Goal: Task Accomplishment & Management: Use online tool/utility

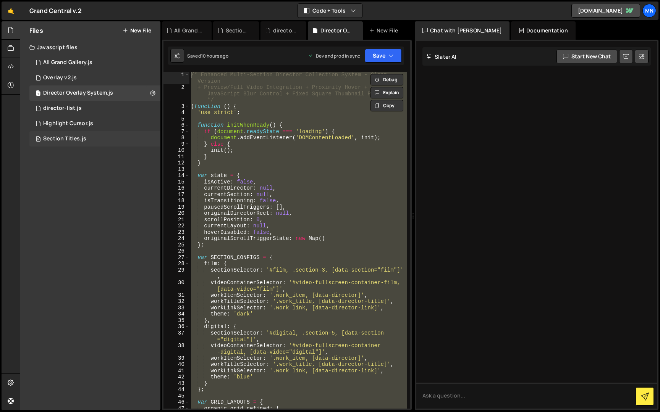
click at [73, 141] on div "Section Titles.js" at bounding box center [64, 139] width 43 height 7
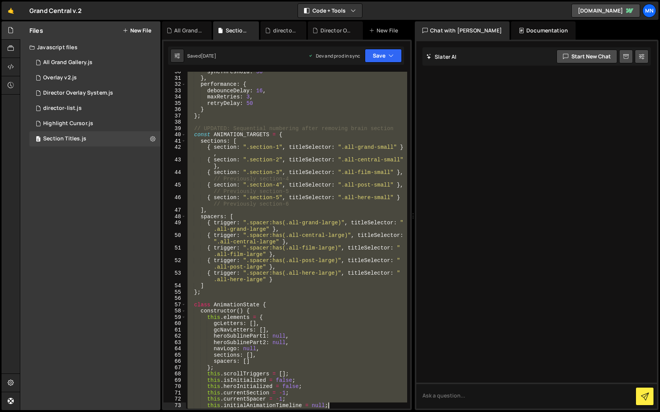
drag, startPoint x: 187, startPoint y: 74, endPoint x: 335, endPoint y: 411, distance: 367.6
click at [335, 411] on div "Hold on a sec... Are you certain you wish to leave this page? Any changes you'v…" at bounding box center [330, 206] width 660 height 412
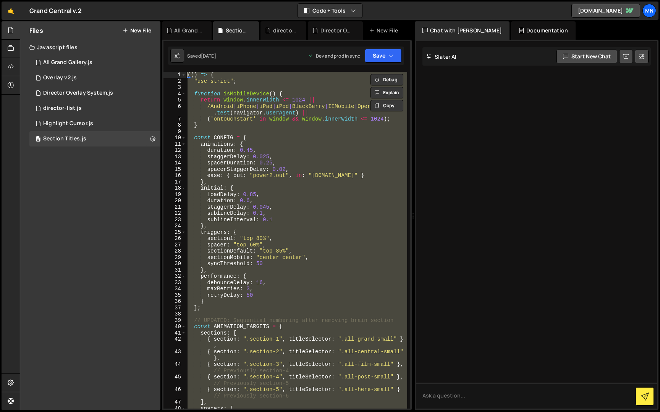
drag, startPoint x: 201, startPoint y: 326, endPoint x: 193, endPoint y: -14, distance: 339.9
click at [193, 0] on html "Projects Community Library Blog MN Projects Your Teams Invite team member Accou…" at bounding box center [330, 206] width 660 height 412
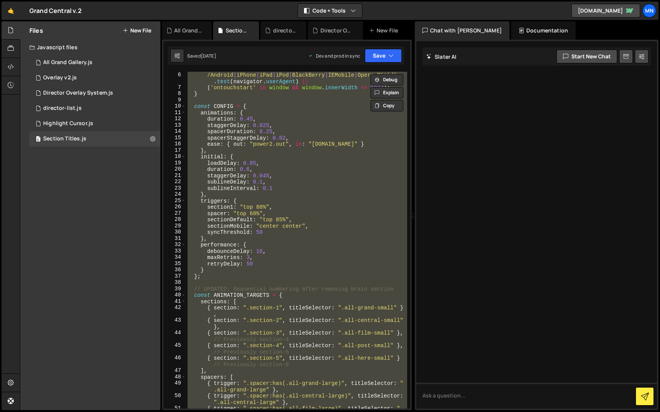
scroll to position [18, 0]
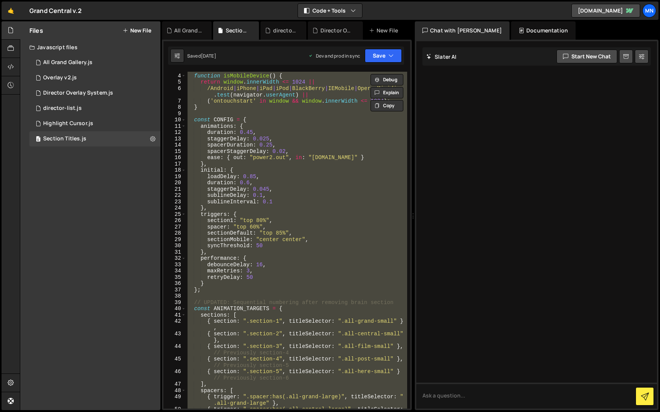
click at [261, 220] on div "function isMobileDevice ( ) { return window . innerWidth <= 1024 || /Android | …" at bounding box center [296, 240] width 221 height 337
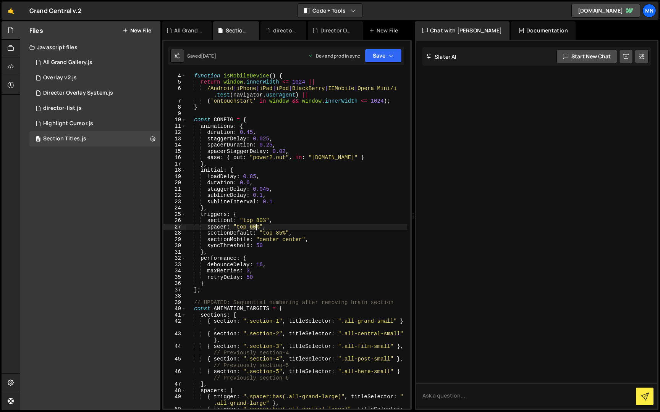
drag, startPoint x: 250, startPoint y: 226, endPoint x: 255, endPoint y: 226, distance: 5.4
click at [255, 226] on div "function isMobileDevice ( ) { return window . innerWidth <= 1024 || /Android | …" at bounding box center [296, 244] width 221 height 356
drag, startPoint x: 257, startPoint y: 219, endPoint x: 263, endPoint y: 219, distance: 6.1
click at [263, 219] on div "function isMobileDevice ( ) { return window . innerWidth <= 1024 || /Android | …" at bounding box center [296, 244] width 221 height 356
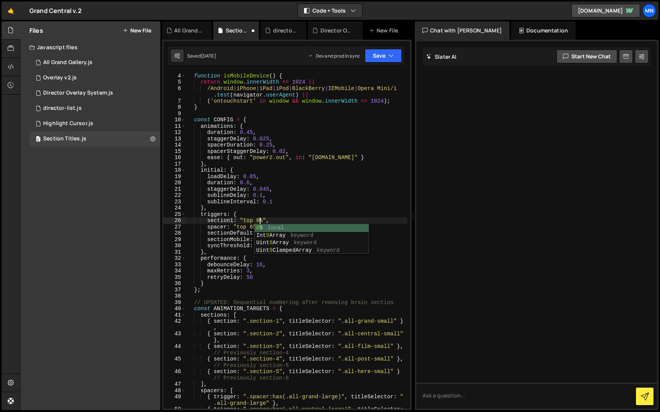
scroll to position [0, 5]
click at [304, 217] on div "function isMobileDevice ( ) { return window . innerWidth <= 1024 || /Android | …" at bounding box center [296, 244] width 221 height 356
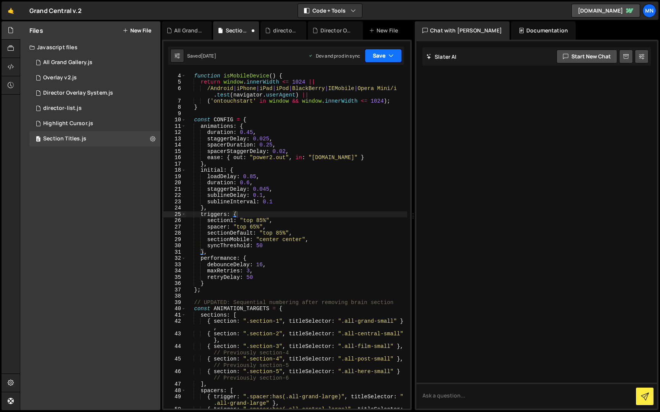
click at [389, 56] on icon "button" at bounding box center [390, 56] width 5 height 8
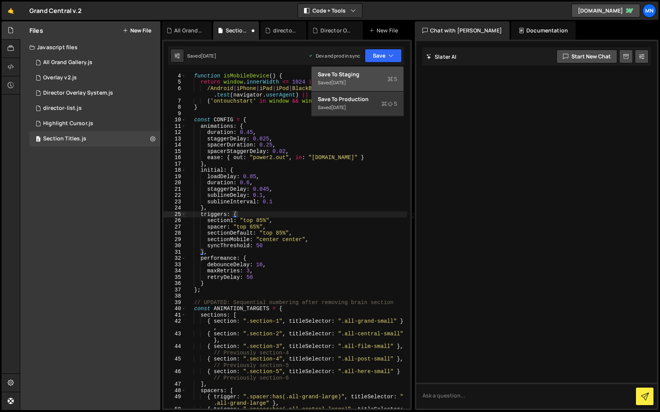
click at [378, 77] on div "Save to Staging S" at bounding box center [357, 75] width 79 height 8
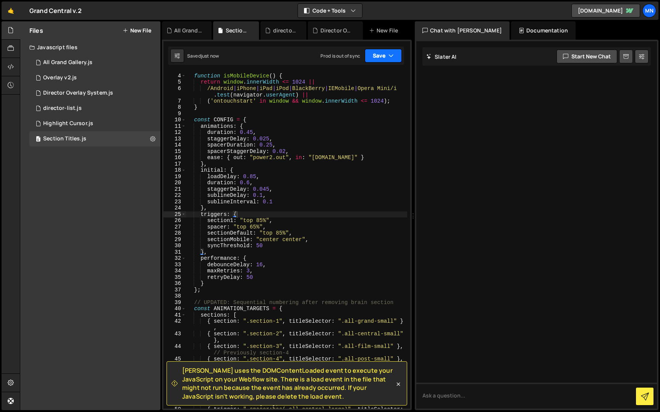
click at [393, 56] on icon "button" at bounding box center [390, 56] width 5 height 8
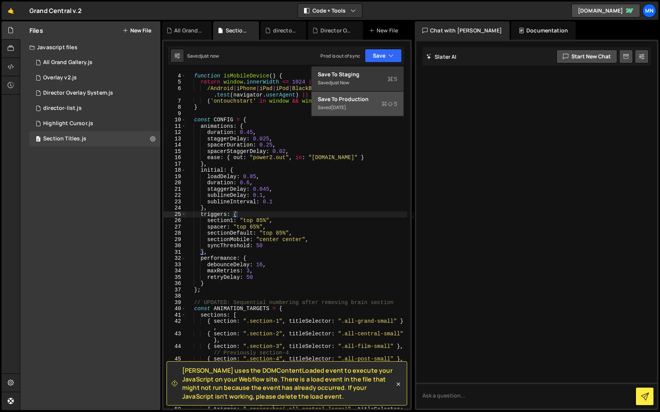
click at [378, 106] on div "Saved 1 day ago" at bounding box center [357, 107] width 79 height 9
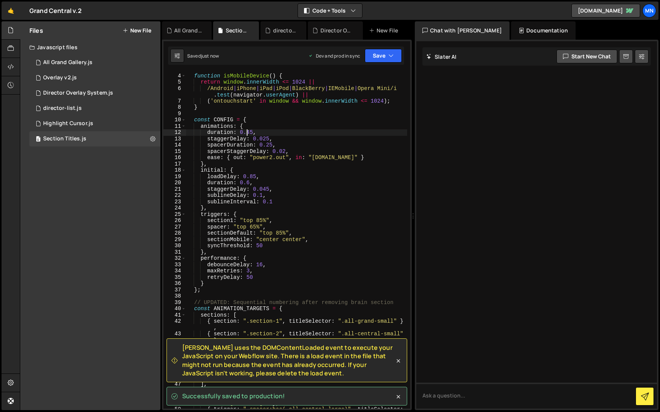
click at [247, 132] on div "function isMobileDevice ( ) { return window . innerWidth <= 1024 || /Android | …" at bounding box center [296, 244] width 221 height 356
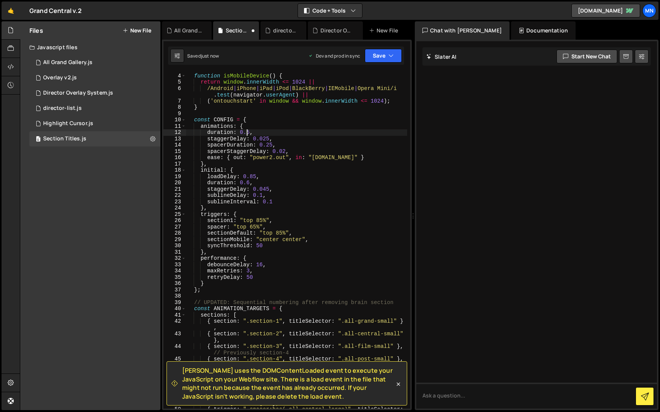
click at [266, 137] on div "function isMobileDevice ( ) { return window . innerWidth <= 1024 || /Android | …" at bounding box center [296, 244] width 221 height 356
click at [269, 145] on div "function isMobileDevice ( ) { return window . innerWidth <= 1024 || /Android | …" at bounding box center [296, 244] width 221 height 356
click at [319, 184] on div "function isMobileDevice ( ) { return window . innerWidth <= 1024 || /Android | …" at bounding box center [296, 244] width 221 height 356
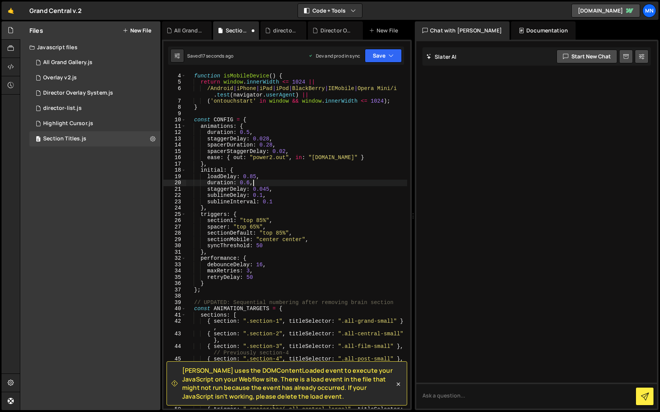
scroll to position [0, 4]
click at [283, 151] on div "function isMobileDevice ( ) { return window . innerWidth <= 1024 || /Android | …" at bounding box center [296, 244] width 221 height 356
type textarea "spacerStaggerDelay: 0.03,"
click at [384, 53] on button "Save" at bounding box center [383, 56] width 37 height 14
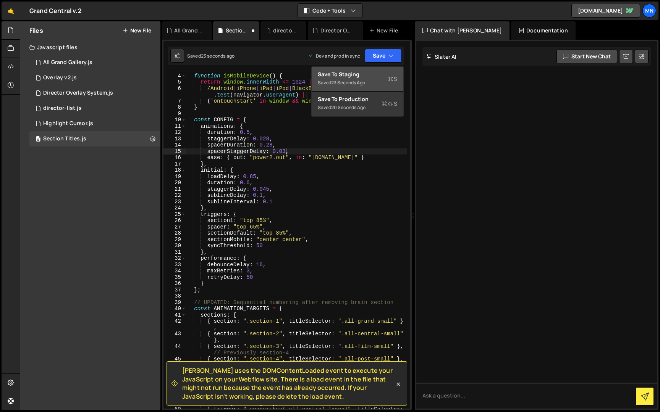
click at [375, 75] on div "Save to Staging S" at bounding box center [357, 75] width 79 height 8
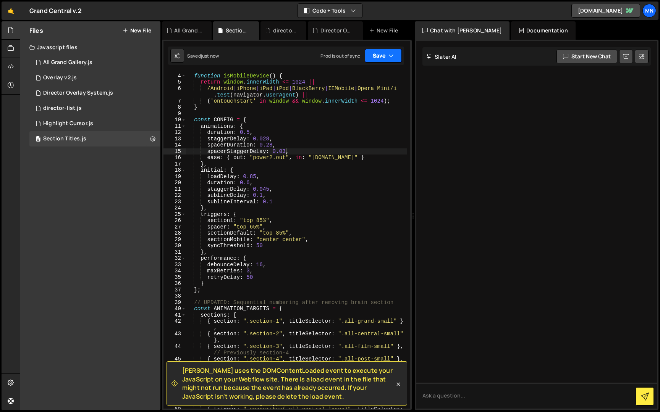
drag, startPoint x: 391, startPoint y: 54, endPoint x: 393, endPoint y: 76, distance: 22.6
click at [391, 54] on icon "button" at bounding box center [390, 56] width 5 height 8
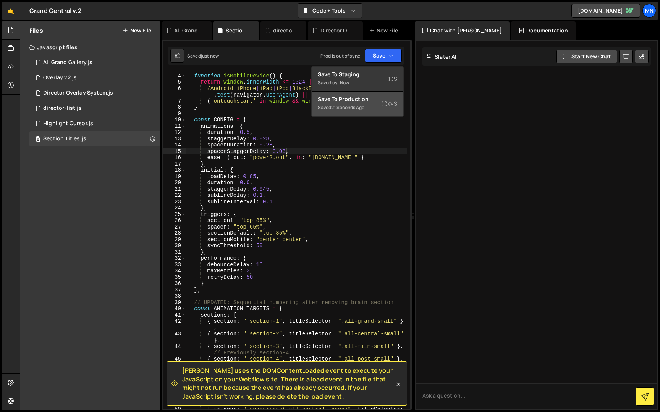
click at [366, 111] on div "Saved 21 seconds ago" at bounding box center [357, 107] width 79 height 9
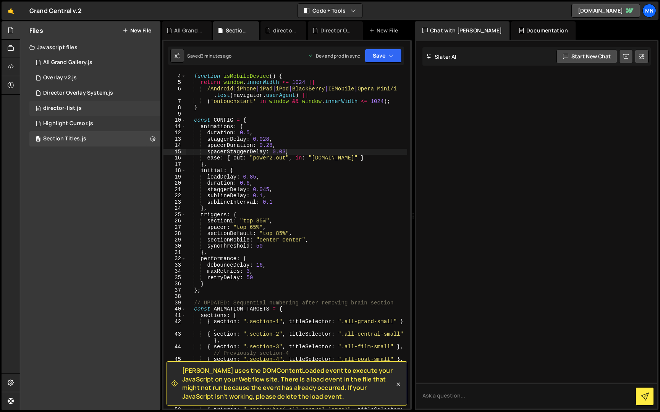
scroll to position [18, 0]
click at [70, 87] on div "1 Director Overlay System.js 0" at bounding box center [94, 93] width 131 height 15
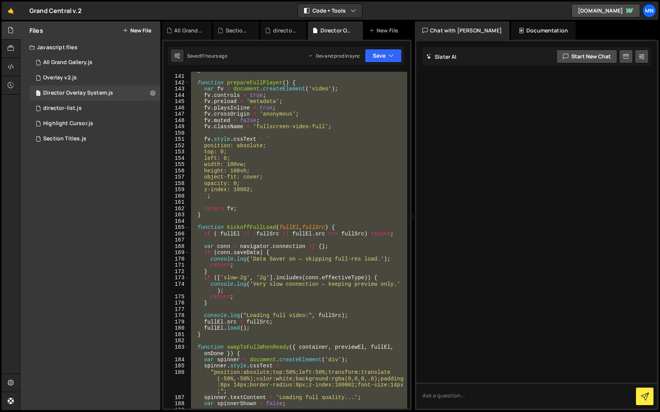
click at [263, 191] on div "} function prepareFullPlayer ( ) { var fv = document . createElement ( 'video' …" at bounding box center [298, 240] width 218 height 337
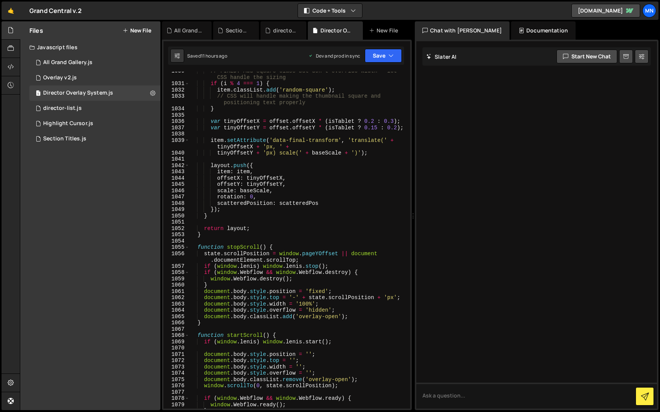
scroll to position [5167, 0]
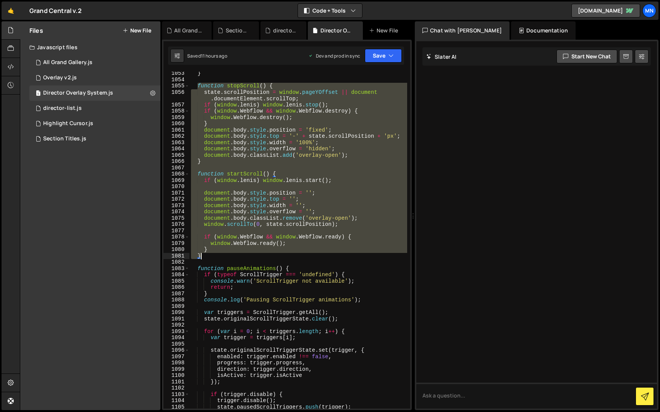
drag, startPoint x: 198, startPoint y: 247, endPoint x: 233, endPoint y: 256, distance: 35.6
click at [233, 256] on div "} function stopScroll ( ) { state . scrollPosition = window . pageYOffset || do…" at bounding box center [298, 245] width 218 height 350
paste textarea
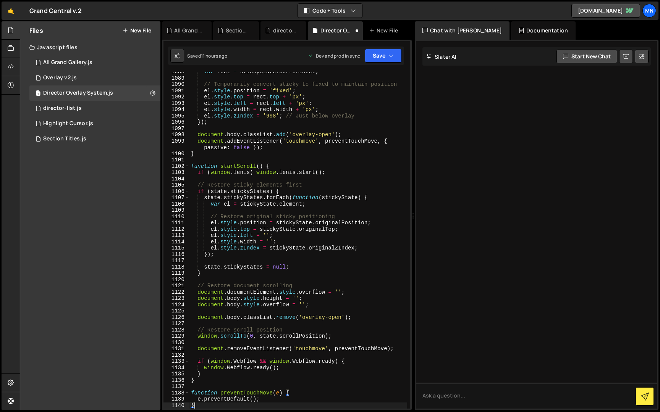
scroll to position [5338, 0]
click at [377, 61] on button "Save" at bounding box center [383, 56] width 37 height 14
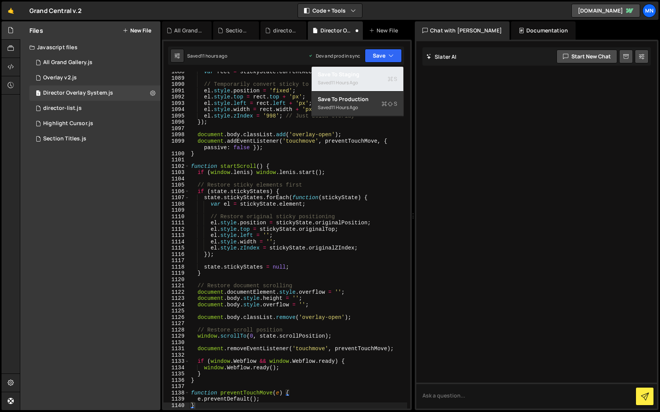
click at [370, 79] on div "Saved 11 hours ago" at bounding box center [357, 82] width 79 height 9
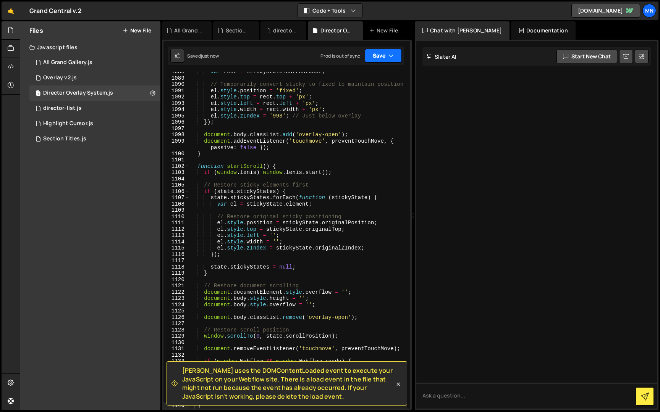
click at [381, 57] on button "Save" at bounding box center [383, 56] width 37 height 14
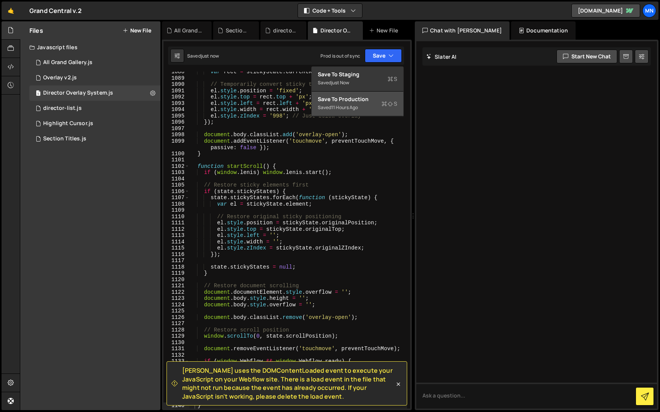
click at [373, 111] on div "Saved 11 hours ago" at bounding box center [357, 107] width 79 height 9
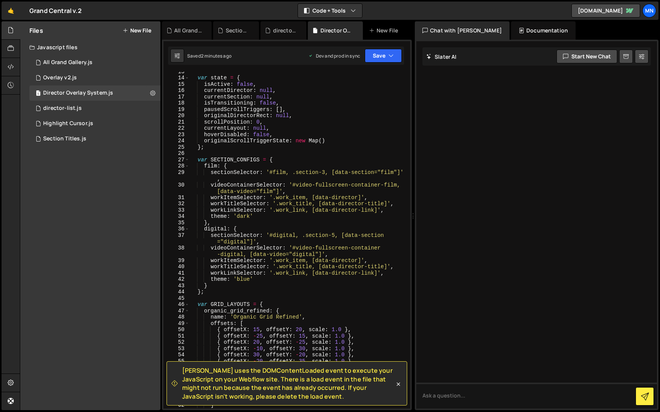
scroll to position [71, 0]
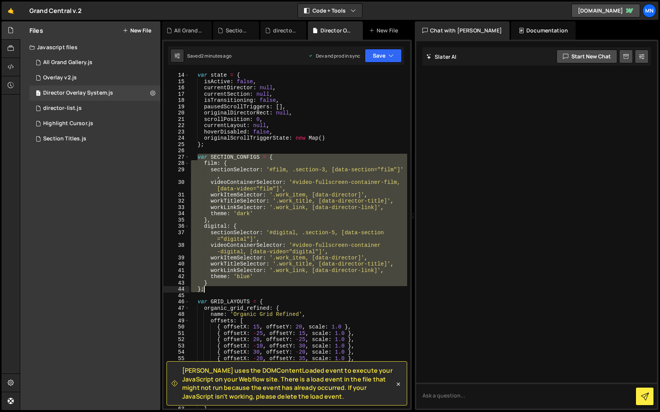
drag, startPoint x: 197, startPoint y: 158, endPoint x: 205, endPoint y: 289, distance: 131.5
click at [205, 289] on div "var state = { isActive : false , currentDirector : null , currentSection : null…" at bounding box center [298, 241] width 218 height 350
paste textarea
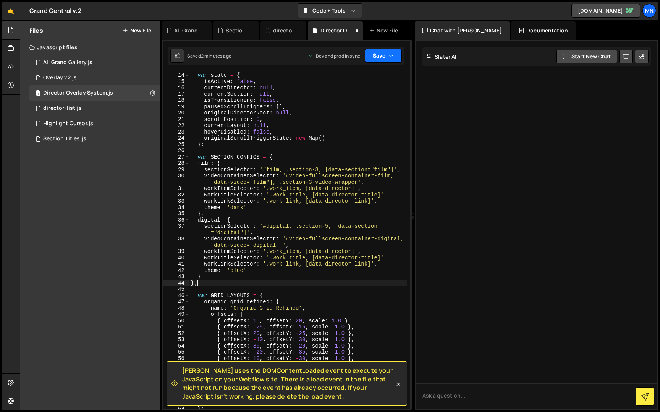
click at [378, 55] on button "Save" at bounding box center [383, 56] width 37 height 14
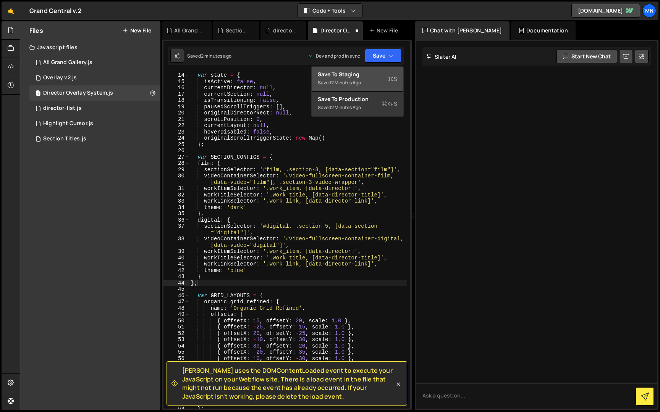
click at [377, 76] on div "Save to Staging S" at bounding box center [357, 75] width 79 height 8
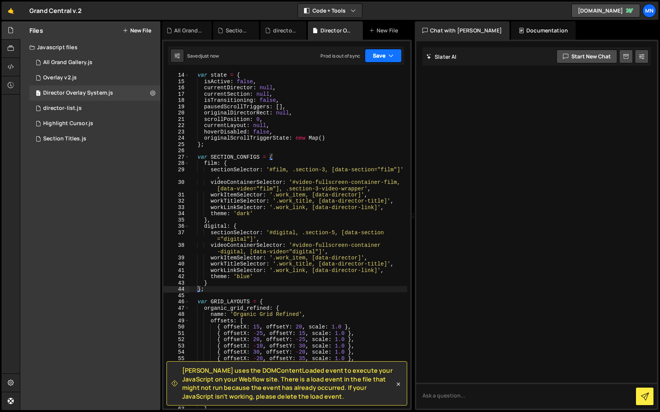
click at [385, 55] on button "Save" at bounding box center [383, 56] width 37 height 14
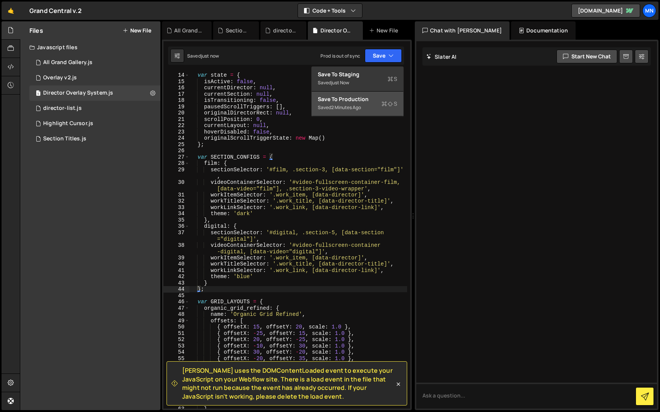
click at [375, 105] on div "Saved 2 minutes ago" at bounding box center [357, 107] width 79 height 9
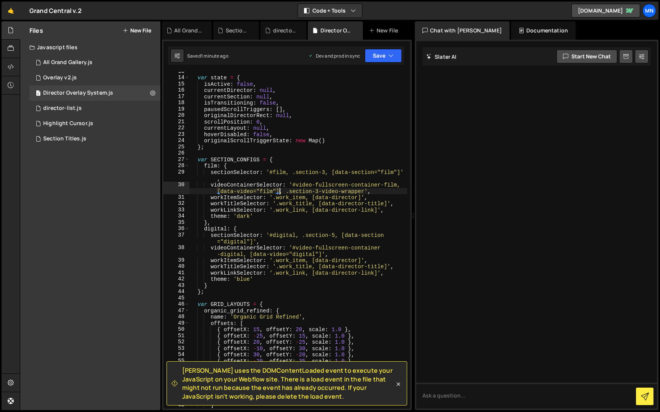
scroll to position [70, 0]
drag, startPoint x: 279, startPoint y: 191, endPoint x: 367, endPoint y: 190, distance: 87.1
click at [367, 190] on div "var state = { isActive : false , currentDirector : null , currentSection : null…" at bounding box center [298, 242] width 218 height 350
click at [395, 53] on button "Save" at bounding box center [383, 56] width 37 height 14
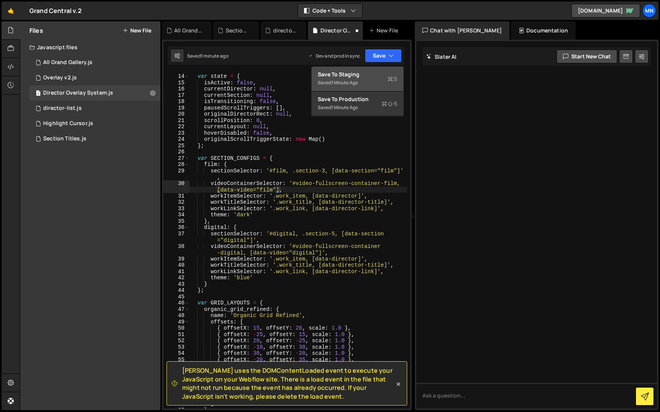
click at [371, 84] on div "Saved 1 minute ago" at bounding box center [357, 82] width 79 height 9
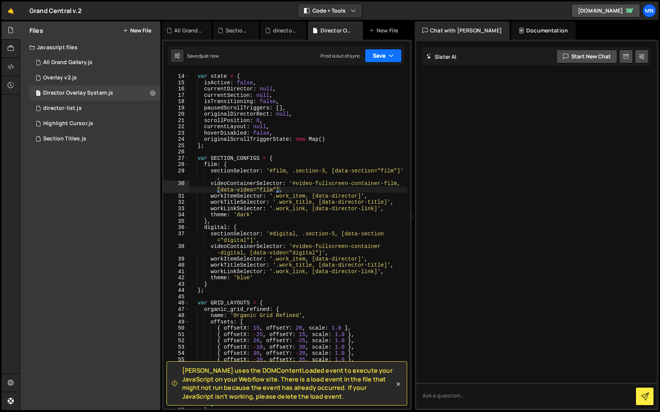
click at [390, 55] on icon "button" at bounding box center [390, 56] width 5 height 8
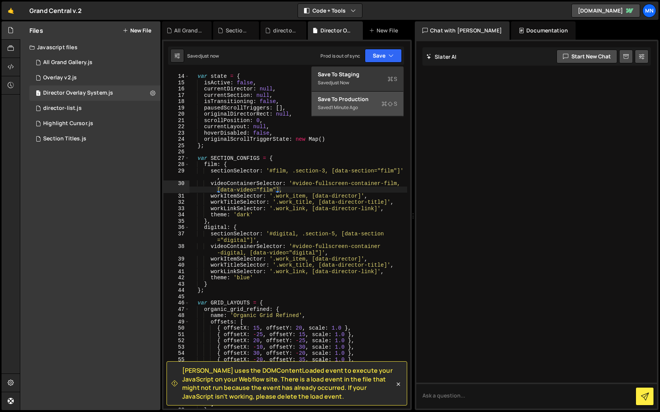
click at [375, 107] on div "Saved 1 minute ago" at bounding box center [357, 107] width 79 height 9
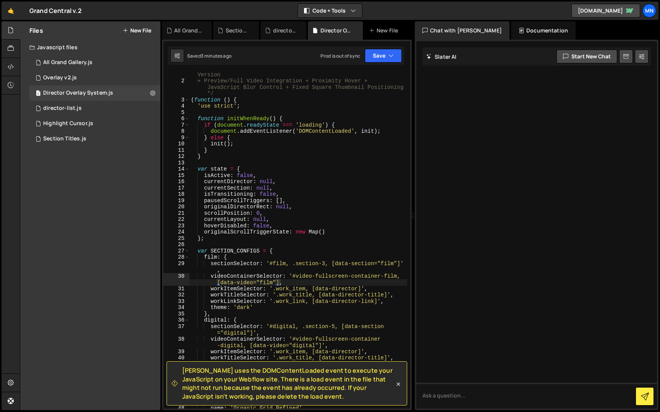
scroll to position [0, 0]
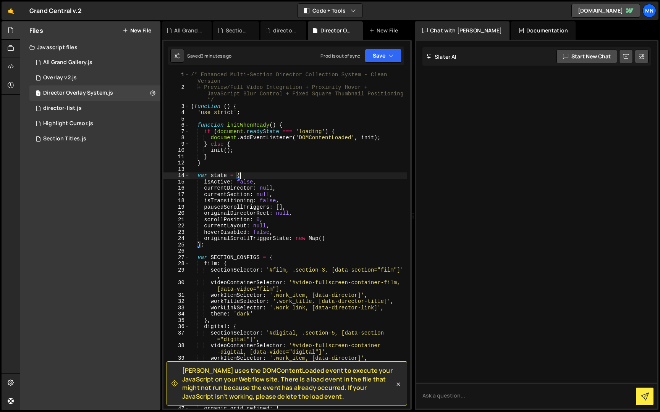
click at [294, 178] on div "/* Enhanced Multi-Section Director Collection System - Clean Version + Preview/…" at bounding box center [298, 250] width 218 height 356
click at [326, 239] on div "/* Enhanced Multi-Section Director Collection System - Clean Version + Preview/…" at bounding box center [298, 250] width 218 height 356
type textarea "originalScrollTriggerState: new Map(),"
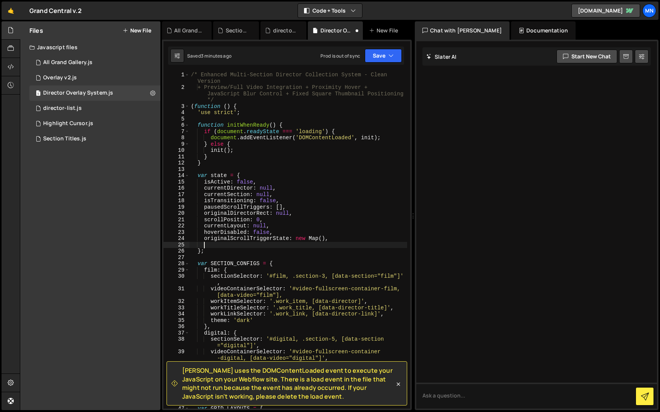
paste textarea "stickyElements: []"
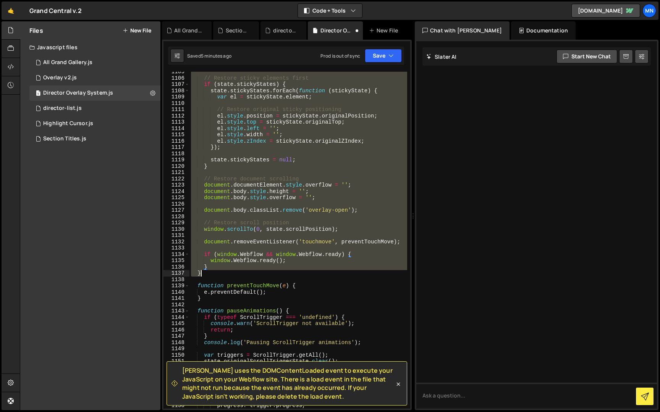
scroll to position [5421, 0]
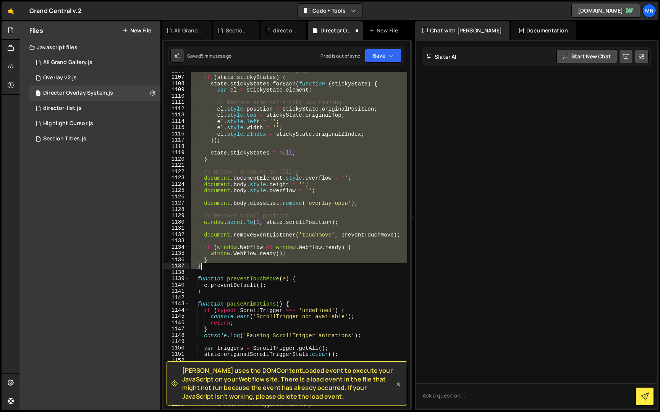
drag, startPoint x: 198, startPoint y: 125, endPoint x: 215, endPoint y: 266, distance: 142.3
click at [215, 266] on div "// Restore sticky elements first if ( state . stickyStates ) { state . stickySt…" at bounding box center [298, 243] width 218 height 350
paste textarea "state.stickyElements = [];"
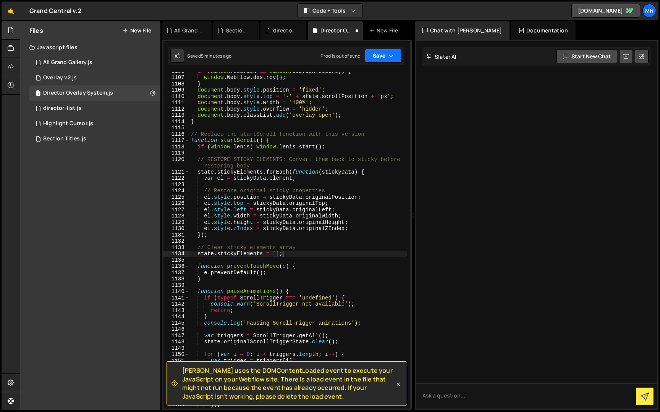
click at [390, 53] on icon "button" at bounding box center [390, 56] width 5 height 8
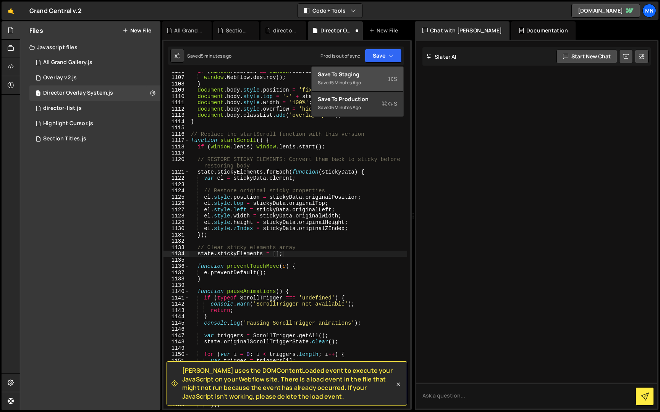
click at [378, 73] on div "Save to Staging S" at bounding box center [357, 75] width 79 height 8
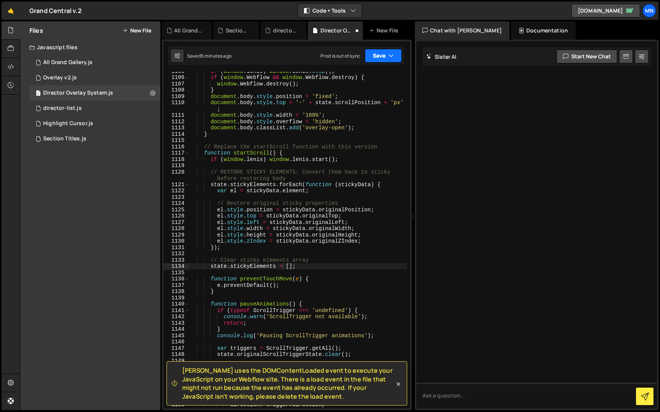
scroll to position [5356, 0]
click at [390, 58] on icon "button" at bounding box center [390, 56] width 5 height 8
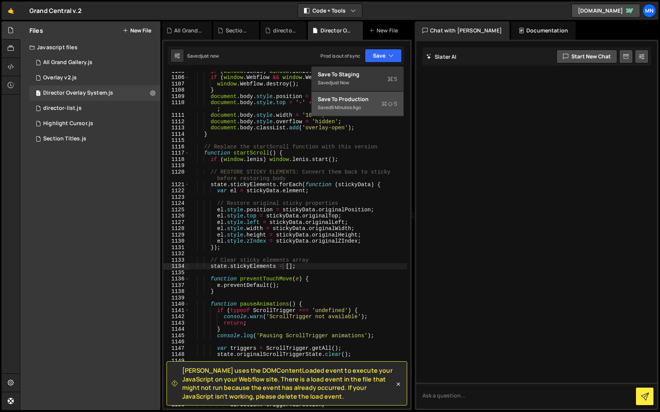
click at [379, 106] on div "Saved 6 minutes ago" at bounding box center [357, 107] width 79 height 9
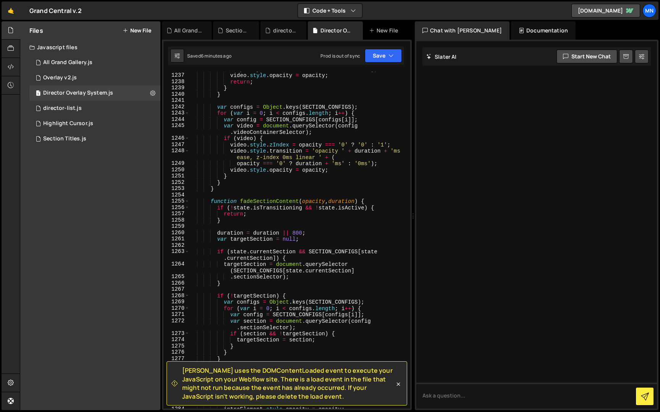
scroll to position [5983, 0]
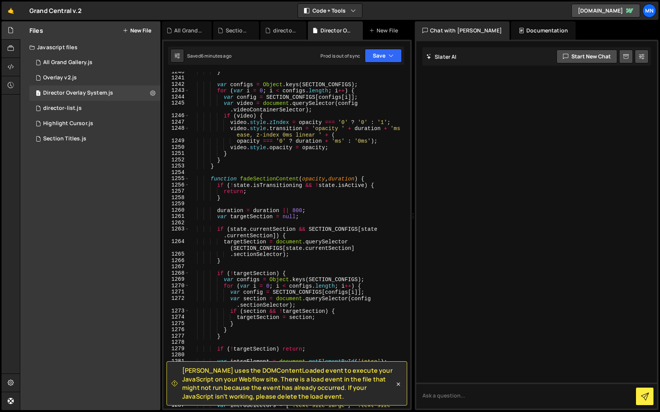
click at [400, 384] on icon at bounding box center [398, 385] width 8 height 8
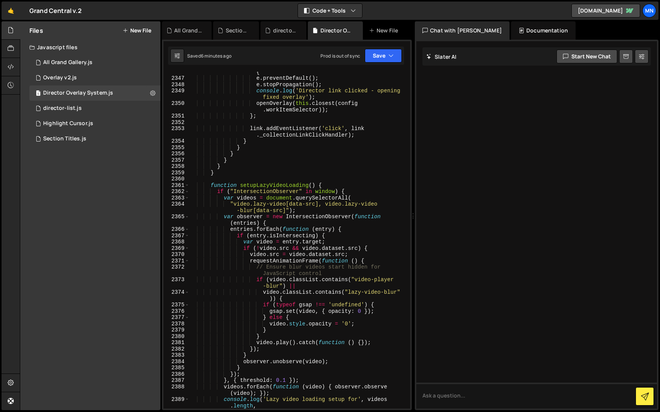
scroll to position [12173, 0]
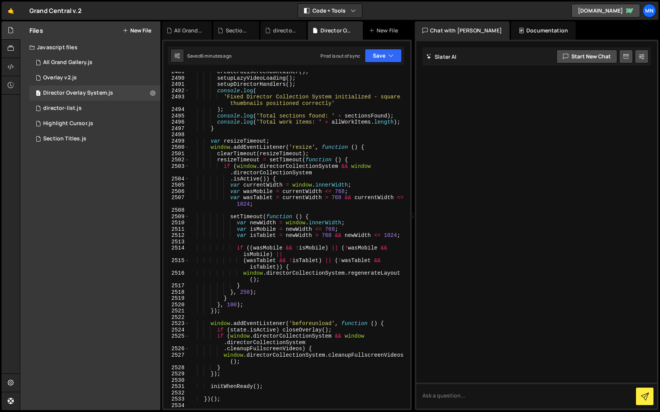
click at [234, 400] on div "createFullscreenContainer ( ) ; setupLazyVideoLoading ( ) ; setupDirectorHandle…" at bounding box center [298, 244] width 218 height 350
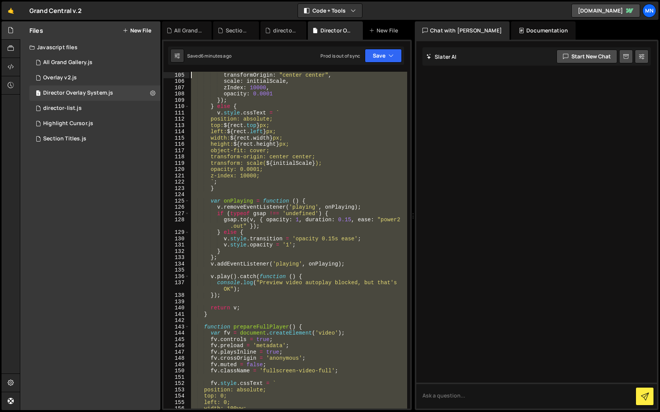
scroll to position [0, 0]
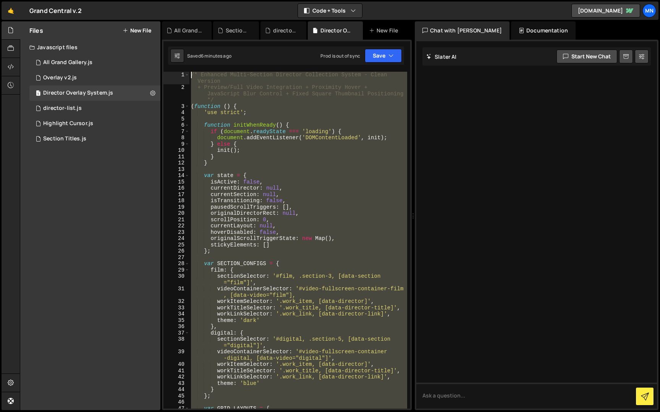
drag, startPoint x: 192, startPoint y: 346, endPoint x: 168, endPoint y: -14, distance: 360.4
click at [168, 0] on html "Projects [GEOGRAPHIC_DATA] Blog [GEOGRAPHIC_DATA] Projects Your Teams Invite te…" at bounding box center [330, 206] width 660 height 412
paste textarea "})();"
type textarea "})();"
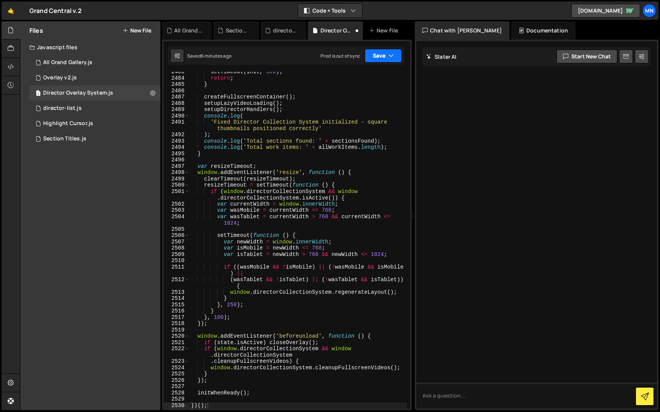
click at [382, 56] on button "Save" at bounding box center [383, 56] width 37 height 14
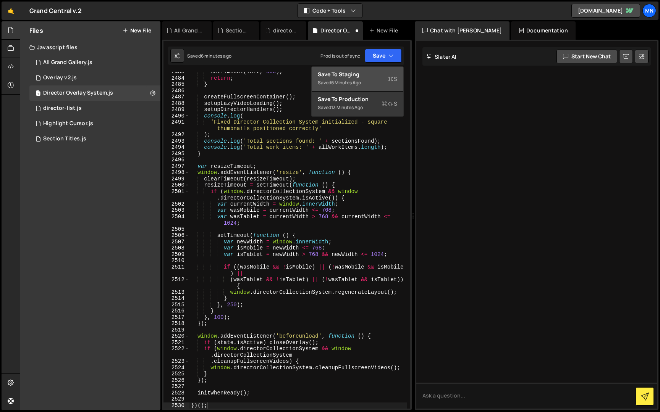
click at [349, 84] on div "6 minutes ago" at bounding box center [346, 82] width 30 height 6
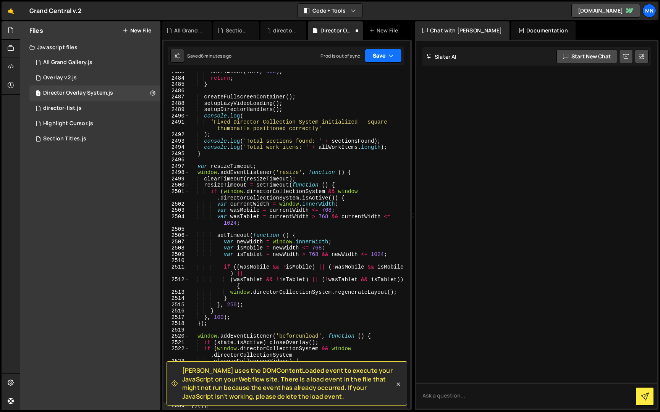
click at [384, 58] on button "Save" at bounding box center [383, 56] width 37 height 14
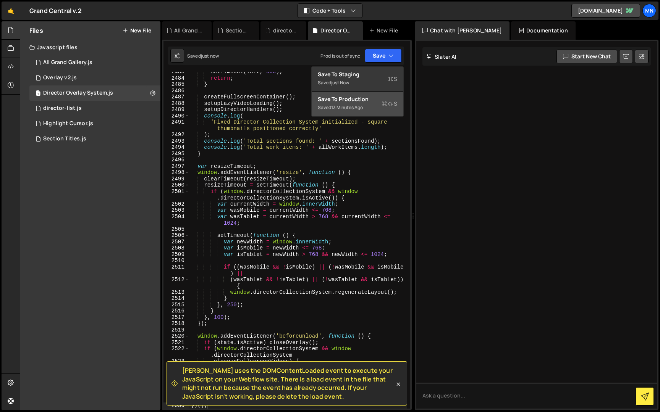
click at [353, 110] on div "13 minutes ago" at bounding box center [347, 107] width 32 height 6
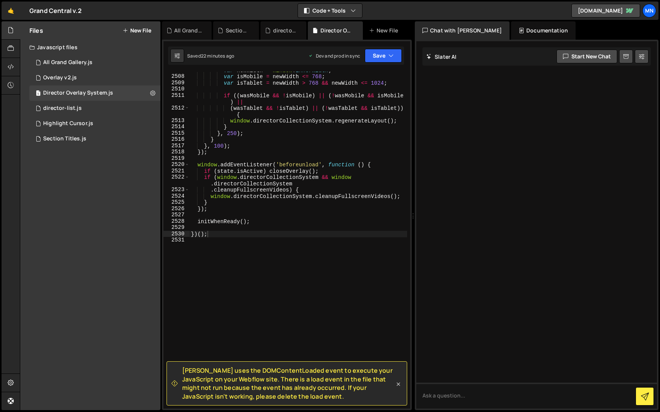
click at [397, 384] on icon at bounding box center [398, 385] width 8 height 8
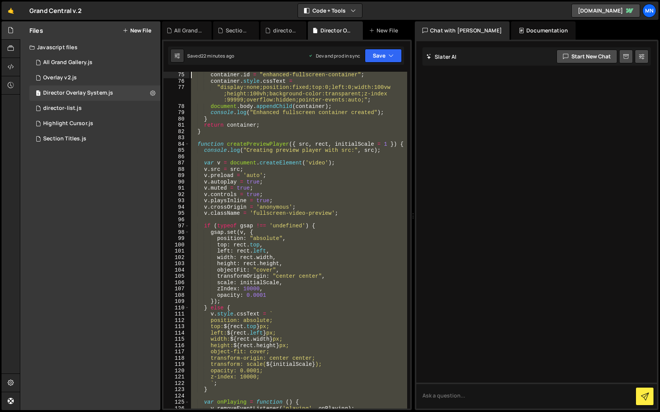
scroll to position [0, 0]
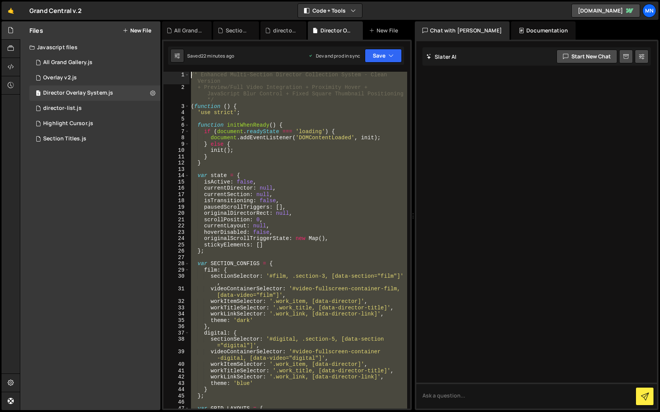
drag, startPoint x: 240, startPoint y: 325, endPoint x: 150, endPoint y: -14, distance: 350.6
click at [150, 0] on html "Projects [GEOGRAPHIC_DATA] Blog [GEOGRAPHIC_DATA] Projects Your Teams Invite te…" at bounding box center [330, 206] width 660 height 412
paste textarea "})();"
type textarea "})();"
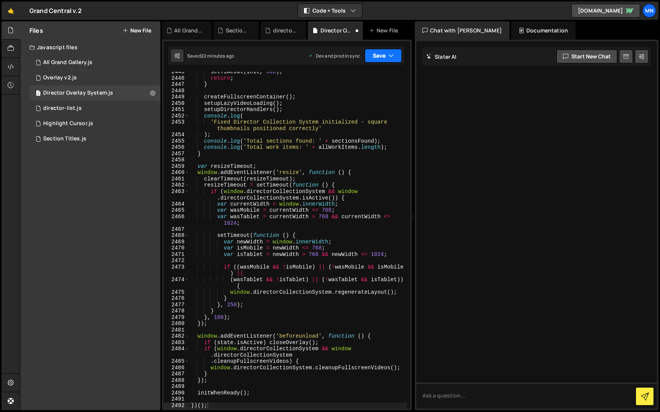
click at [384, 60] on button "Save" at bounding box center [383, 56] width 37 height 14
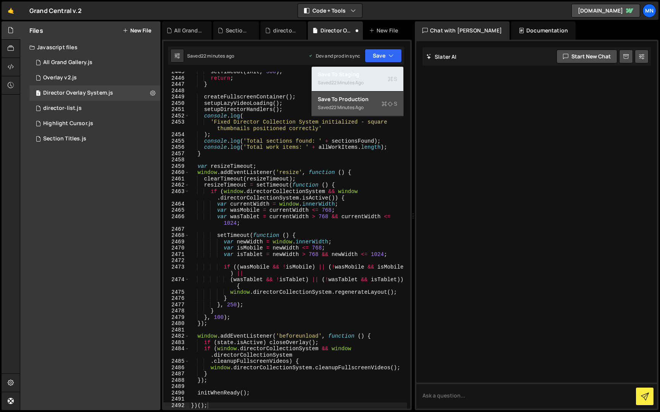
drag, startPoint x: 362, startPoint y: 68, endPoint x: 376, endPoint y: 65, distance: 14.8
click at [362, 68] on button "Save to Staging S Saved 22 minutes ago" at bounding box center [358, 79] width 92 height 25
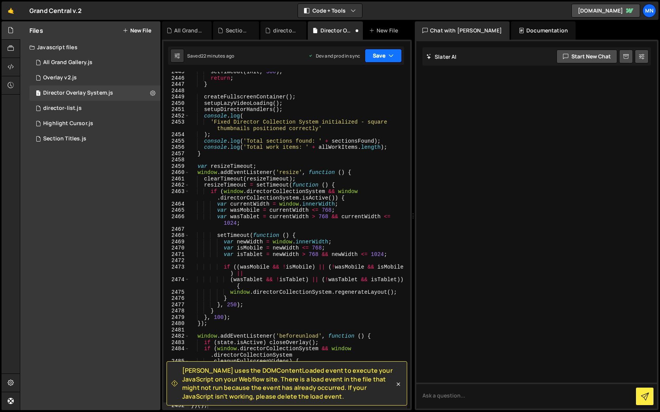
click at [384, 57] on button "Save" at bounding box center [383, 56] width 37 height 14
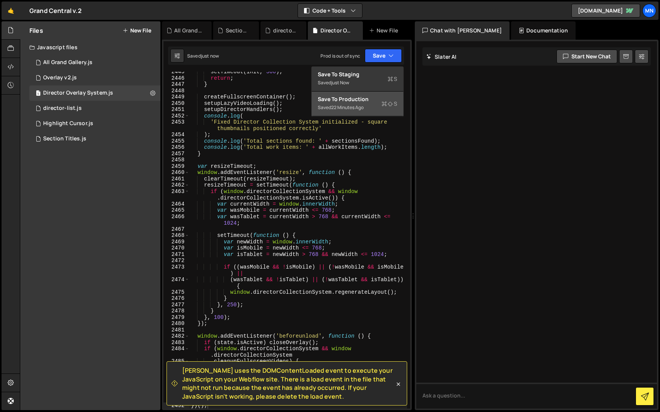
click at [363, 106] on div "22 minutes ago" at bounding box center [347, 107] width 32 height 6
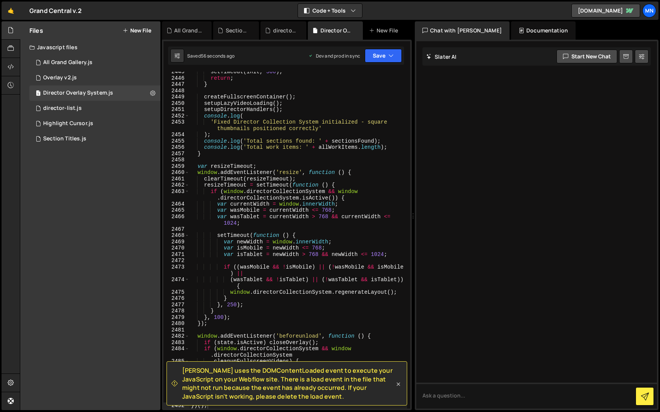
click at [399, 386] on icon at bounding box center [398, 385] width 8 height 8
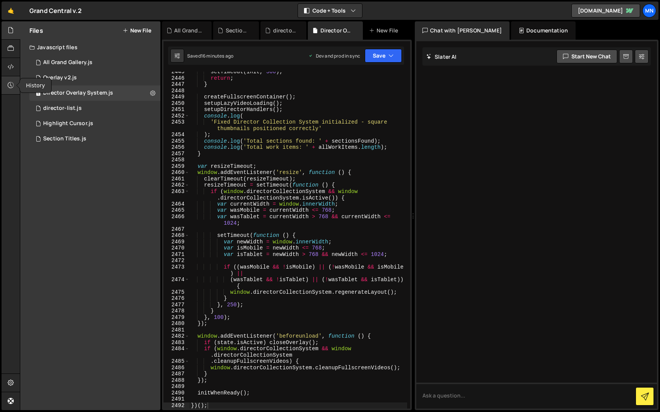
click at [11, 84] on icon at bounding box center [11, 85] width 6 height 8
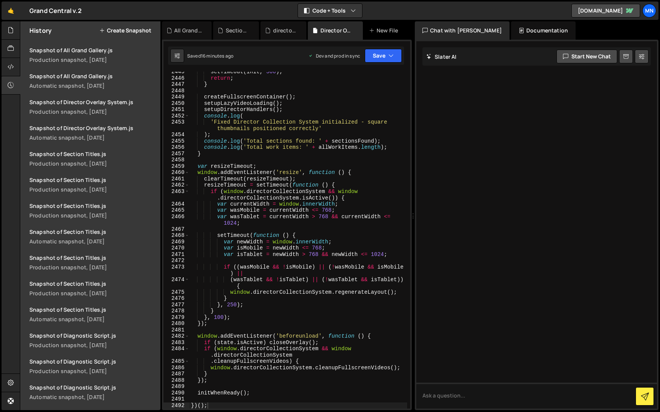
scroll to position [4126, 0]
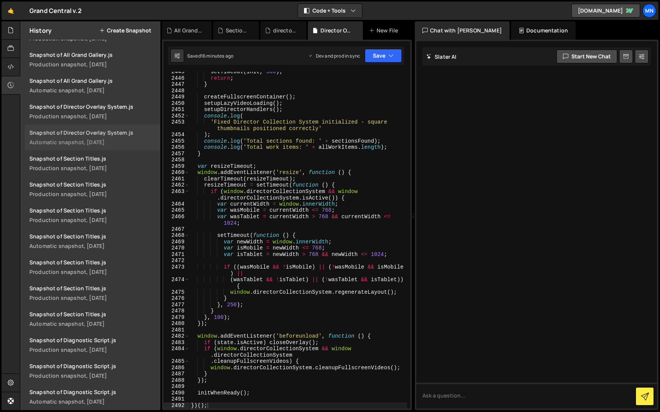
click at [117, 136] on div "Snapshot of Director Overlay System.js" at bounding box center [92, 132] width 126 height 7
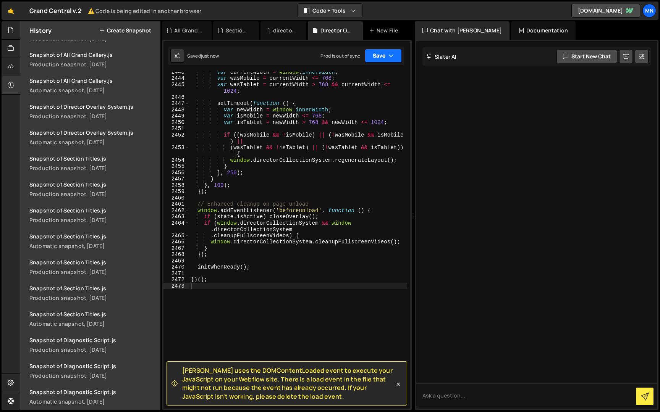
click at [383, 56] on button "Save" at bounding box center [383, 56] width 37 height 14
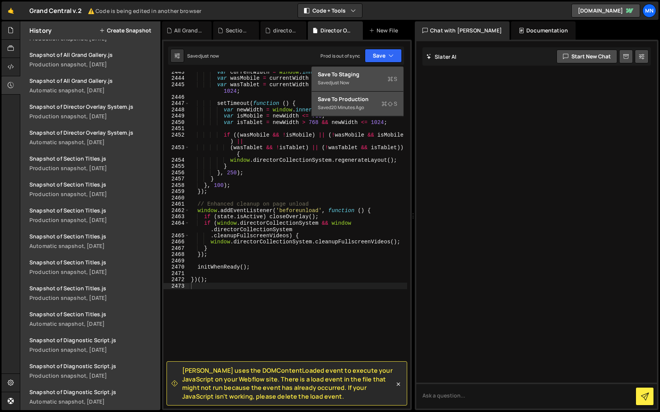
click at [370, 81] on div "Saved just now" at bounding box center [357, 82] width 79 height 9
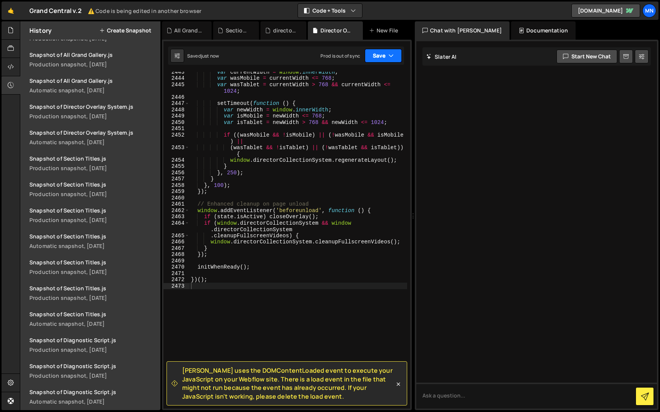
click at [388, 57] on button "Save" at bounding box center [383, 56] width 37 height 14
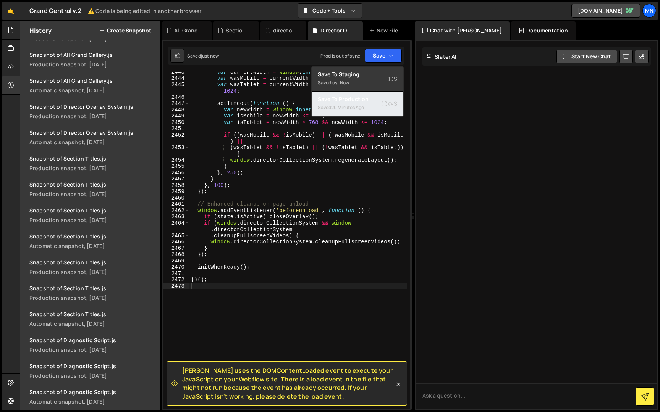
drag, startPoint x: 375, startPoint y: 103, endPoint x: 367, endPoint y: 101, distance: 9.0
click at [375, 103] on div "Saved 20 minutes ago" at bounding box center [357, 107] width 79 height 9
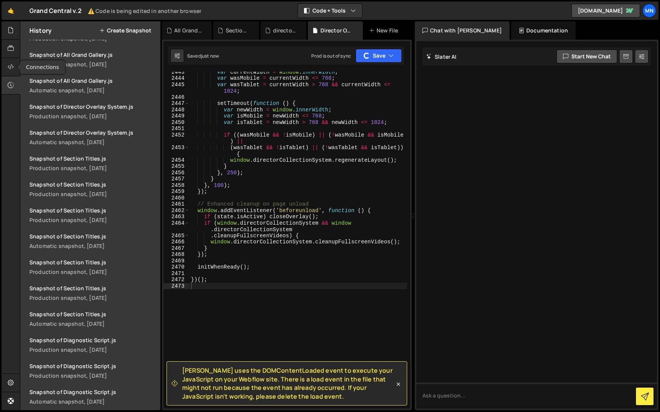
scroll to position [4152, 0]
click at [6, 47] on div at bounding box center [11, 49] width 19 height 18
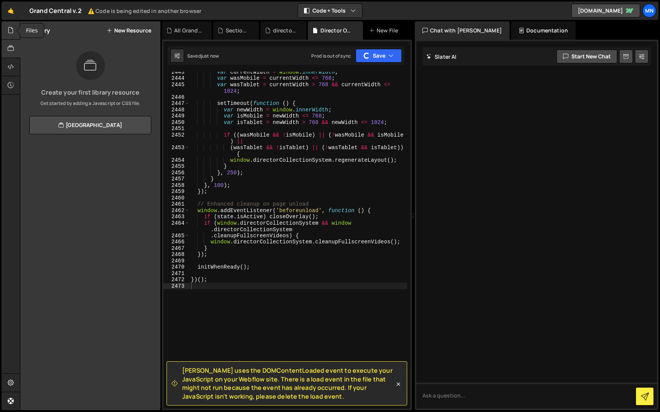
click at [11, 30] on icon at bounding box center [11, 30] width 6 height 8
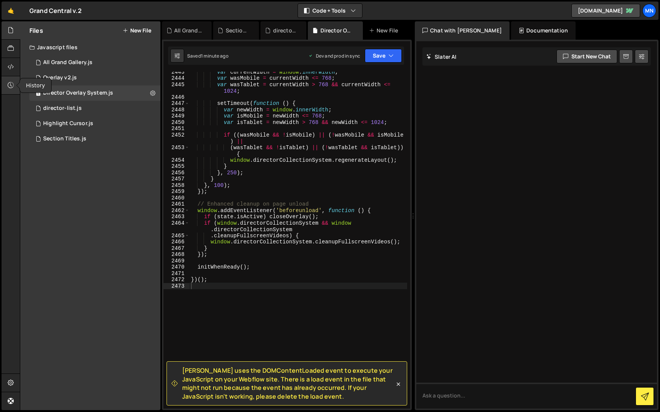
click at [12, 84] on icon at bounding box center [11, 85] width 6 height 8
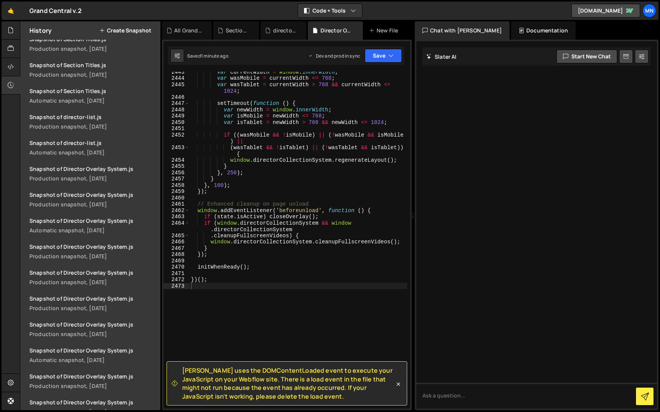
scroll to position [2217, 0]
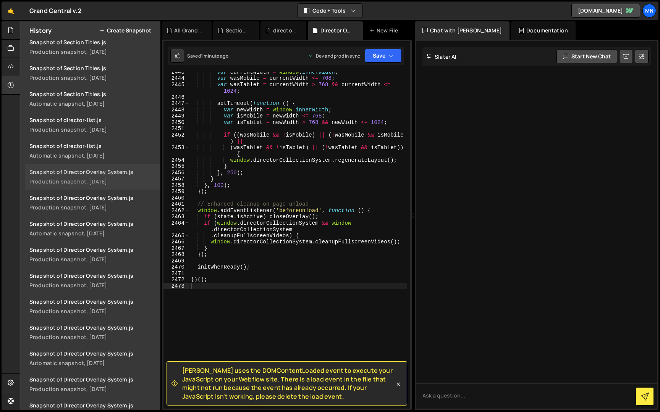
click at [132, 181] on div "Production snapshot, [DATE]" at bounding box center [92, 181] width 126 height 7
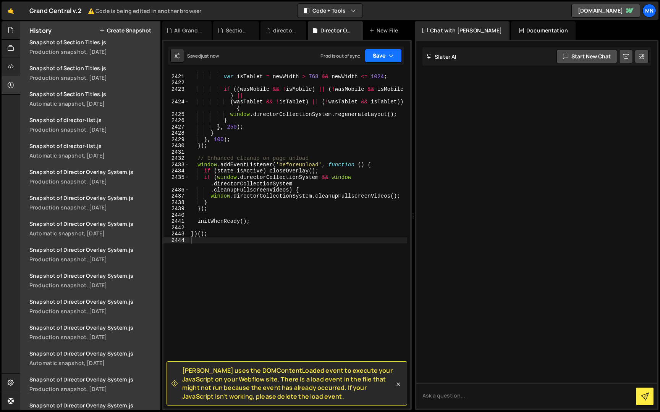
drag, startPoint x: 380, startPoint y: 52, endPoint x: 391, endPoint y: 61, distance: 13.5
click at [380, 52] on button "Save" at bounding box center [383, 56] width 37 height 14
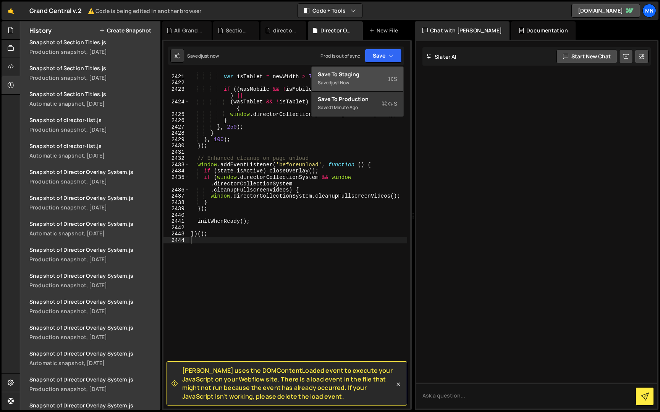
click at [376, 83] on div "Saved just now" at bounding box center [357, 82] width 79 height 9
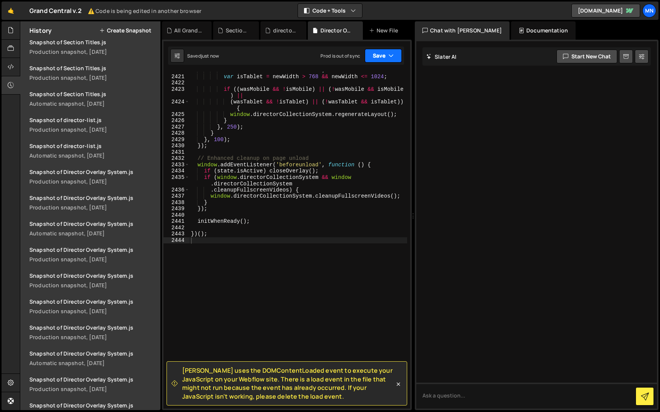
click at [392, 54] on icon "button" at bounding box center [390, 56] width 5 height 8
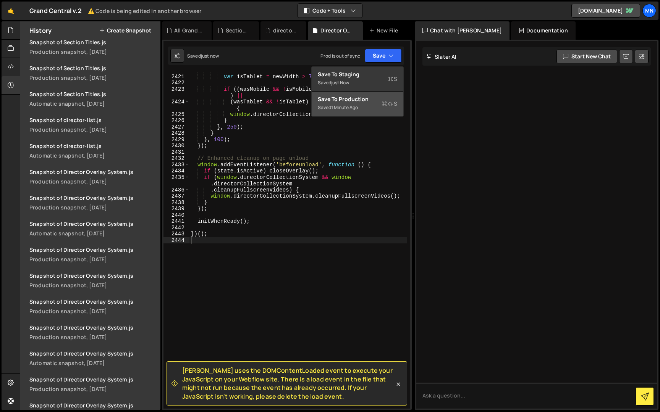
click at [380, 103] on div "Saved 1 minute ago" at bounding box center [357, 107] width 79 height 9
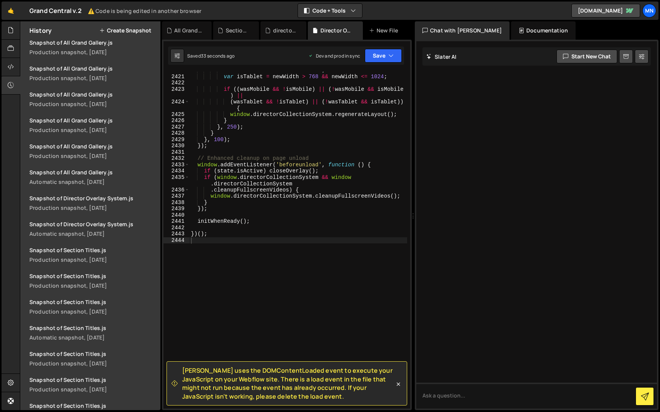
scroll to position [4061, 0]
click at [126, 254] on link "Snapshot of Director Overlay System.js Automatic snapshot, 11 days ago" at bounding box center [93, 255] width 136 height 26
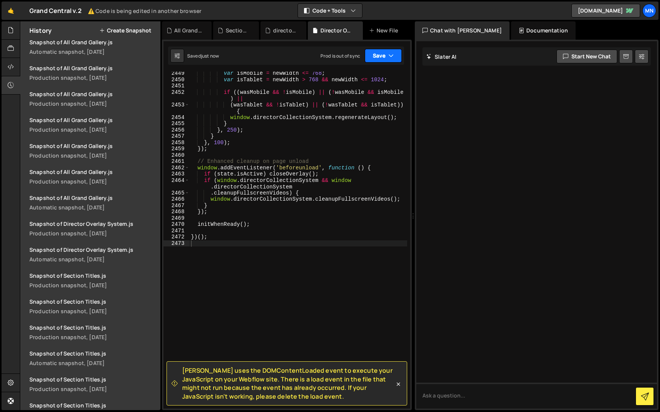
click at [379, 54] on button "Save" at bounding box center [383, 56] width 37 height 14
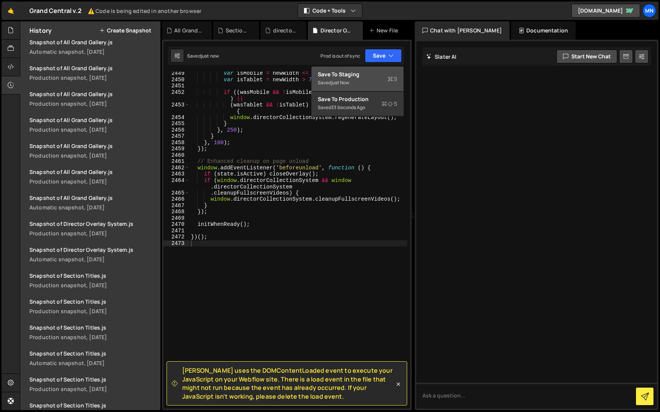
click at [370, 73] on div "Save to Staging S" at bounding box center [357, 75] width 79 height 8
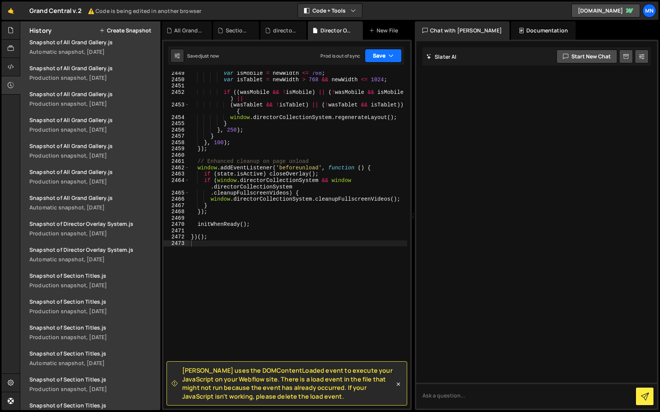
click at [384, 57] on button "Save" at bounding box center [383, 56] width 37 height 14
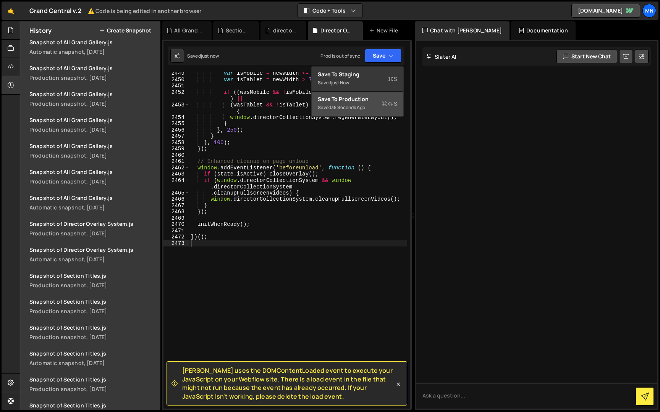
click at [366, 113] on button "Save to Production S Saved 35 seconds ago" at bounding box center [358, 104] width 92 height 25
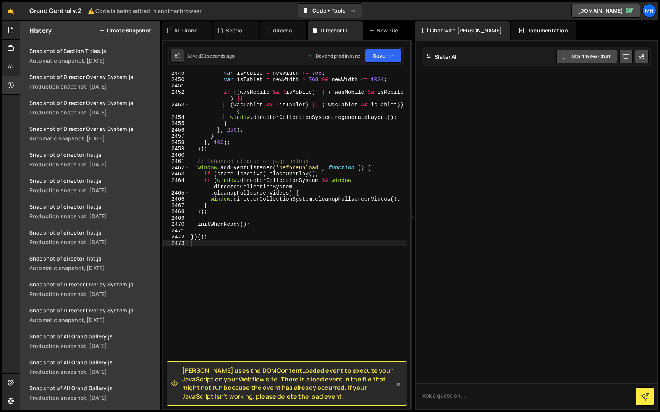
scroll to position [1828, 0]
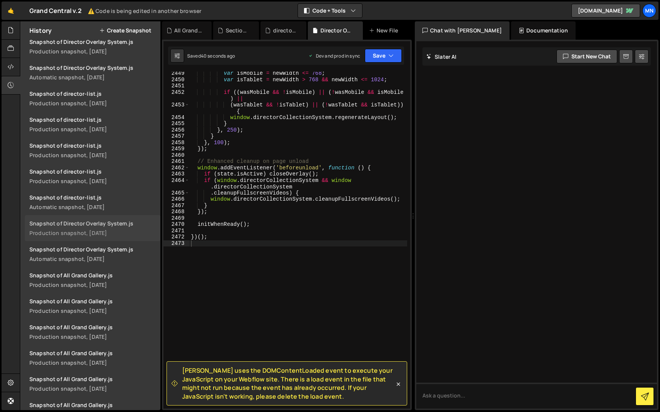
click at [112, 231] on div "Production snapshot, [DATE]" at bounding box center [92, 232] width 126 height 7
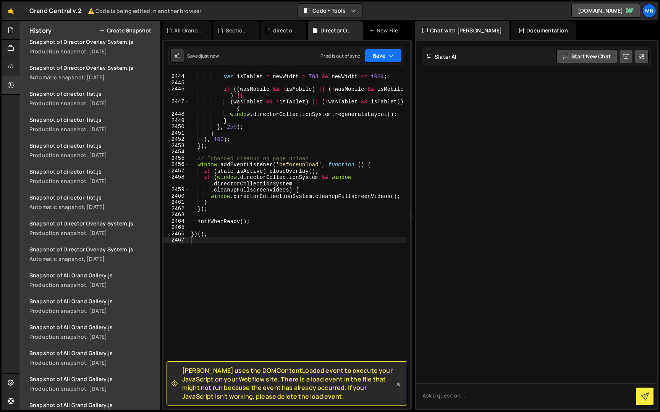
drag, startPoint x: 386, startPoint y: 53, endPoint x: 374, endPoint y: 67, distance: 18.6
click at [386, 53] on button "Save" at bounding box center [383, 56] width 37 height 14
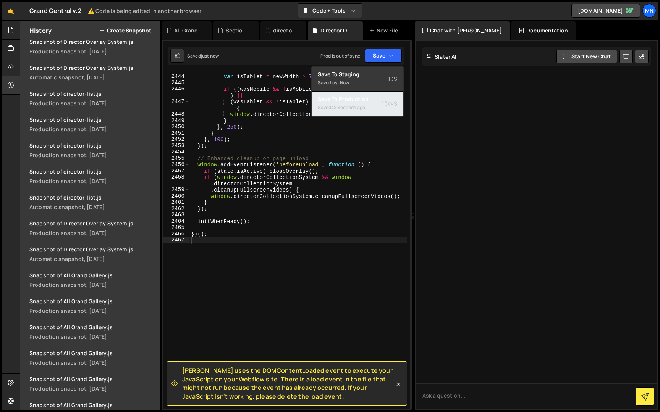
drag, startPoint x: 355, startPoint y: 100, endPoint x: 367, endPoint y: 97, distance: 12.2
click at [354, 100] on div "Save to Production S" at bounding box center [357, 99] width 79 height 8
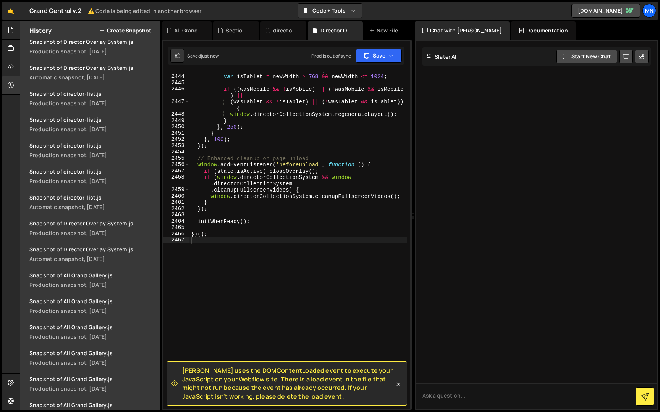
scroll to position [1854, 0]
click at [397, 384] on icon at bounding box center [398, 384] width 3 height 3
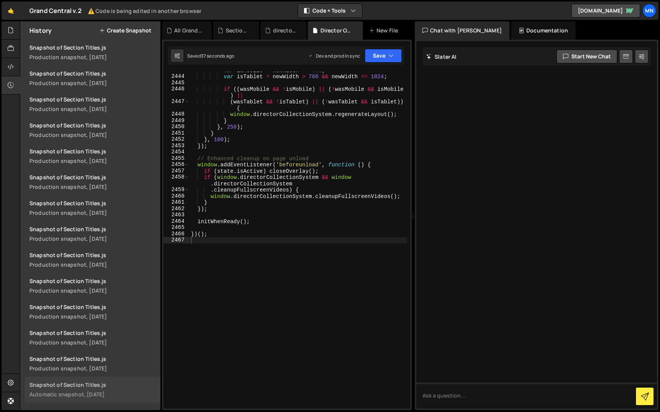
scroll to position [4756, 0]
click at [10, 27] on icon at bounding box center [11, 30] width 6 height 8
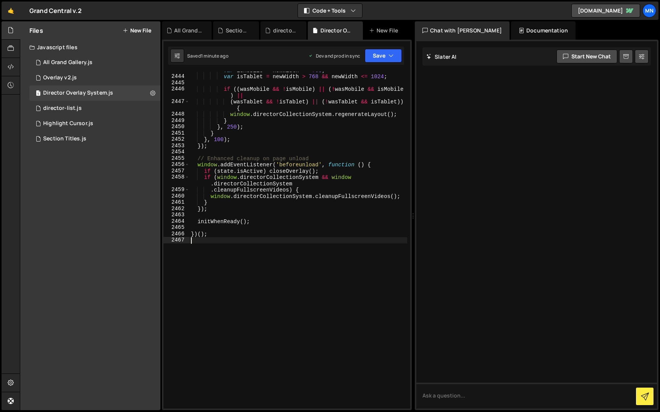
drag, startPoint x: 220, startPoint y: 302, endPoint x: 233, endPoint y: 299, distance: 13.0
click at [221, 301] on div "var isMobile = newWidth <= 768 ; var isTablet = newWidth > 768 && newWidth <= 1…" at bounding box center [298, 242] width 218 height 350
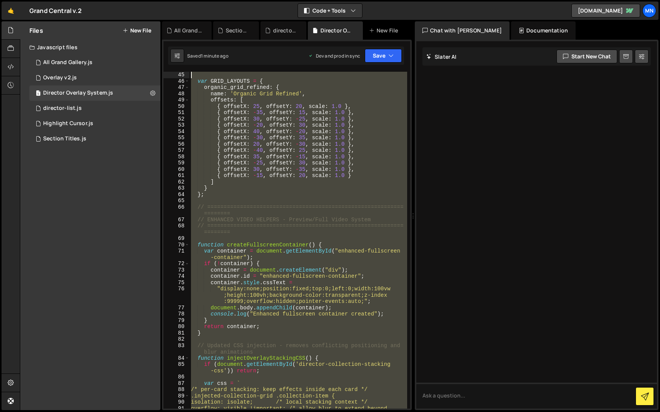
scroll to position [0, 0]
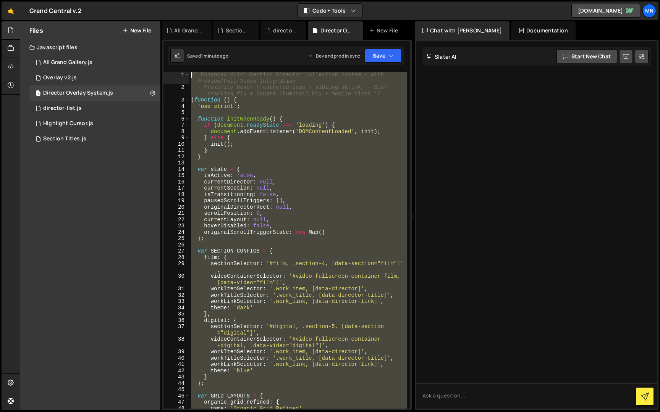
drag, startPoint x: 231, startPoint y: 299, endPoint x: 182, endPoint y: -14, distance: 317.2
click at [182, 0] on html "Projects [GEOGRAPHIC_DATA] Blog [GEOGRAPHIC_DATA] Projects Your Teams Invite te…" at bounding box center [330, 206] width 660 height 412
paste textarea "})();"
type textarea "})();"
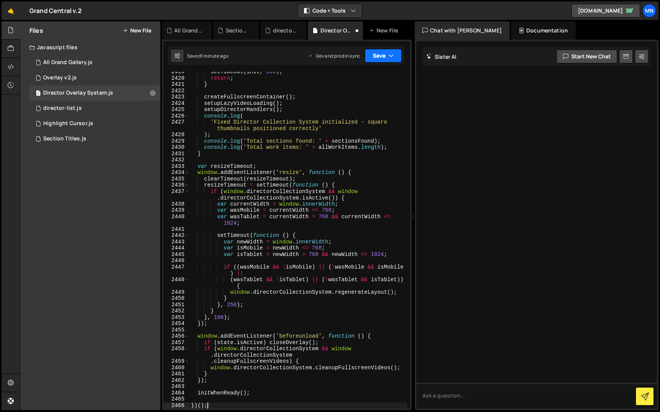
click at [384, 50] on button "Save" at bounding box center [383, 56] width 37 height 14
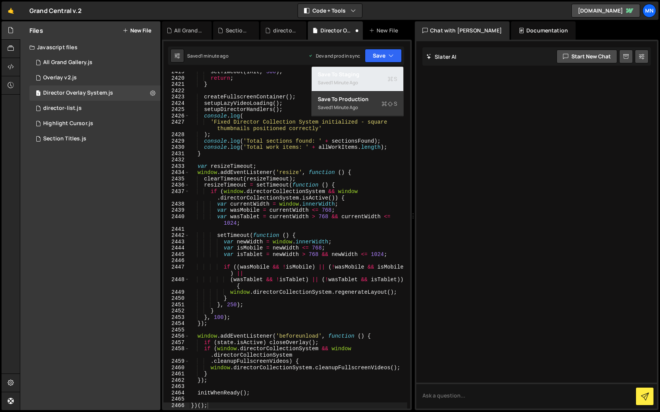
drag, startPoint x: 338, startPoint y: 81, endPoint x: 382, endPoint y: 71, distance: 45.2
click at [339, 81] on div "1 minute ago" at bounding box center [344, 82] width 27 height 6
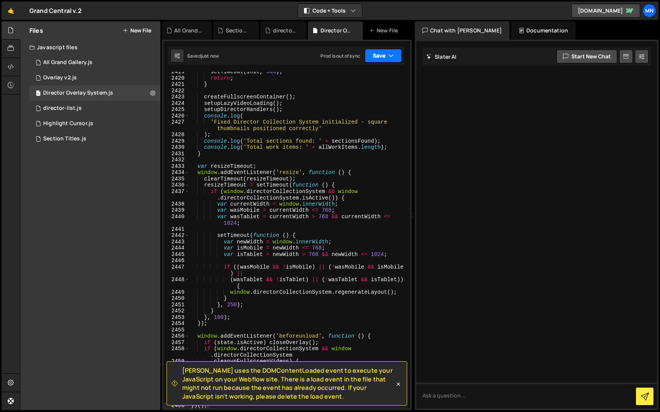
click at [384, 57] on button "Save" at bounding box center [383, 56] width 37 height 14
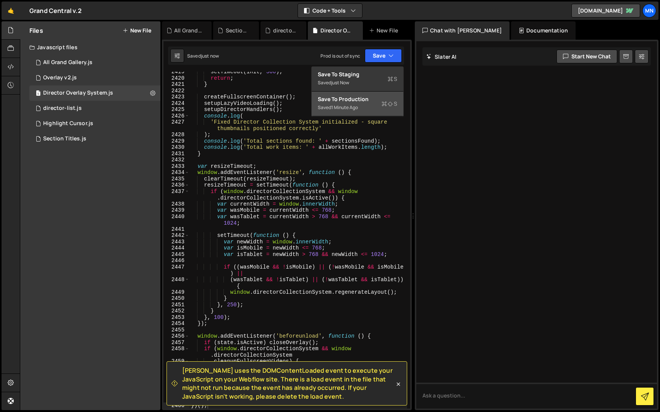
click at [355, 110] on div "1 minute ago" at bounding box center [344, 107] width 27 height 6
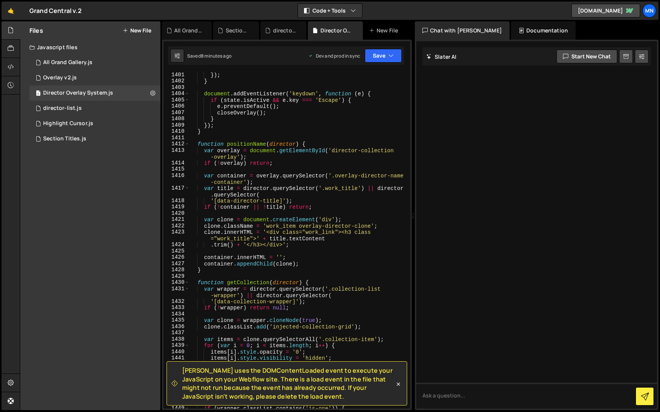
scroll to position [7103, 0]
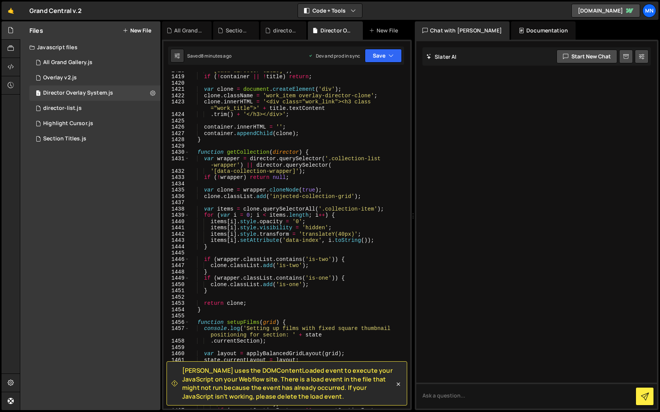
drag, startPoint x: 399, startPoint y: 384, endPoint x: 406, endPoint y: 375, distance: 10.6
click at [399, 384] on icon at bounding box center [398, 385] width 8 height 8
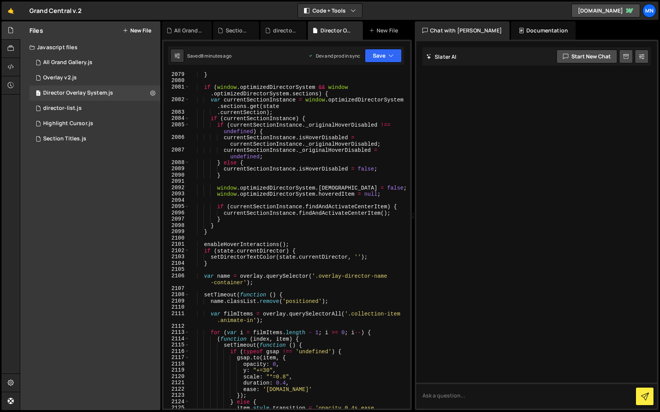
scroll to position [12173, 0]
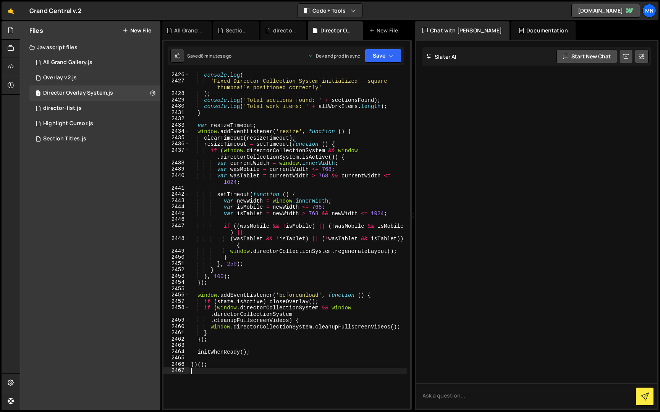
drag, startPoint x: 216, startPoint y: 396, endPoint x: 226, endPoint y: 395, distance: 10.3
click at [217, 396] on div "console . log ( 'Fixed Director Collection System initialized - square thumbnai…" at bounding box center [298, 247] width 218 height 350
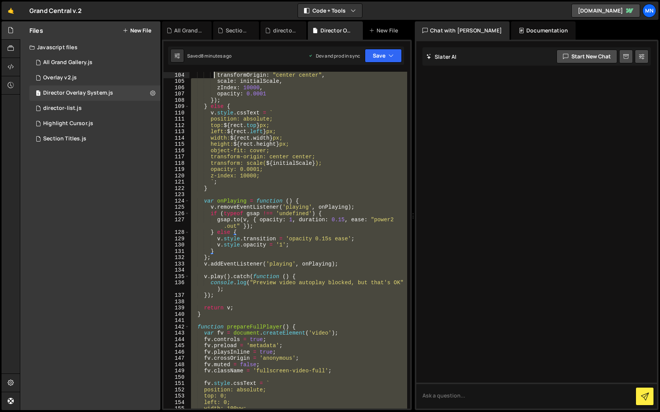
scroll to position [0, 0]
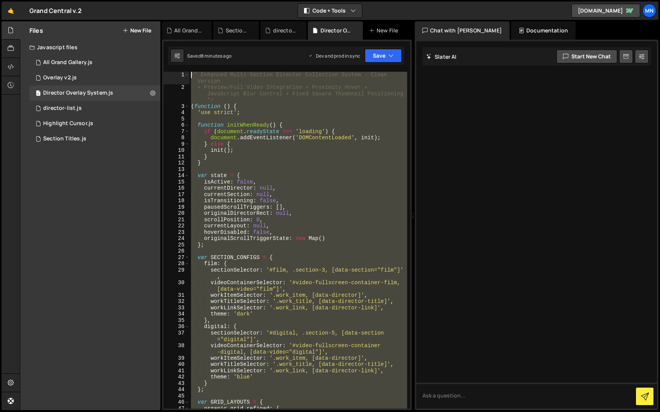
drag, startPoint x: 212, startPoint y: 389, endPoint x: 214, endPoint y: -15, distance: 403.5
click at [214, 0] on html "Projects [GEOGRAPHIC_DATA] Blog [GEOGRAPHIC_DATA] Projects Your Teams Invite te…" at bounding box center [330, 206] width 660 height 412
paste textarea "})();"
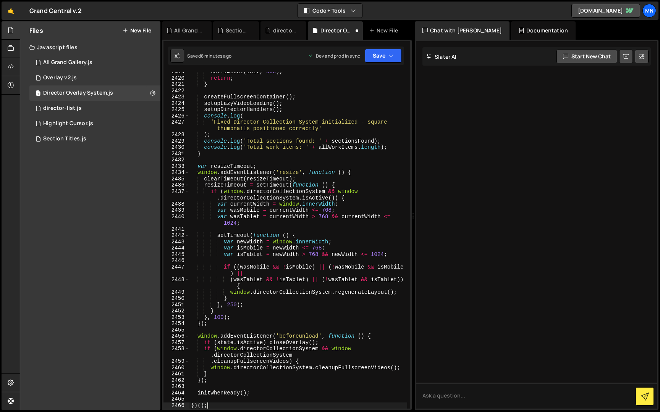
scroll to position [12173, 0]
drag, startPoint x: 388, startPoint y: 56, endPoint x: 379, endPoint y: 75, distance: 20.7
click at [388, 56] on button "Save" at bounding box center [383, 56] width 37 height 14
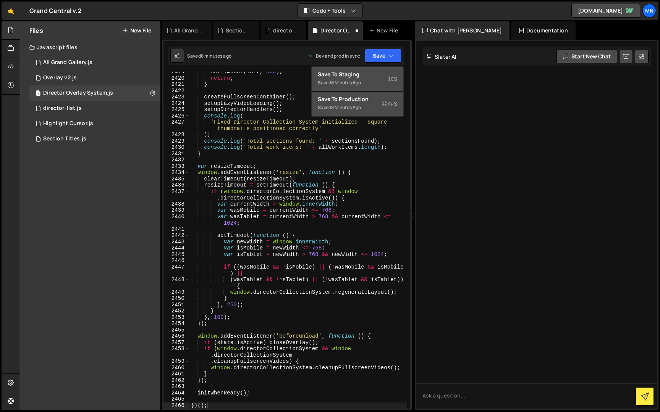
click at [379, 76] on div "Save to Staging S" at bounding box center [357, 75] width 79 height 8
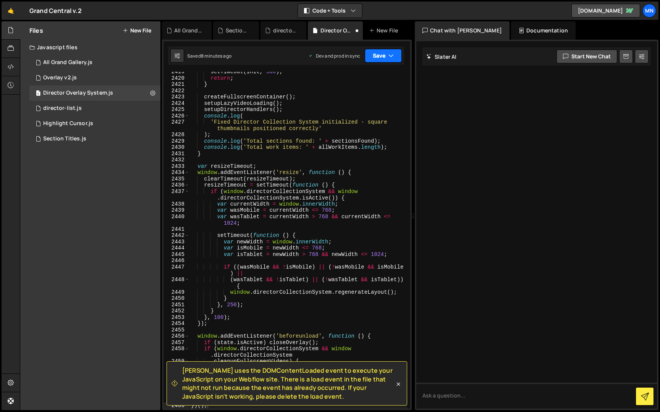
click at [389, 55] on icon "button" at bounding box center [390, 56] width 5 height 8
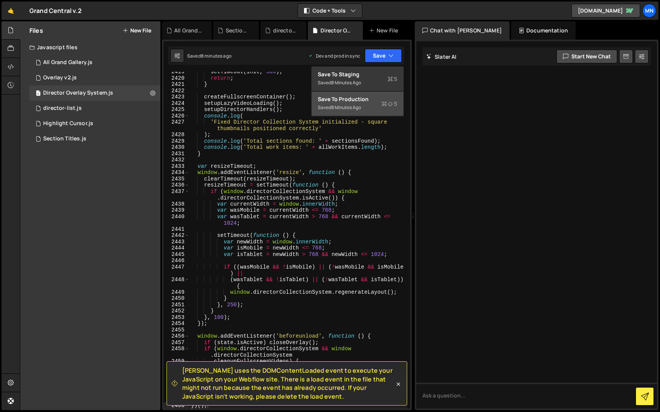
click at [378, 100] on div "Save to Production S" at bounding box center [357, 99] width 79 height 8
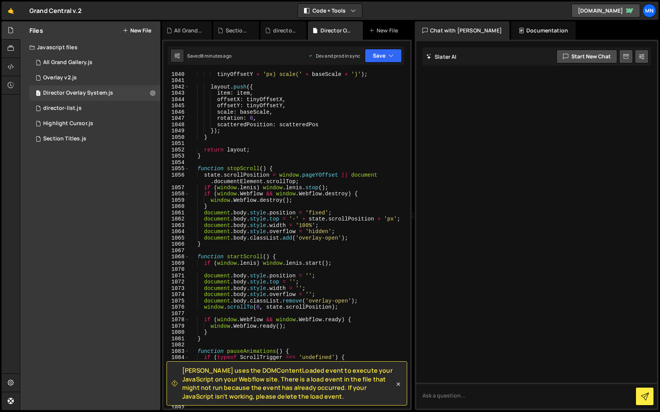
scroll to position [5228, 0]
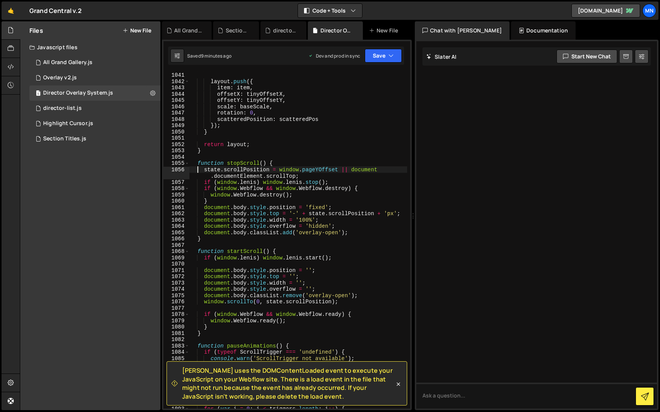
click at [197, 171] on div "tinyOffsetY + 'px) scale(' + baseScale + ')' ) ; layout . push ({ item : item ,…" at bounding box center [298, 241] width 218 height 350
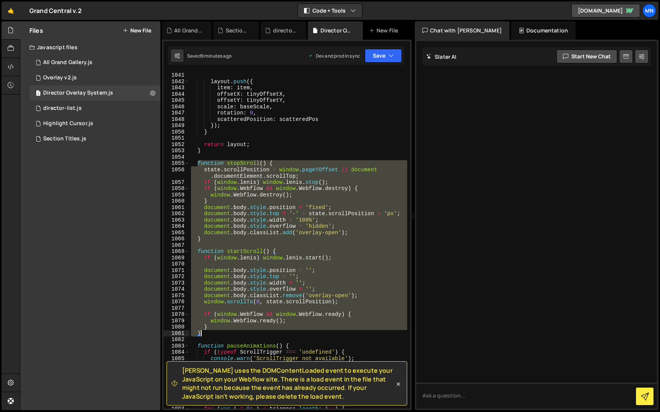
drag, startPoint x: 197, startPoint y: 162, endPoint x: 225, endPoint y: 333, distance: 172.5
click at [225, 333] on div "tinyOffsetY + 'px) scale(' + baseScale + ')' ) ; layout . push ({ item : item ,…" at bounding box center [298, 241] width 218 height 350
type textarea "} }"
paste textarea
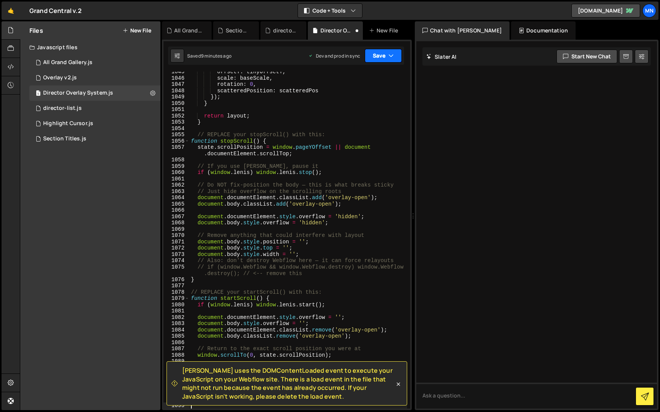
click at [380, 54] on button "Save" at bounding box center [383, 56] width 37 height 14
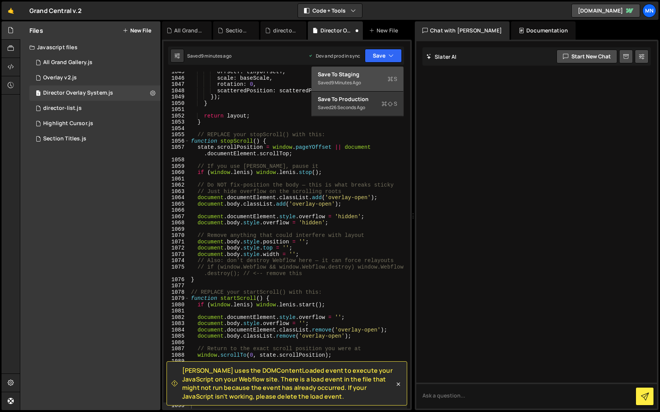
click at [378, 78] on div "Save to Staging S" at bounding box center [357, 75] width 79 height 8
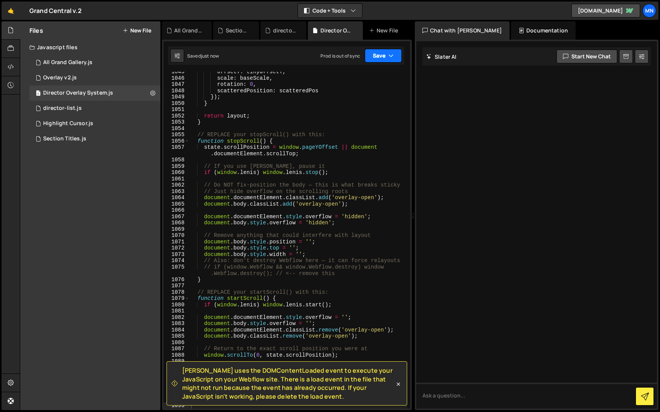
click at [389, 53] on icon "button" at bounding box center [390, 56] width 5 height 8
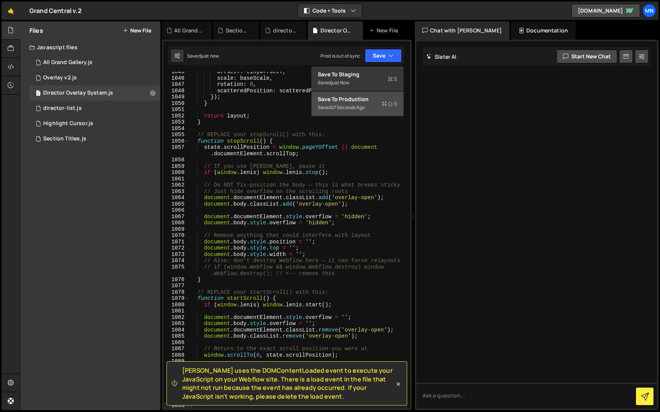
click at [379, 113] on button "Save to Production S Saved 27 seconds ago" at bounding box center [358, 104] width 92 height 25
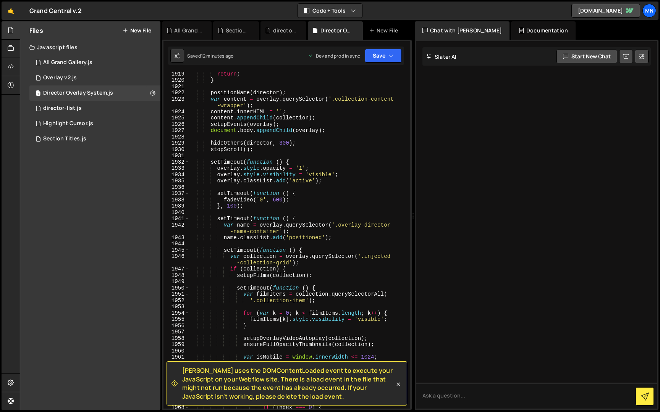
scroll to position [12173, 0]
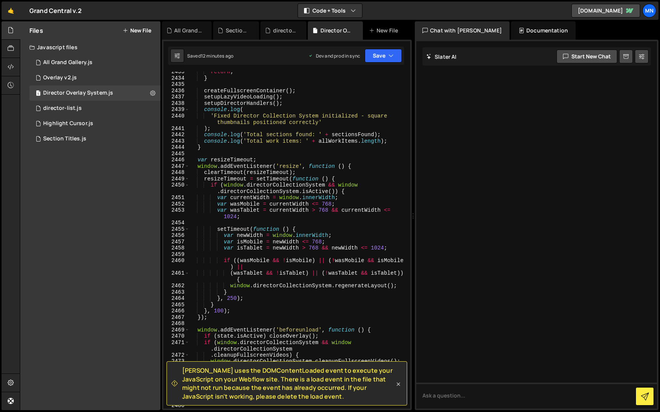
click at [399, 384] on icon at bounding box center [398, 385] width 8 height 8
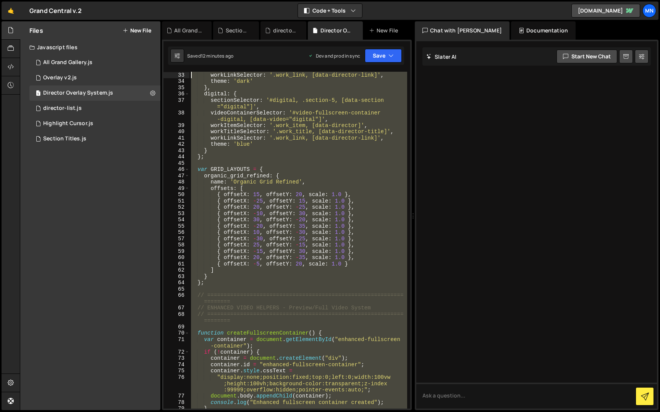
scroll to position [0, 0]
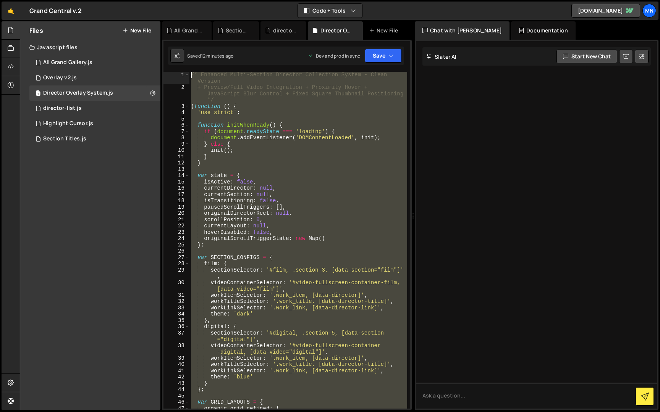
drag, startPoint x: 220, startPoint y: 401, endPoint x: 146, endPoint y: -14, distance: 421.8
click at [146, 0] on html "Projects [GEOGRAPHIC_DATA] Blog [GEOGRAPHIC_DATA] Projects Your Teams Invite te…" at bounding box center [330, 206] width 660 height 412
paste textarea "})();"
type textarea "})();"
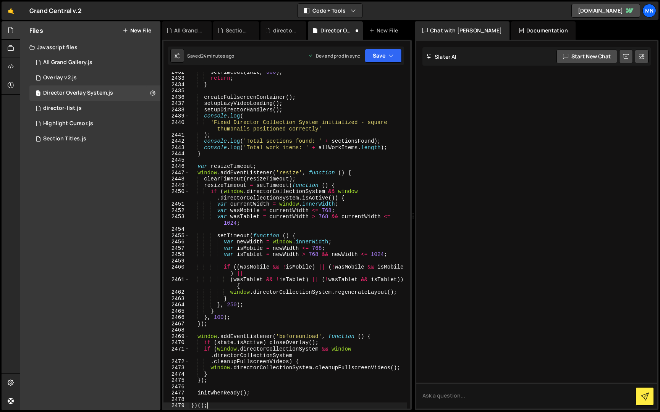
scroll to position [12173, 0]
click at [389, 51] on button "Save" at bounding box center [383, 56] width 37 height 14
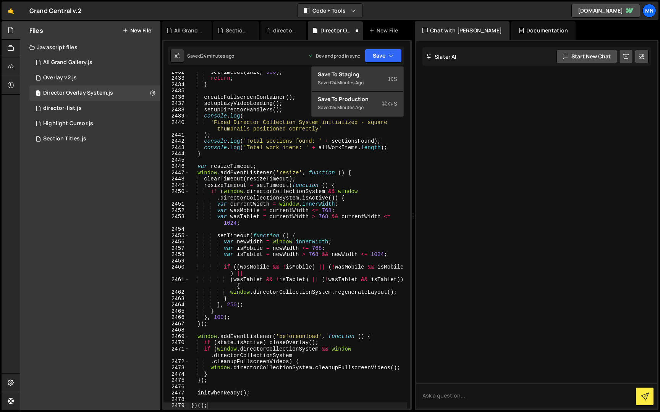
click at [366, 66] on div "Save to Staging S Saved 24 minutes ago Save to Production S Saved 24 minutes ag…" at bounding box center [357, 91] width 92 height 50
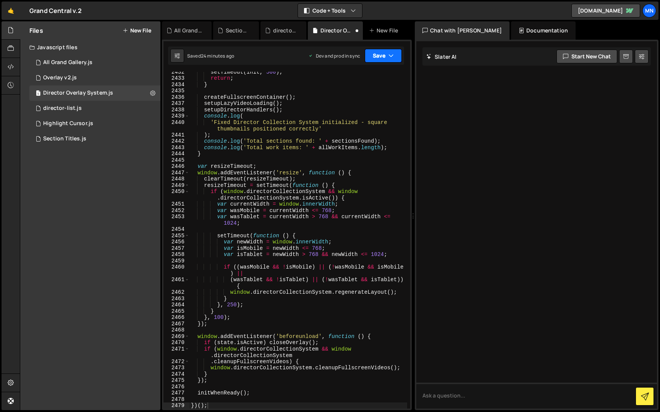
click at [379, 56] on button "Save" at bounding box center [383, 56] width 37 height 14
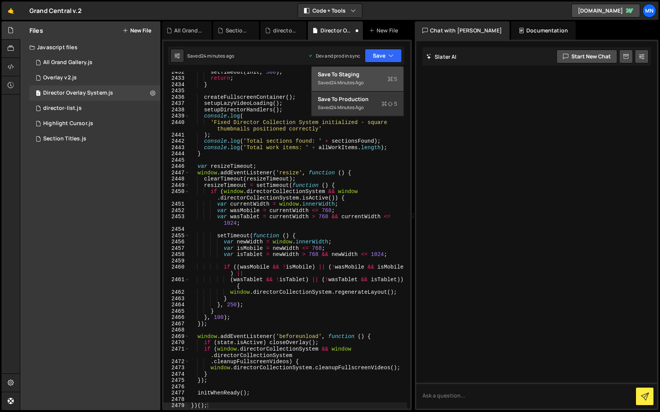
click at [360, 85] on div "24 minutes ago" at bounding box center [347, 82] width 32 height 6
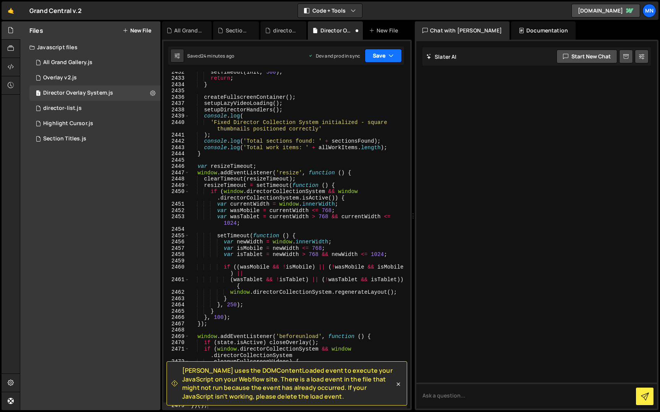
click at [380, 56] on button "Save" at bounding box center [383, 56] width 37 height 14
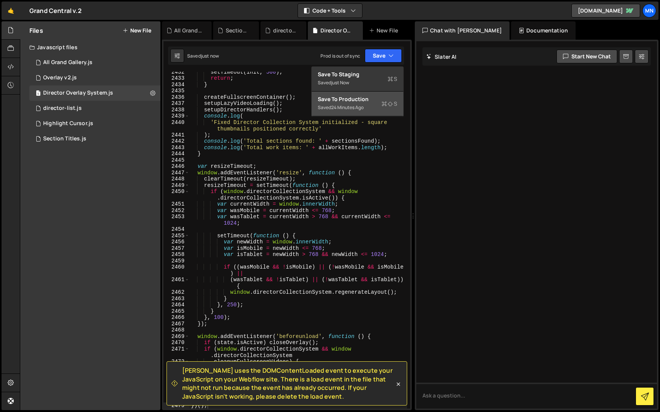
click at [371, 102] on div "Save to Production S" at bounding box center [357, 99] width 79 height 8
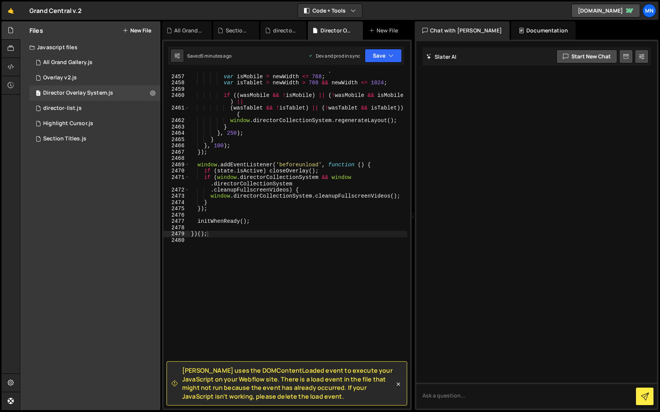
drag, startPoint x: 398, startPoint y: 385, endPoint x: 372, endPoint y: 373, distance: 28.4
click at [398, 385] on icon at bounding box center [398, 385] width 8 height 8
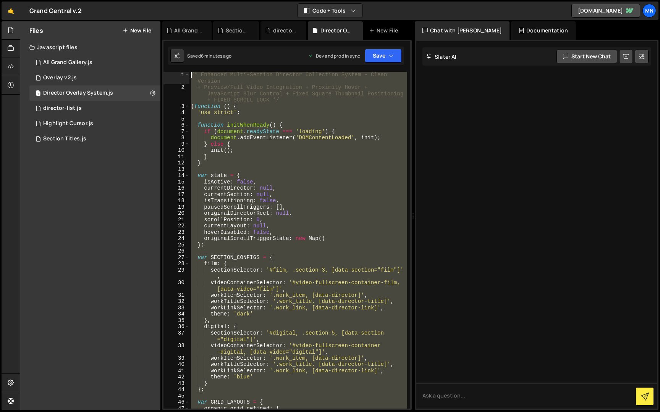
scroll to position [0, 0]
drag, startPoint x: 246, startPoint y: 341, endPoint x: 161, endPoint y: -14, distance: 365.0
click at [161, 0] on html "Projects [GEOGRAPHIC_DATA] Blog [GEOGRAPHIC_DATA] Projects Your Teams Invite te…" at bounding box center [330, 206] width 660 height 412
paste textarea "})();"
type textarea "})();"
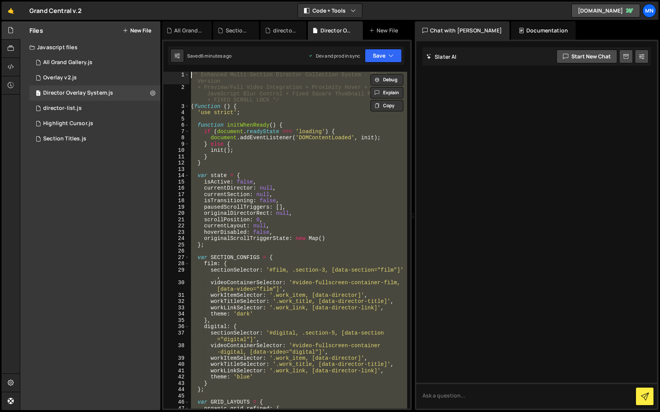
scroll to position [12173, 0]
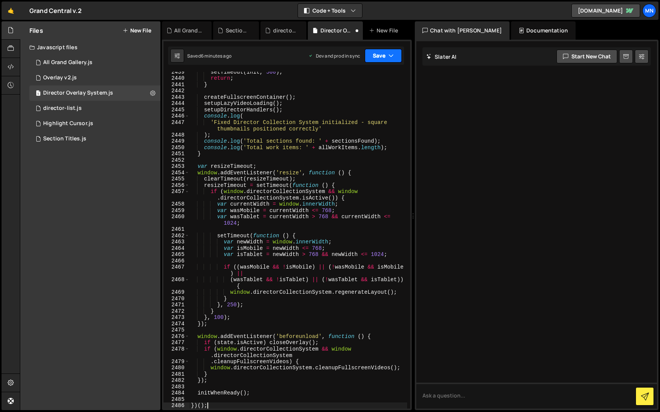
click at [381, 55] on button "Save" at bounding box center [383, 56] width 37 height 14
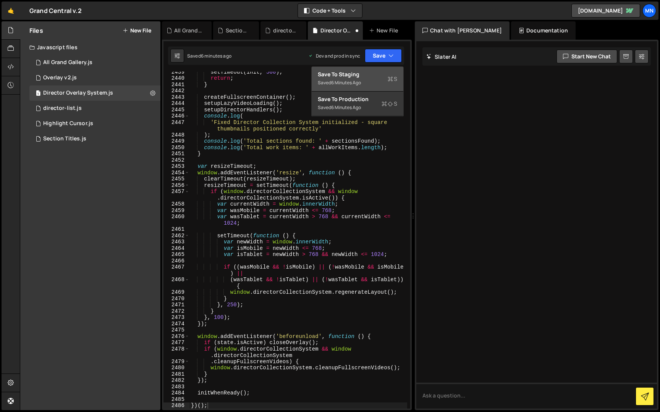
click at [362, 78] on div "Save to Staging S" at bounding box center [357, 75] width 79 height 8
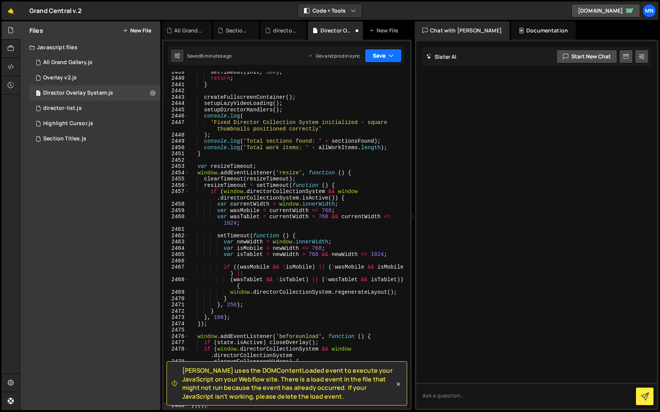
click at [379, 55] on button "Save" at bounding box center [383, 56] width 37 height 14
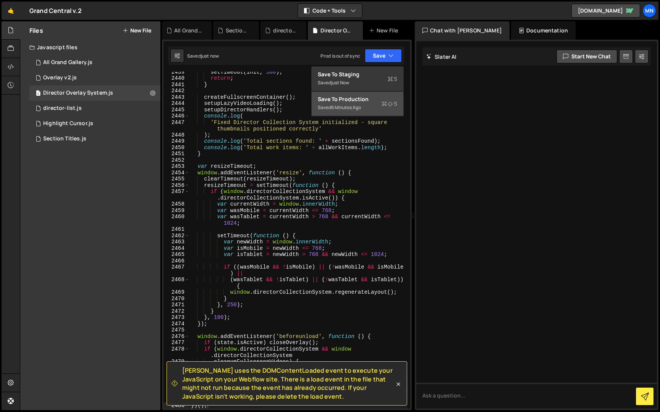
click at [361, 99] on div "Save to Production S" at bounding box center [357, 99] width 79 height 8
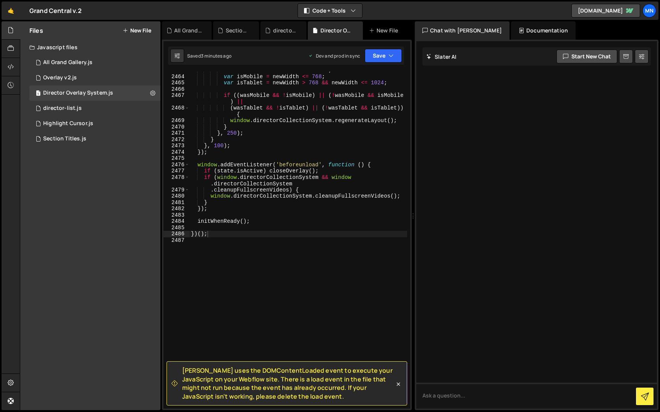
drag, startPoint x: 397, startPoint y: 384, endPoint x: 367, endPoint y: 369, distance: 34.3
click at [397, 384] on icon at bounding box center [398, 385] width 8 height 8
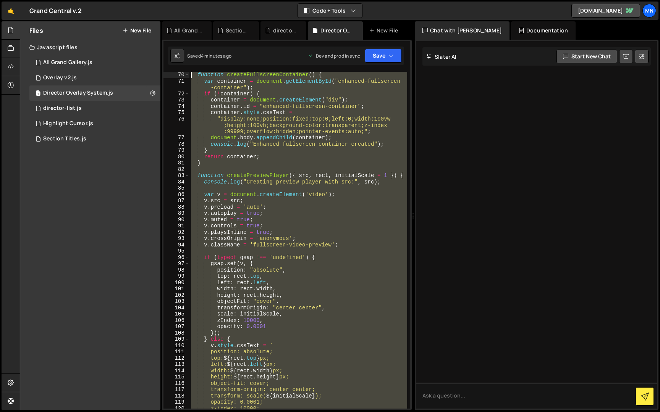
scroll to position [0, 0]
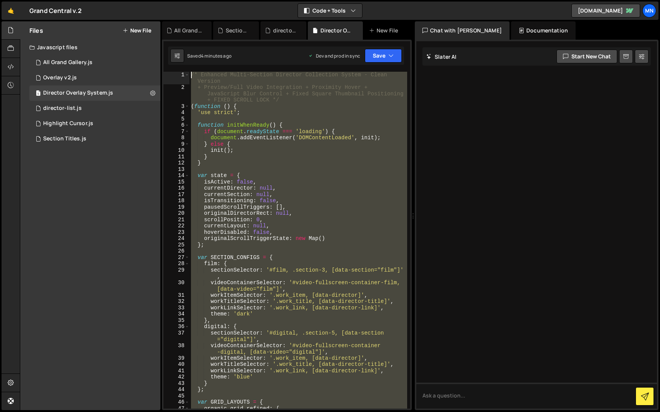
drag, startPoint x: 257, startPoint y: 311, endPoint x: 186, endPoint y: -14, distance: 332.7
click at [186, 0] on html "Projects [GEOGRAPHIC_DATA] Blog [GEOGRAPHIC_DATA] Projects Your Teams Invite te…" at bounding box center [330, 206] width 660 height 412
paste textarea "})();"
type textarea "})();"
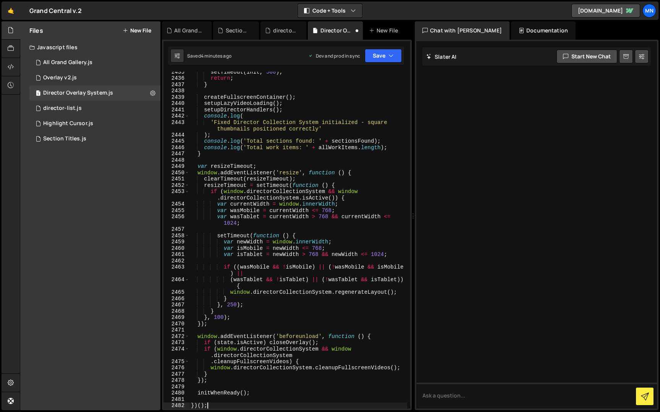
scroll to position [12173, 0]
click at [393, 56] on icon "button" at bounding box center [390, 56] width 5 height 8
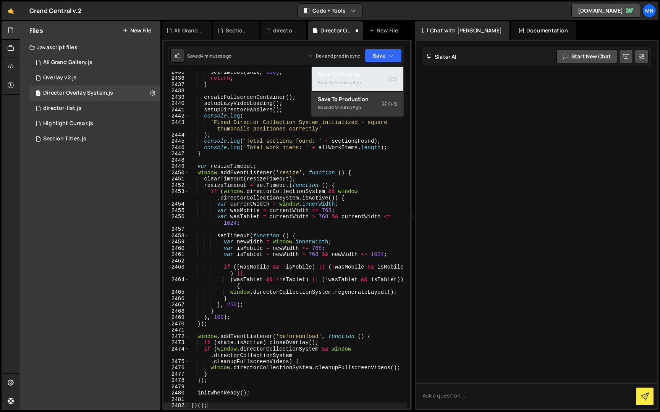
drag, startPoint x: 354, startPoint y: 76, endPoint x: 370, endPoint y: 67, distance: 18.1
click at [354, 76] on div "Save to Staging S" at bounding box center [357, 75] width 79 height 8
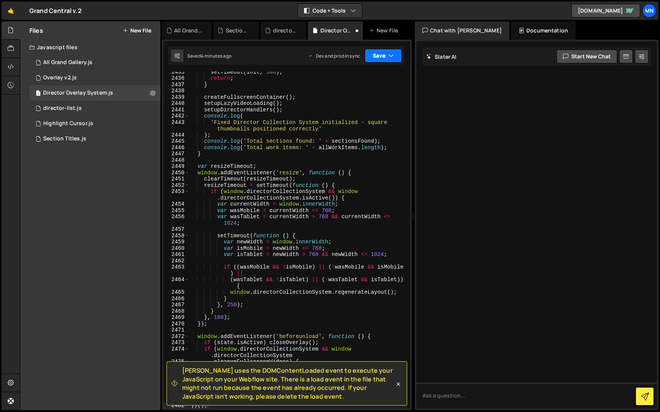
click at [382, 57] on button "Save" at bounding box center [383, 56] width 37 height 14
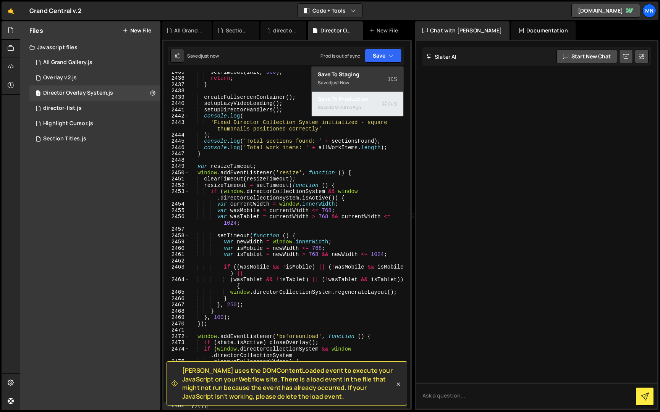
click at [358, 105] on div "4 minutes ago" at bounding box center [346, 107] width 30 height 6
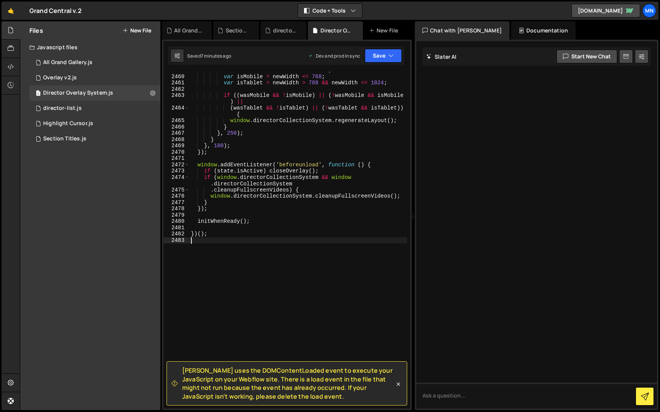
click at [245, 312] on div "var newWidth = window . innerWidth ; var isMobile = newWidth <= 768 ; var isTab…" at bounding box center [298, 242] width 218 height 350
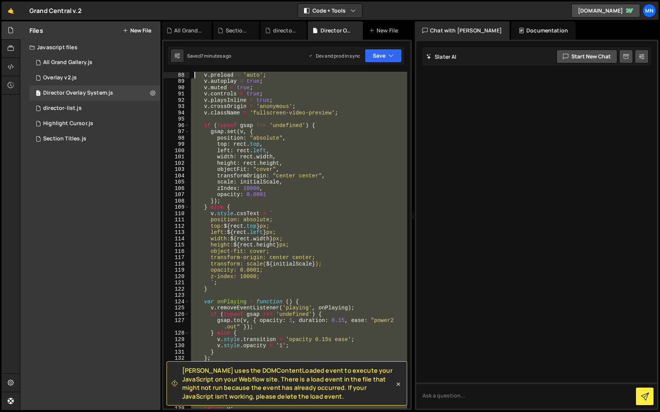
scroll to position [0, 0]
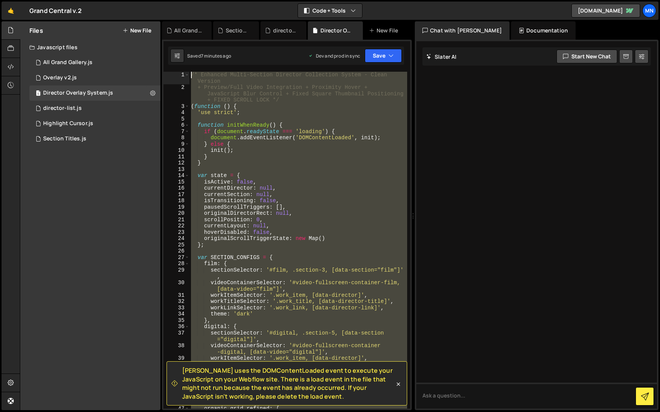
drag, startPoint x: 217, startPoint y: 294, endPoint x: 193, endPoint y: -14, distance: 309.4
click at [193, 0] on html "Projects [GEOGRAPHIC_DATA] Blog [GEOGRAPHIC_DATA] Projects Your Teams Invite te…" at bounding box center [330, 206] width 660 height 412
paste textarea "})();"
type textarea "})();"
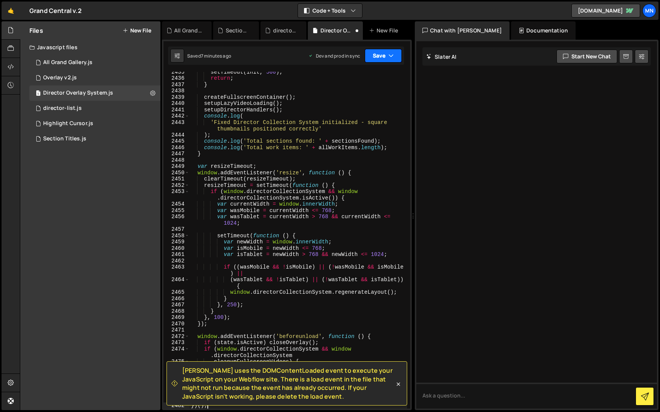
click at [376, 57] on button "Save" at bounding box center [383, 56] width 37 height 14
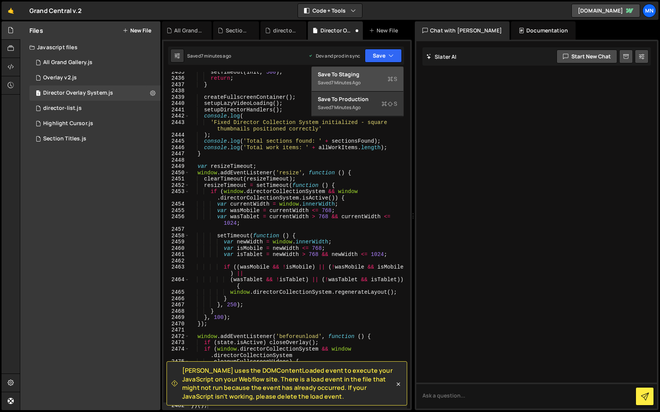
click at [362, 74] on div "Save to Staging S" at bounding box center [357, 75] width 79 height 8
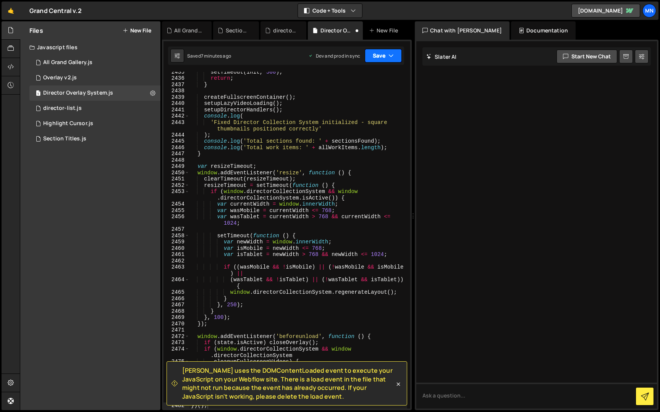
click at [383, 52] on button "Save" at bounding box center [383, 56] width 37 height 14
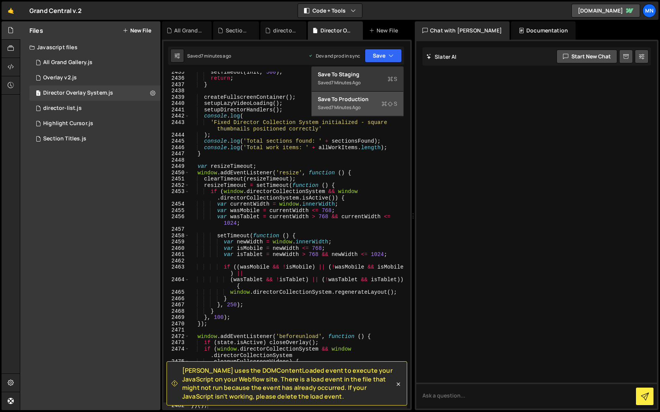
click at [369, 103] on div "Save to Production S" at bounding box center [357, 99] width 79 height 8
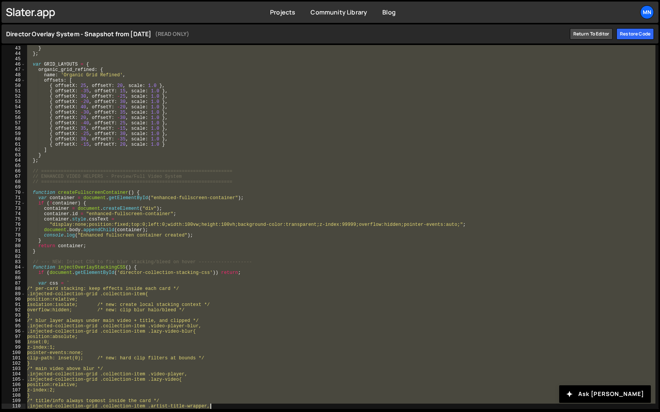
drag, startPoint x: 26, startPoint y: 47, endPoint x: 407, endPoint y: 377, distance: 503.7
click at [403, 385] on div "theme : 'blue' } } ; var GRID_LAYOUTS = { organic_grid_refined : { name : 'Orga…" at bounding box center [341, 227] width 630 height 375
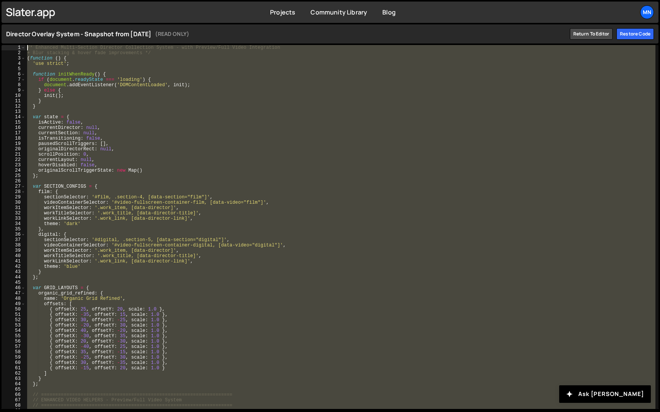
drag, startPoint x: 61, startPoint y: 404, endPoint x: 0, endPoint y: -78, distance: 485.4
click at [0, 0] on html "Projects Community Library Blog MN Projects Your Teams Invite team member Accou…" at bounding box center [330, 206] width 660 height 412
type textarea "/* Enhanced Multi-Section Director Collection System - with Preview/Full Video …"
click at [641, 33] on div "Restore code" at bounding box center [634, 33] width 37 height 11
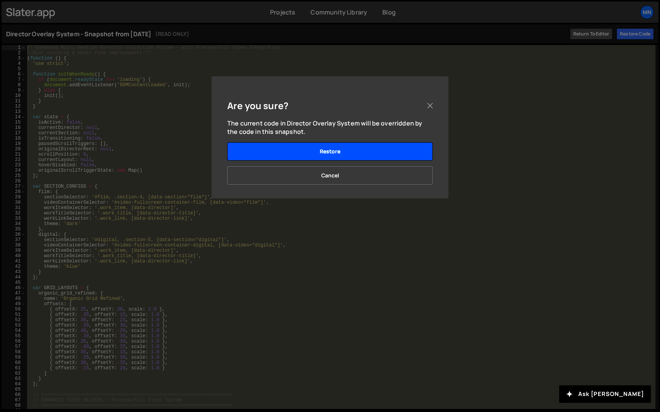
click at [344, 152] on button "Restore" at bounding box center [329, 151] width 205 height 18
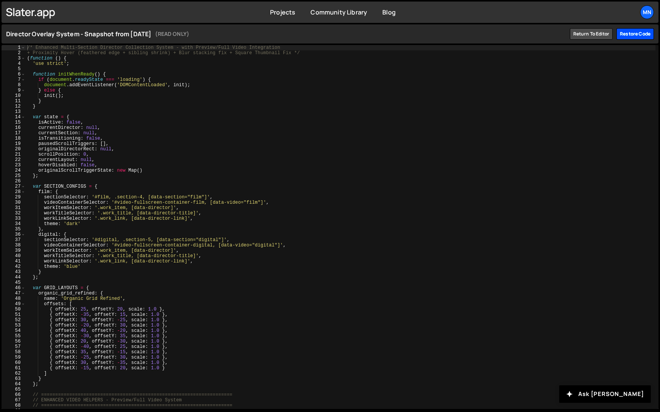
click at [632, 37] on div "Restore code" at bounding box center [634, 33] width 37 height 11
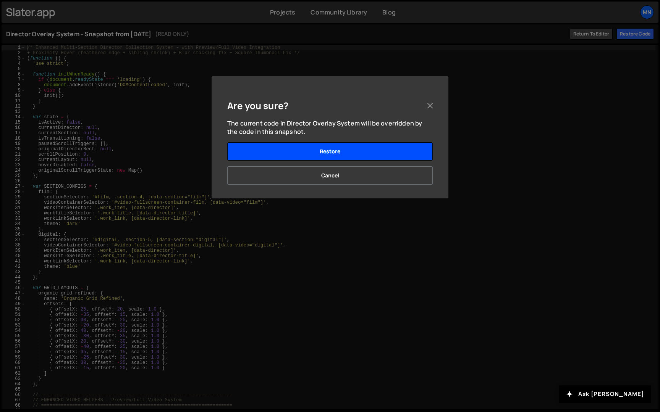
click at [368, 152] on button "Restore" at bounding box center [329, 151] width 205 height 18
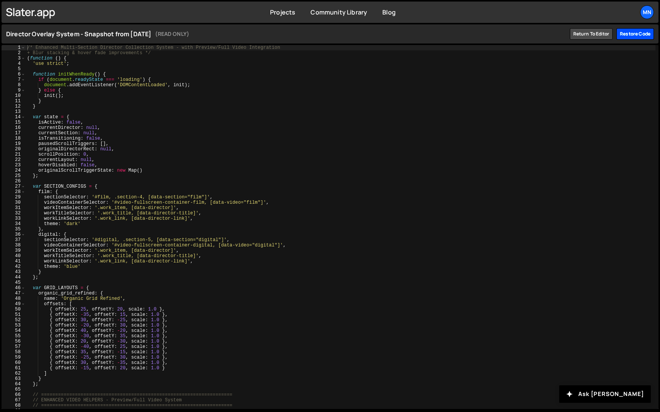
click at [637, 31] on div "Restore code" at bounding box center [634, 33] width 37 height 11
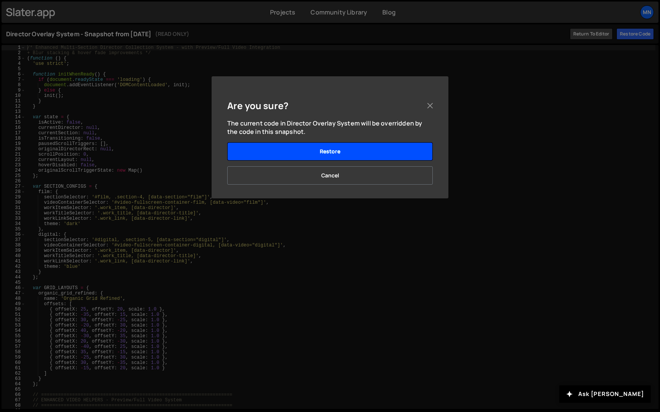
click at [333, 152] on button "Restore" at bounding box center [329, 151] width 205 height 18
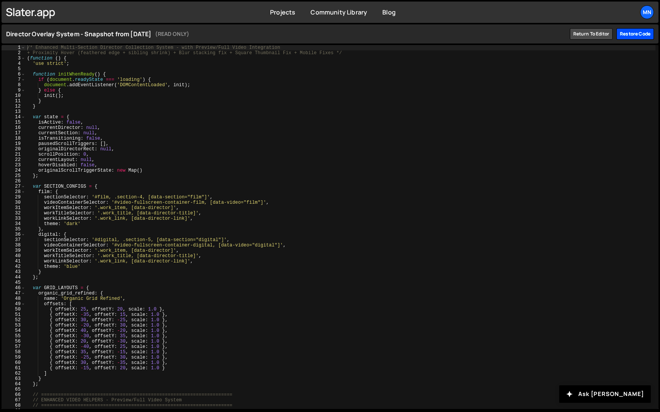
click at [639, 35] on div "Restore code" at bounding box center [634, 33] width 37 height 11
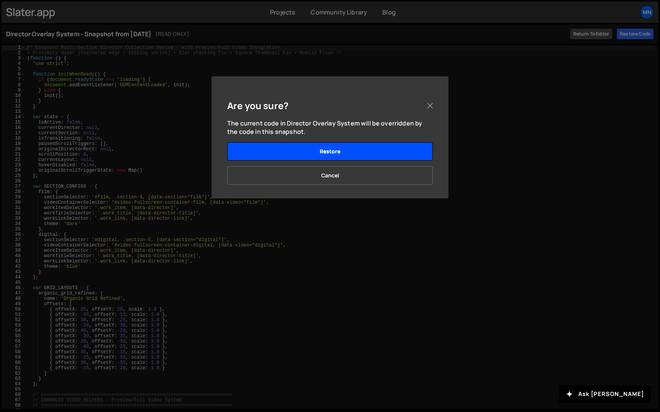
click at [354, 149] on button "Restore" at bounding box center [329, 151] width 205 height 18
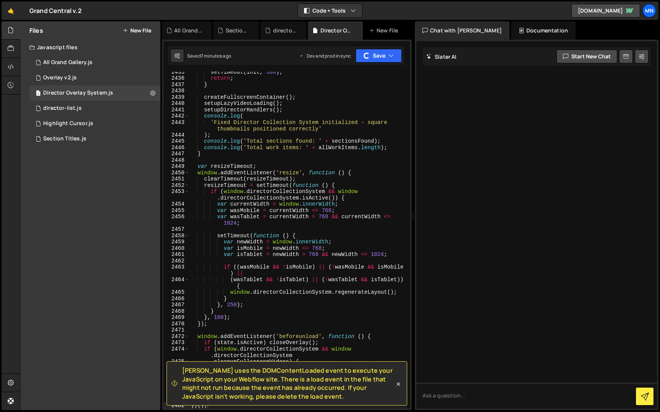
scroll to position [12173, 0]
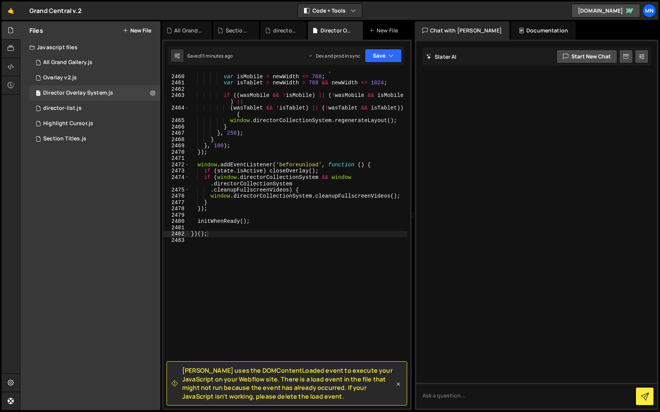
click at [399, 383] on icon at bounding box center [398, 385] width 8 height 8
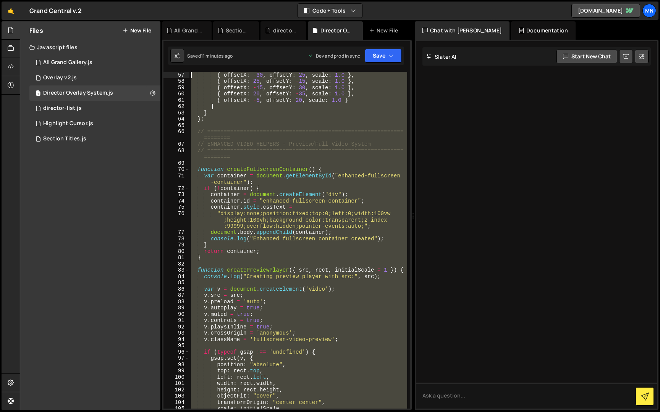
scroll to position [0, 0]
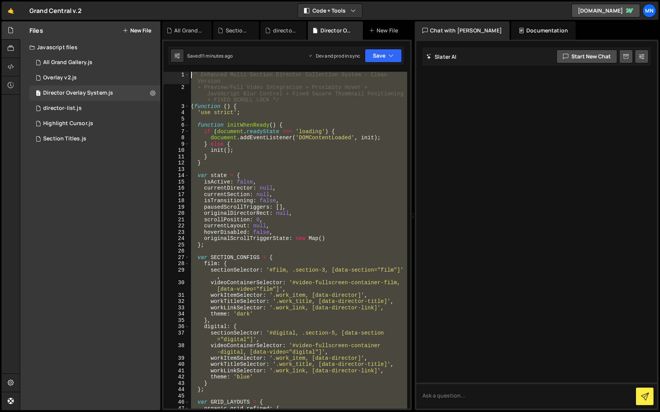
drag, startPoint x: 219, startPoint y: 299, endPoint x: 164, endPoint y: -14, distance: 318.3
click at [164, 0] on html "Projects [GEOGRAPHIC_DATA] Blog [GEOGRAPHIC_DATA] Projects Your Teams Invite te…" at bounding box center [330, 206] width 660 height 412
paste textarea "})();"
type textarea "})();"
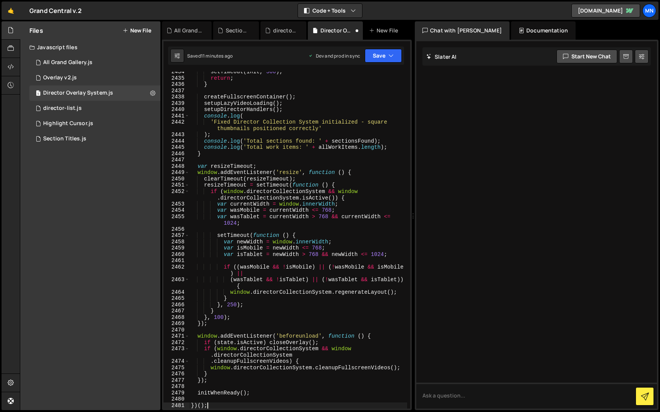
scroll to position [12173, 0]
click at [378, 53] on button "Save" at bounding box center [383, 56] width 37 height 14
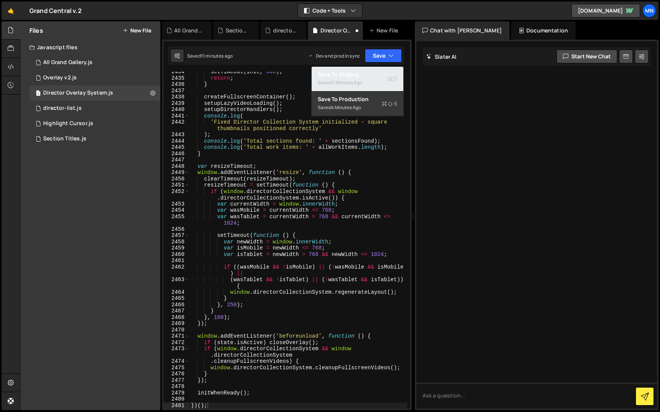
drag, startPoint x: 365, startPoint y: 76, endPoint x: 379, endPoint y: 63, distance: 19.4
click at [365, 76] on div "Save to Staging S" at bounding box center [357, 75] width 79 height 8
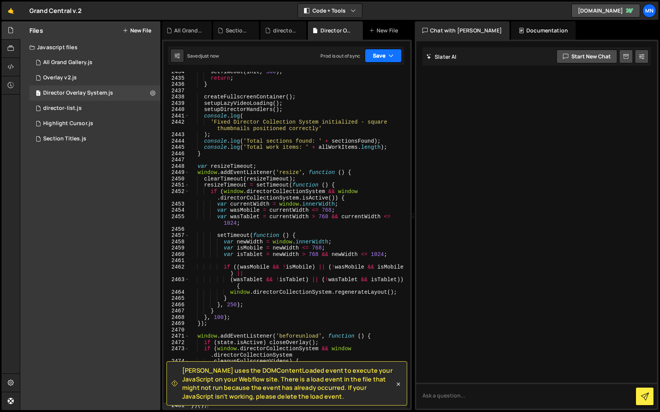
click at [384, 55] on button "Save" at bounding box center [383, 56] width 37 height 14
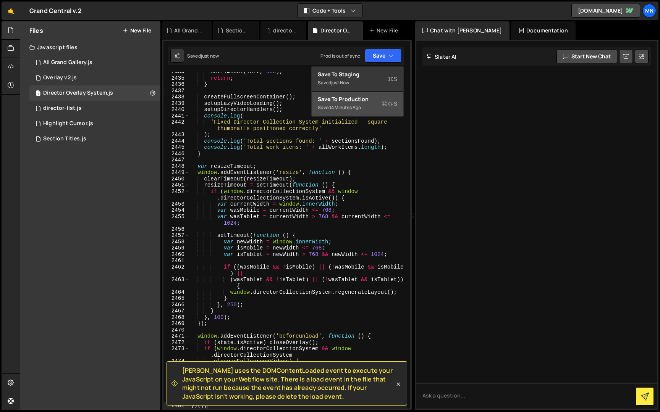
click at [362, 100] on div "Save to Production S" at bounding box center [357, 99] width 79 height 8
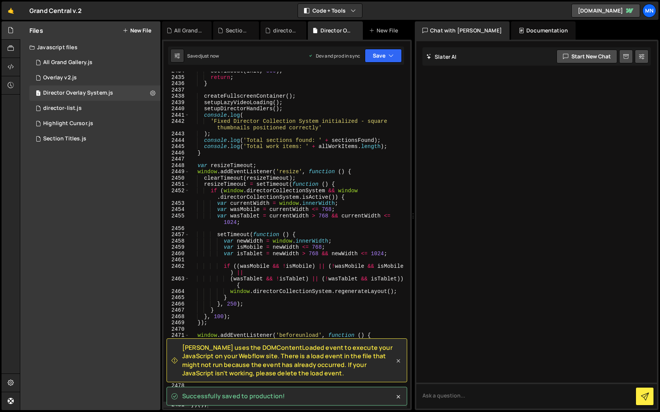
click at [397, 362] on icon at bounding box center [398, 361] width 8 height 8
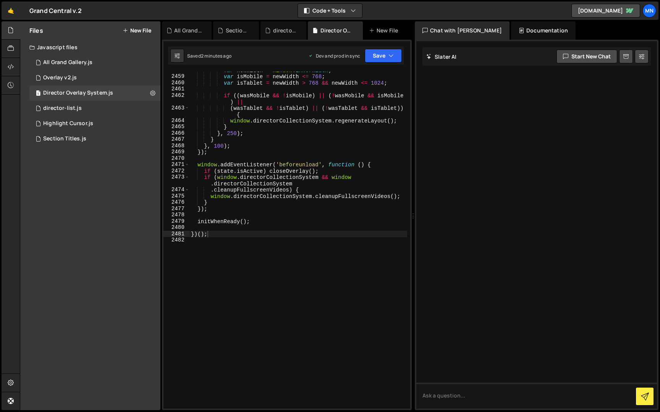
drag, startPoint x: 207, startPoint y: 258, endPoint x: 221, endPoint y: 262, distance: 14.4
click at [208, 258] on div "var newWidth = window . innerWidth ; var isMobile = newWidth <= 768 ; var isTab…" at bounding box center [298, 242] width 218 height 350
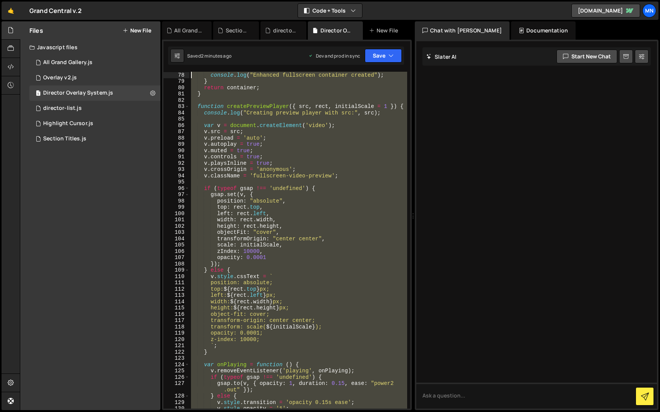
scroll to position [0, 0]
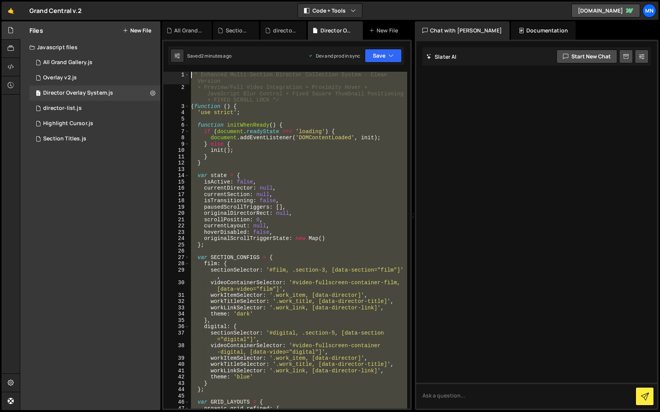
drag, startPoint x: 220, startPoint y: 263, endPoint x: 173, endPoint y: -14, distance: 280.7
click at [173, 0] on html "Projects [GEOGRAPHIC_DATA] Blog [GEOGRAPHIC_DATA] Projects Your Teams Invite te…" at bounding box center [330, 206] width 660 height 412
paste textarea "})();"
type textarea "})();"
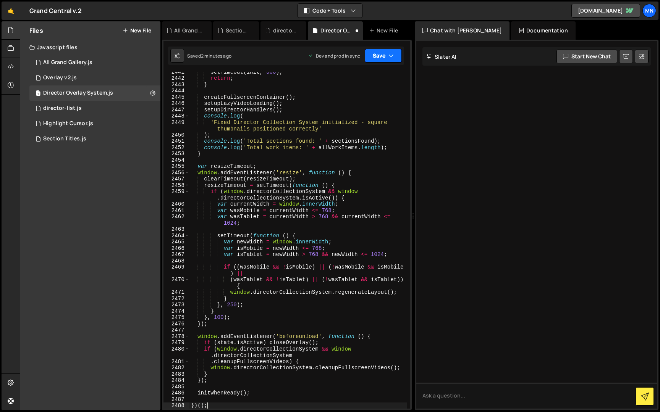
click at [392, 56] on icon "button" at bounding box center [390, 56] width 5 height 8
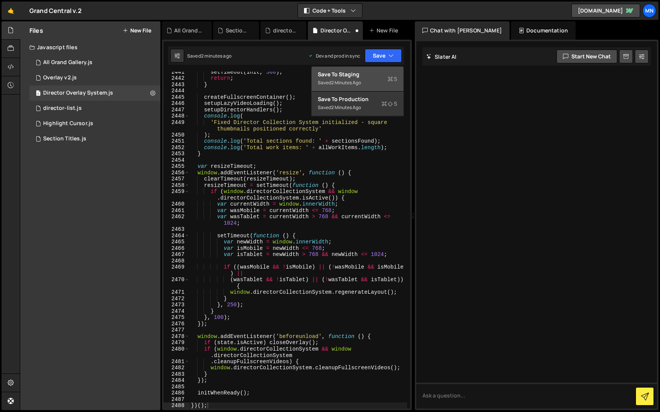
click at [355, 76] on div "Save to Staging S" at bounding box center [357, 75] width 79 height 8
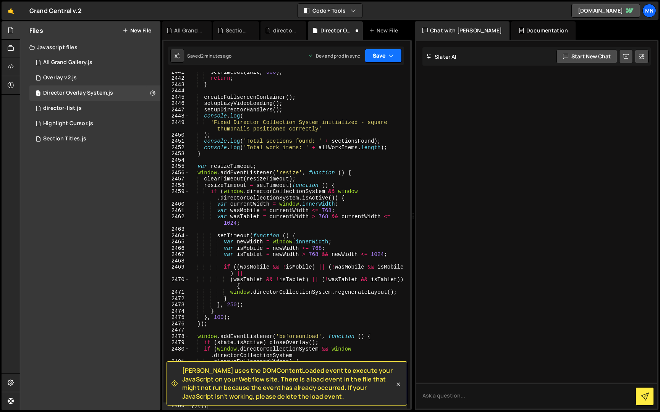
click at [389, 57] on icon "button" at bounding box center [390, 56] width 5 height 8
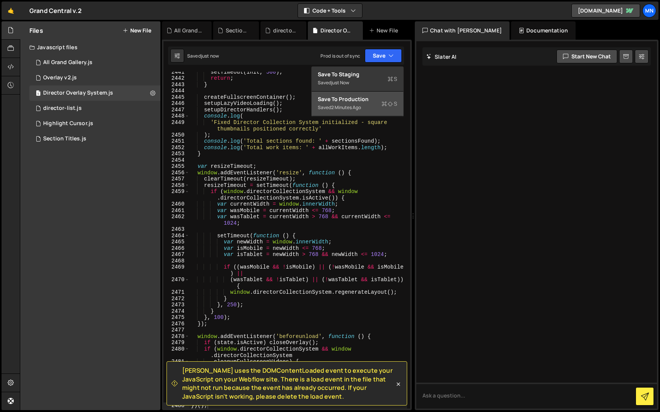
click at [356, 101] on div "Save to Production S" at bounding box center [357, 99] width 79 height 8
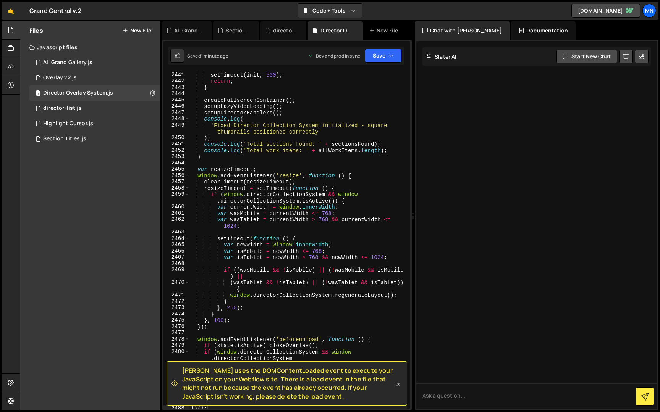
click at [398, 387] on icon at bounding box center [398, 385] width 8 height 8
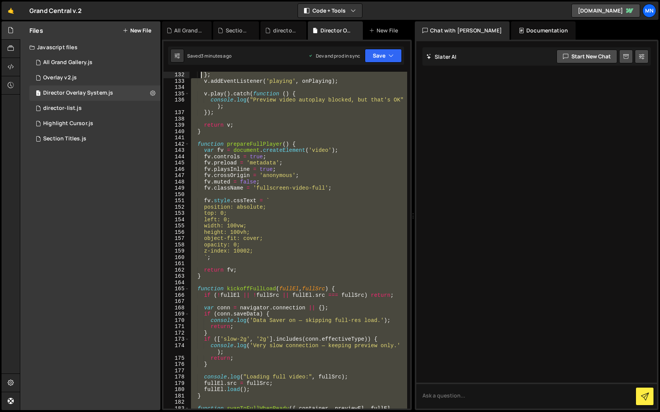
scroll to position [0, 0]
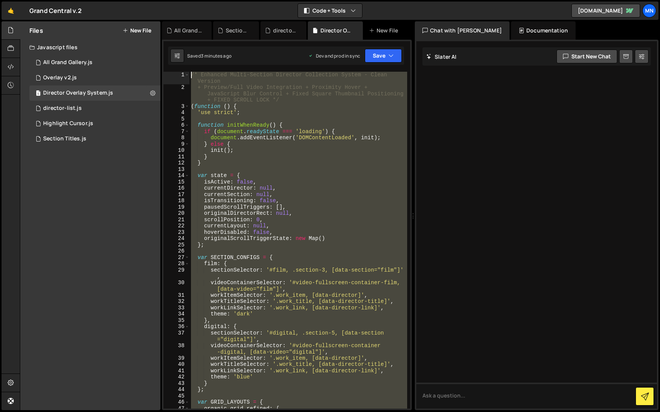
drag, startPoint x: 231, startPoint y: 383, endPoint x: 201, endPoint y: -14, distance: 397.8
click at [201, 0] on html "Projects [GEOGRAPHIC_DATA] Blog [GEOGRAPHIC_DATA] Projects Your Teams Invite te…" at bounding box center [330, 206] width 660 height 412
paste textarea "})();"
type textarea "})();"
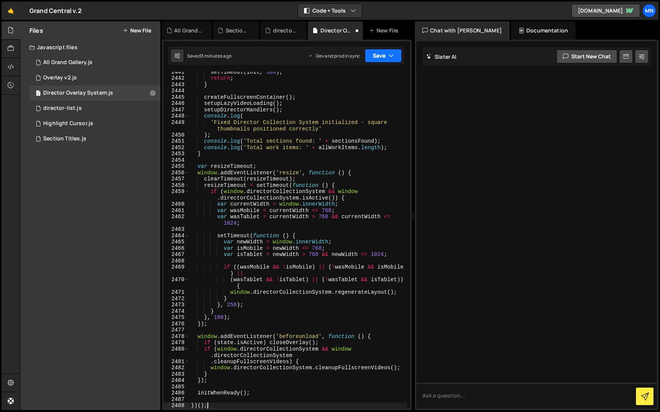
scroll to position [12173, 0]
click at [382, 54] on button "Save" at bounding box center [383, 56] width 37 height 14
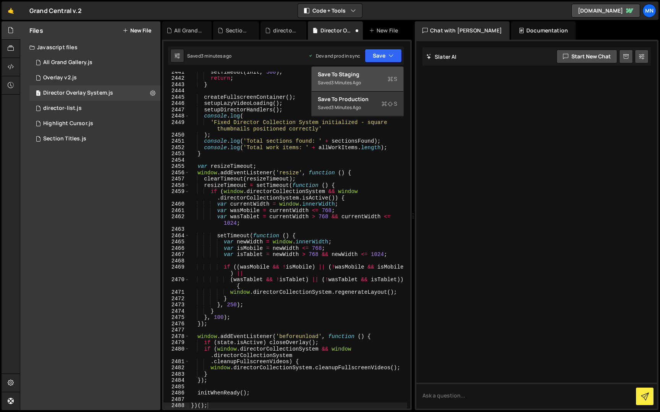
click at [341, 77] on div "Save to Staging S" at bounding box center [357, 75] width 79 height 8
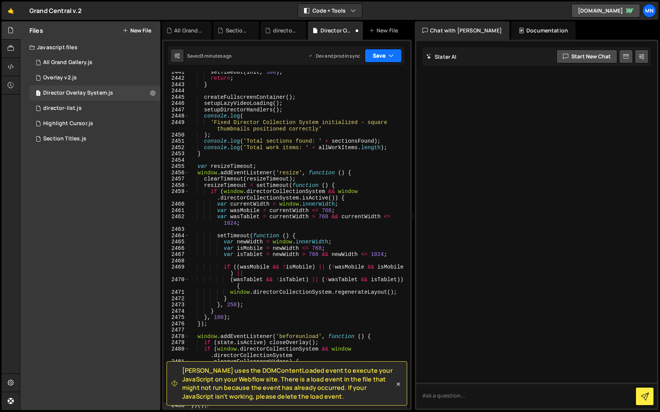
click at [383, 53] on button "Save" at bounding box center [383, 56] width 37 height 14
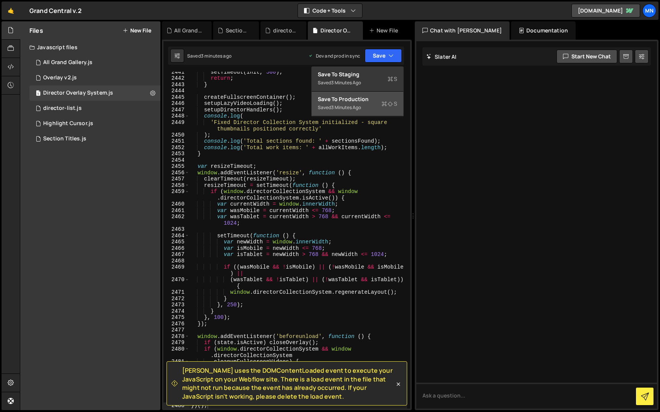
click at [349, 105] on div "3 minutes ago" at bounding box center [346, 107] width 30 height 6
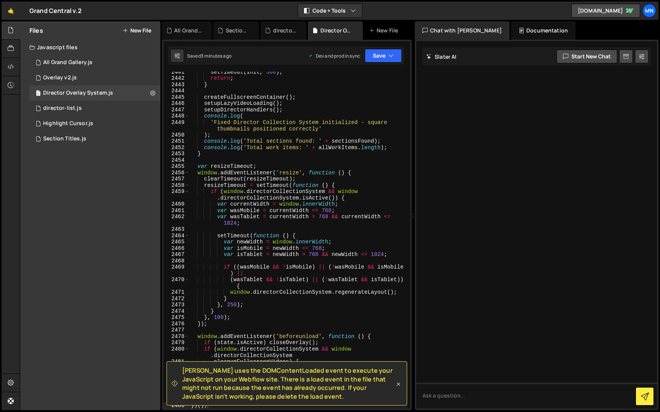
click at [398, 384] on icon at bounding box center [398, 384] width 3 height 3
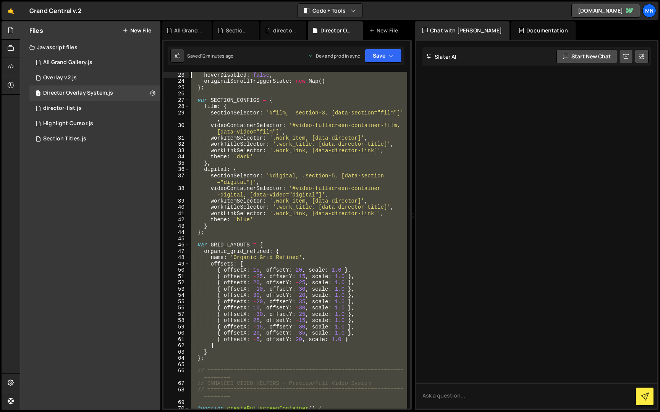
scroll to position [0, 0]
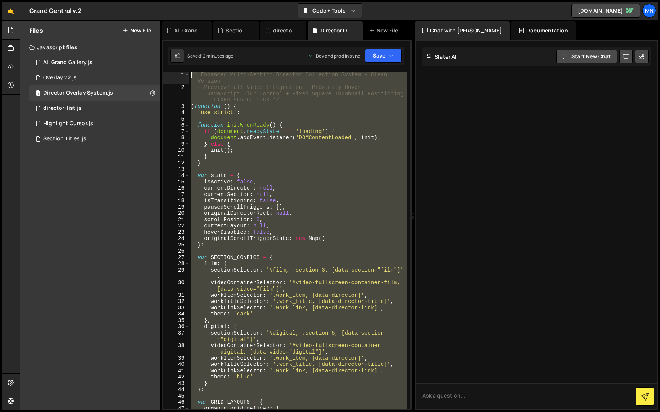
drag, startPoint x: 212, startPoint y: 372, endPoint x: 178, endPoint y: -14, distance: 387.9
click at [178, 0] on html "Projects [GEOGRAPHIC_DATA] Blog [GEOGRAPHIC_DATA] Projects Your Teams Invite te…" at bounding box center [330, 206] width 660 height 412
paste textarea "})();"
type textarea "})();"
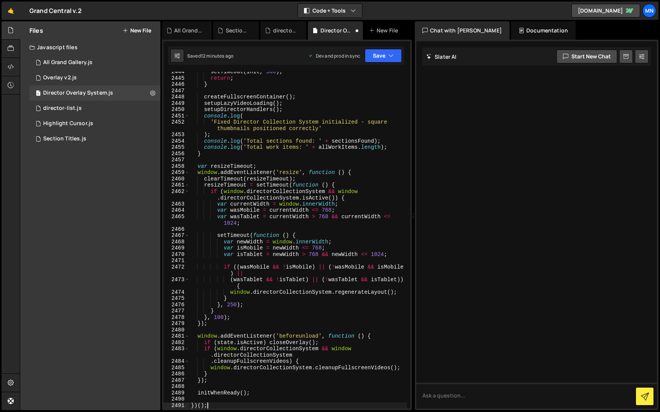
scroll to position [12173, 0]
click at [382, 55] on button "Save" at bounding box center [383, 56] width 37 height 14
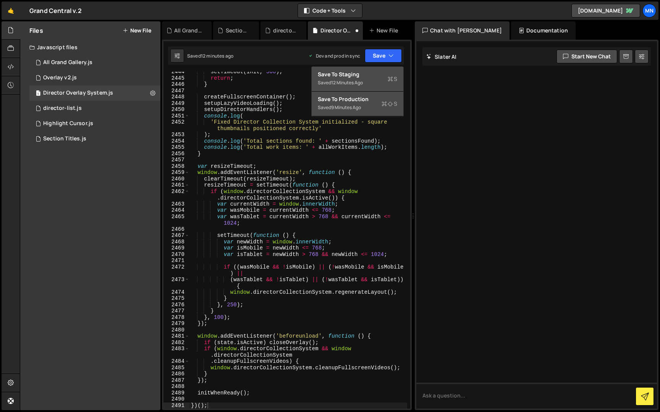
click at [350, 77] on div "Save to Staging S" at bounding box center [357, 75] width 79 height 8
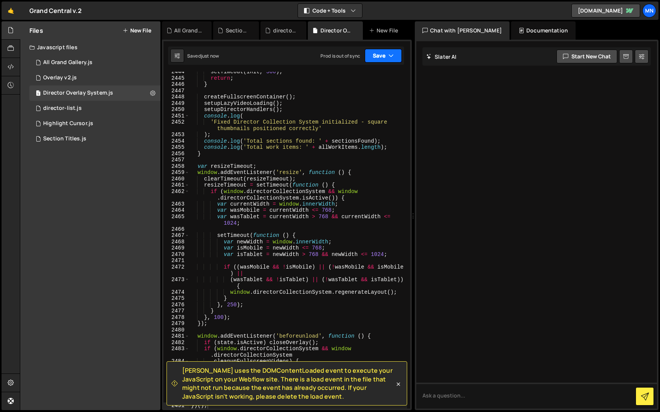
click at [380, 57] on button "Save" at bounding box center [383, 56] width 37 height 14
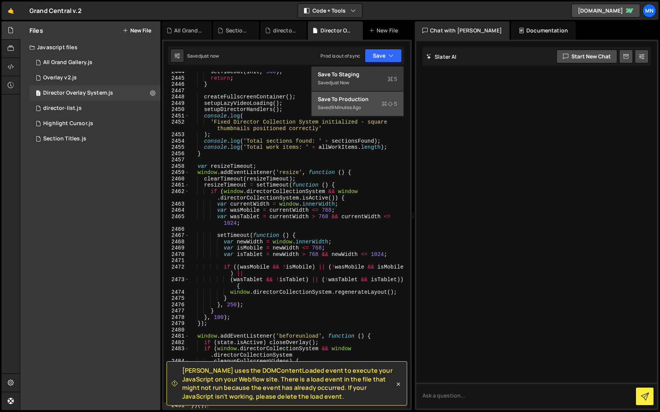
click at [351, 105] on div "9 minutes ago" at bounding box center [346, 107] width 30 height 6
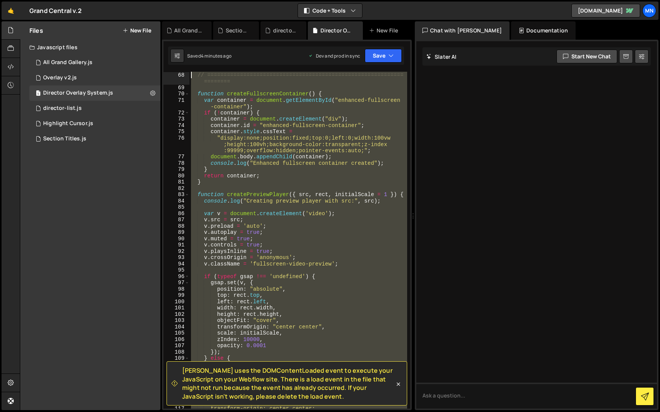
scroll to position [0, 0]
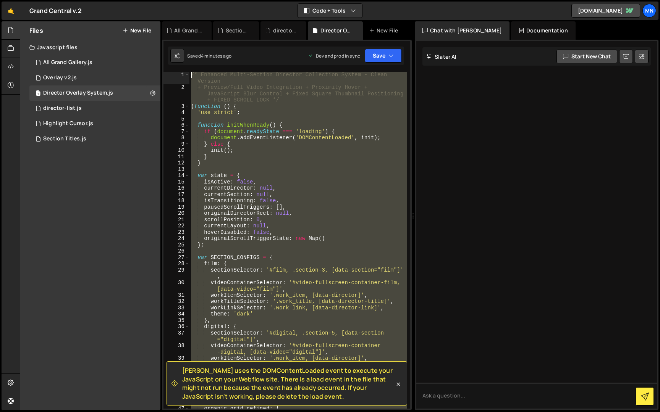
drag, startPoint x: 197, startPoint y: 321, endPoint x: 154, endPoint y: -14, distance: 337.5
click at [154, 0] on html "Projects [GEOGRAPHIC_DATA] Blog [GEOGRAPHIC_DATA] Projects Your Teams Invite te…" at bounding box center [330, 206] width 660 height 412
paste textarea "})();"
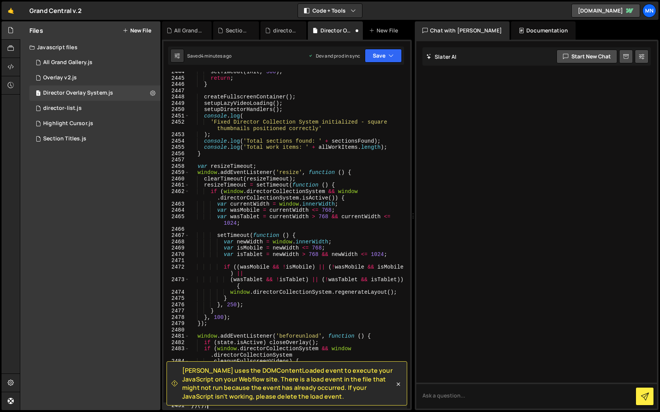
scroll to position [12173, 0]
click at [378, 54] on button "Save" at bounding box center [383, 56] width 37 height 14
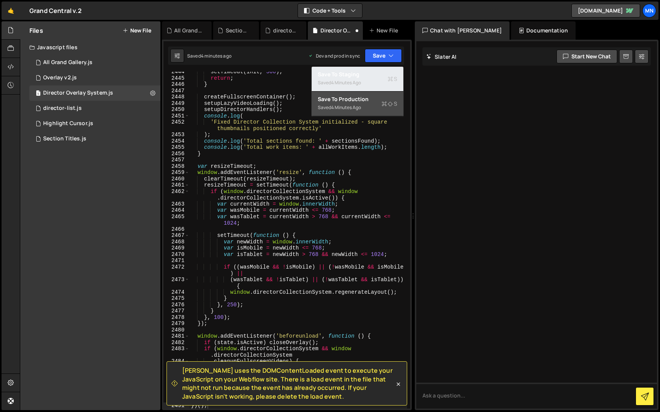
click at [352, 75] on div "Save to Staging S" at bounding box center [357, 75] width 79 height 8
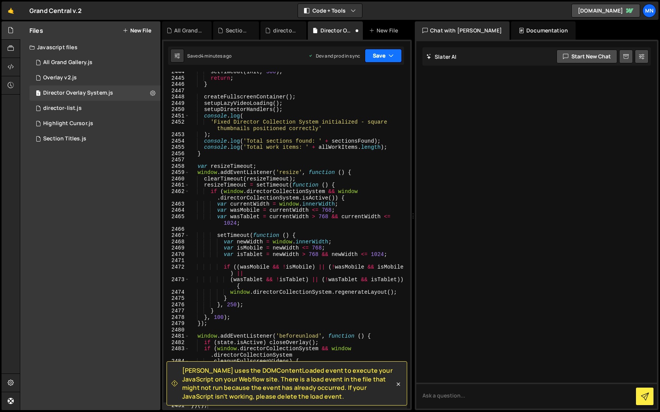
click at [383, 57] on button "Save" at bounding box center [383, 56] width 37 height 14
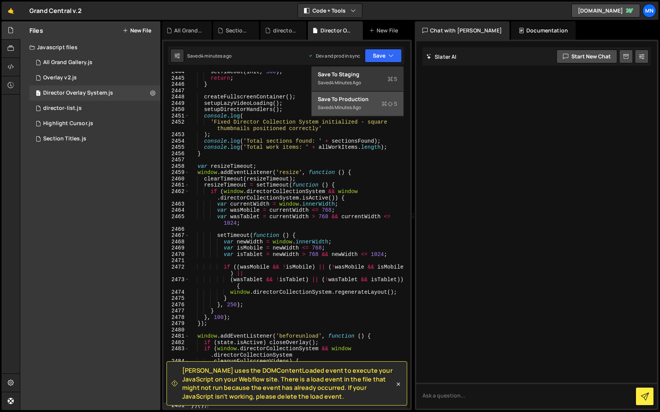
click at [350, 105] on div "4 minutes ago" at bounding box center [346, 107] width 30 height 6
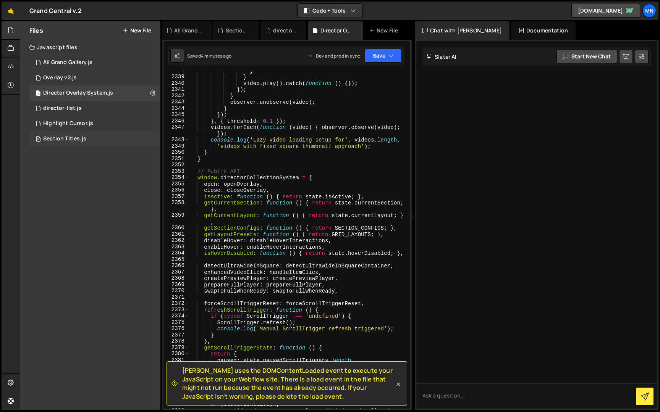
scroll to position [11635, 0]
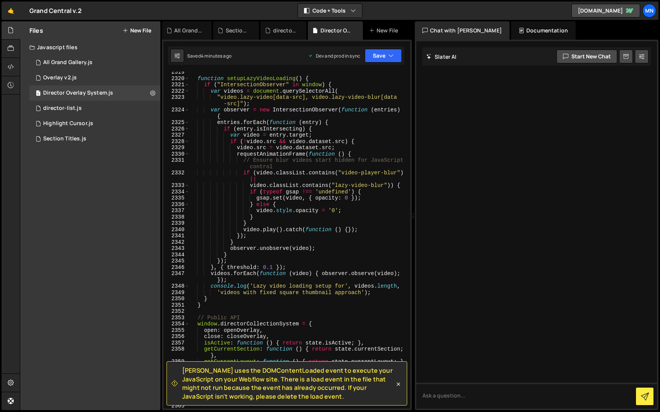
click at [399, 386] on icon at bounding box center [398, 385] width 8 height 8
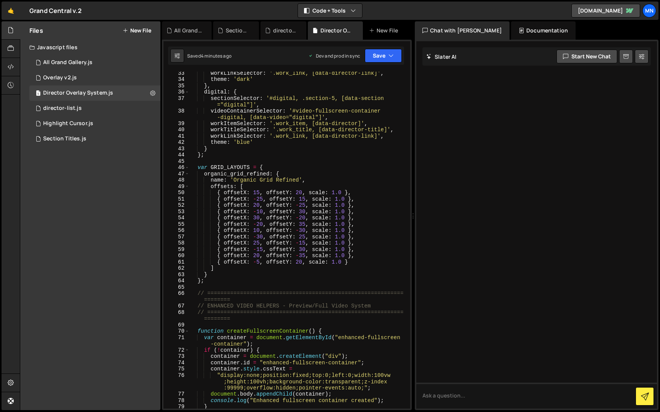
scroll to position [168, 0]
click at [256, 190] on div "workLinkSelector : '.work_link, [data-director-link]' , theme : 'dark' } , digi…" at bounding box center [298, 244] width 218 height 350
click at [260, 197] on div "workLinkSelector : '.work_link, [data-director-link]' , theme : 'dark' } , digi…" at bounding box center [298, 244] width 218 height 350
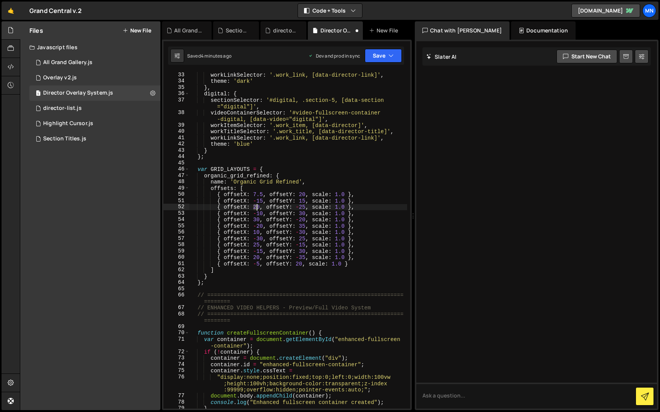
drag, startPoint x: 254, startPoint y: 207, endPoint x: 263, endPoint y: 212, distance: 10.8
click at [257, 207] on div "workLinkSelector : '.work_link, [data-director-link]' , theme : 'dark' } , digi…" at bounding box center [298, 247] width 218 height 350
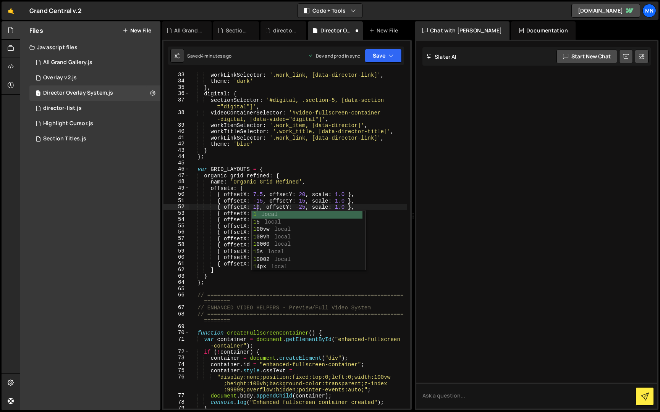
click at [269, 204] on div "workLinkSelector : '.work_link, [data-director-link]' , theme : 'dark' } , digi…" at bounding box center [298, 247] width 218 height 350
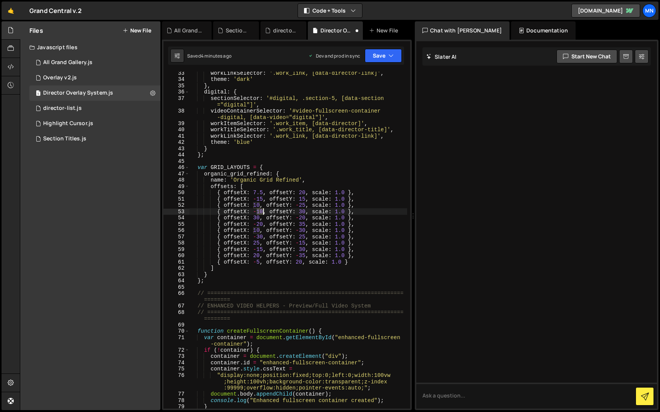
drag, startPoint x: 258, startPoint y: 213, endPoint x: 262, endPoint y: 213, distance: 4.2
click at [262, 213] on div "workLinkSelector : '.work_link, [data-director-link]' , theme : 'dark' } , digi…" at bounding box center [298, 245] width 218 height 350
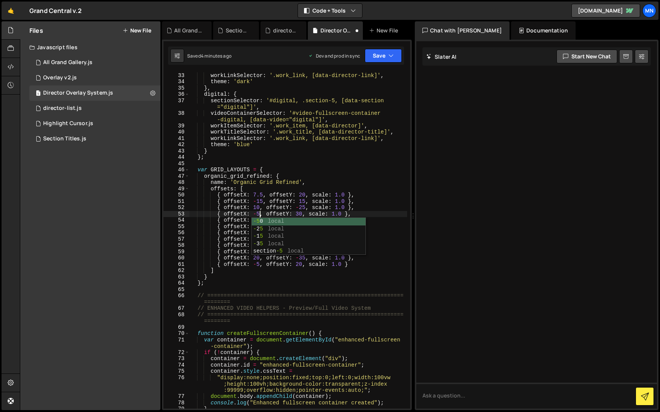
click at [267, 207] on div "workTitleSelector : '.work_title, [data-director-title]' , workLinkSelector : '…" at bounding box center [298, 241] width 218 height 350
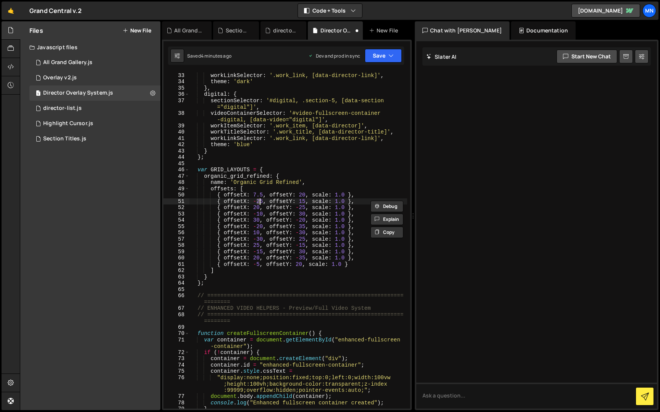
click at [256, 207] on div "workTitleSelector : '.work_title, [data-director-title]' , workLinkSelector : '…" at bounding box center [298, 241] width 218 height 350
click at [255, 206] on div "workTitleSelector : '.work_title, [data-director-title]' , workLinkSelector : '…" at bounding box center [298, 241] width 218 height 350
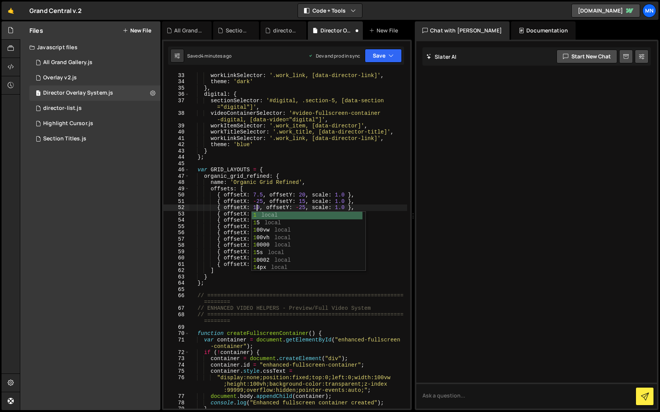
click at [273, 202] on div "workTitleSelector : '.work_title, [data-director-title]' , workLinkSelector : '…" at bounding box center [298, 241] width 218 height 350
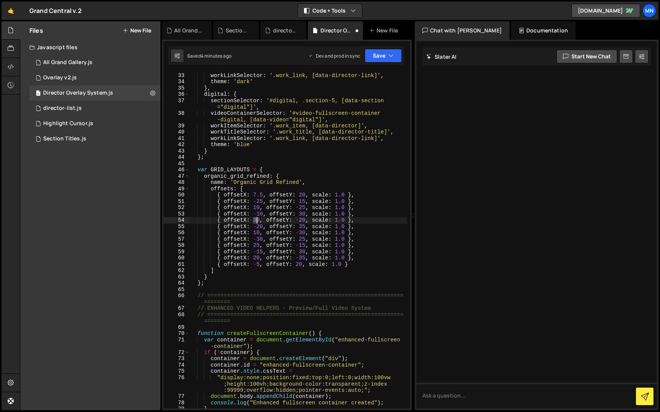
click at [255, 218] on div "workTitleSelector : '.work_title, [data-director-title]' , workLinkSelector : '…" at bounding box center [298, 241] width 218 height 350
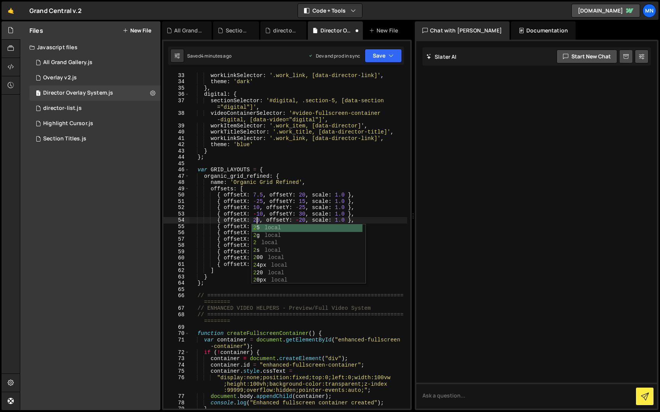
drag, startPoint x: 298, startPoint y: 195, endPoint x: 289, endPoint y: 206, distance: 14.1
click at [298, 195] on div "workTitleSelector : '.work_title, [data-director-title]' , workLinkSelector : '…" at bounding box center [298, 241] width 218 height 350
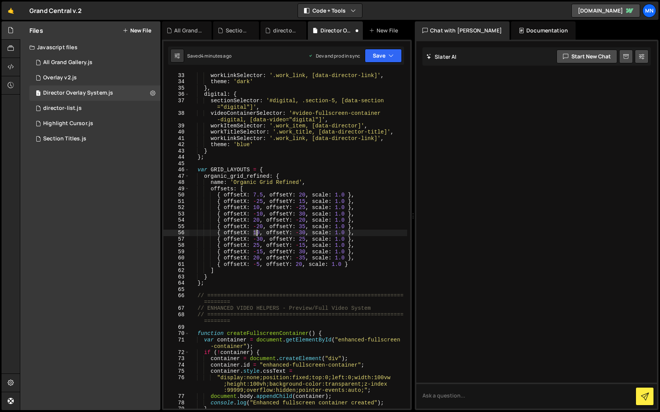
click at [255, 231] on div "workTitleSelector : '.work_title, [data-director-title]' , workLinkSelector : '…" at bounding box center [298, 241] width 218 height 350
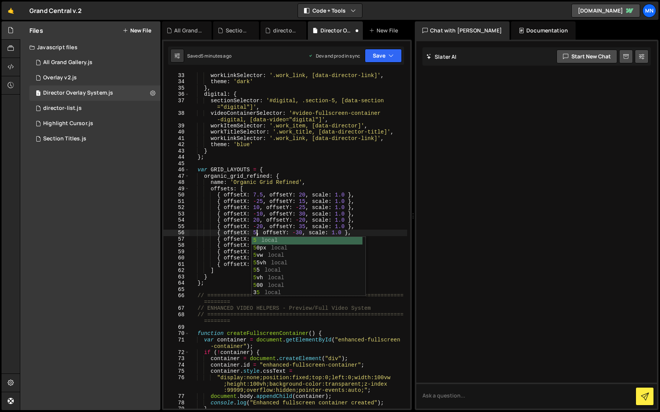
click at [276, 227] on div "workTitleSelector : '.work_title, [data-director-title]' , workLinkSelector : '…" at bounding box center [298, 241] width 218 height 350
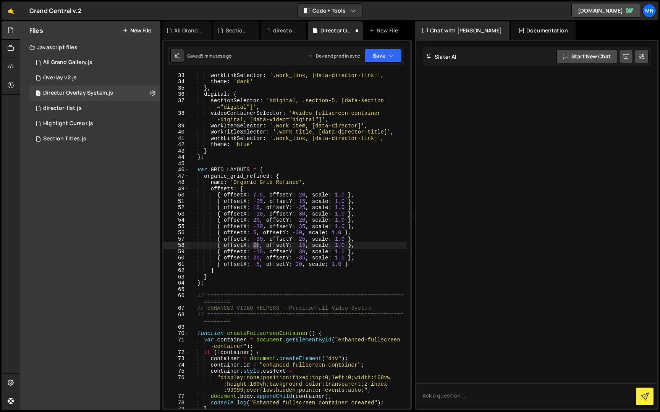
click at [255, 244] on div "workTitleSelector : '.work_title, [data-director-title]' , workLinkSelector : '…" at bounding box center [298, 241] width 218 height 350
click at [284, 236] on div "workTitleSelector : '.work_title, [data-director-title]' , workLinkSelector : '…" at bounding box center [298, 241] width 218 height 350
click at [255, 256] on div "workTitleSelector : '.work_title, [data-director-title]' , workLinkSelector : '…" at bounding box center [298, 241] width 218 height 350
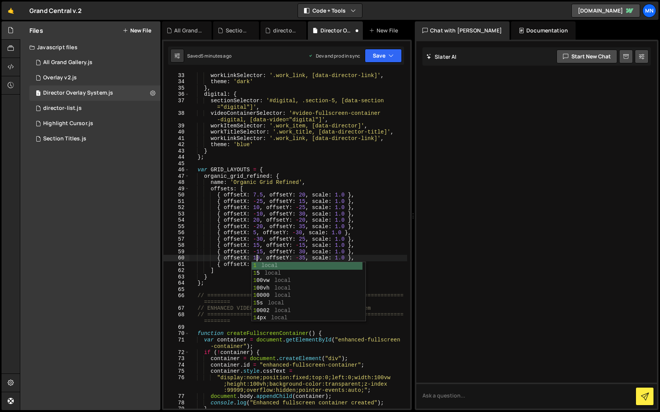
click at [305, 234] on div "workTitleSelector : '.work_title, [data-director-title]' , workLinkSelector : '…" at bounding box center [298, 241] width 218 height 350
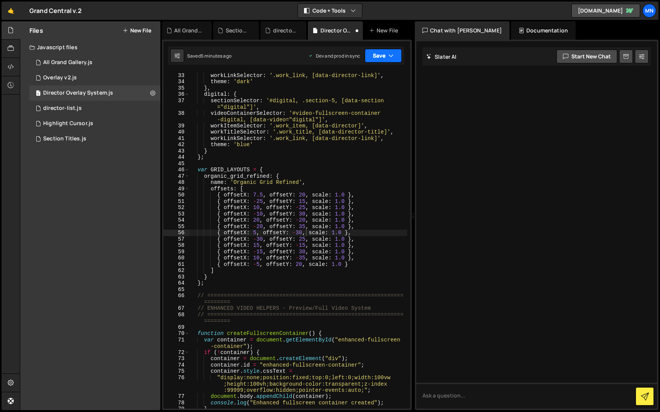
click at [383, 54] on button "Save" at bounding box center [383, 56] width 37 height 14
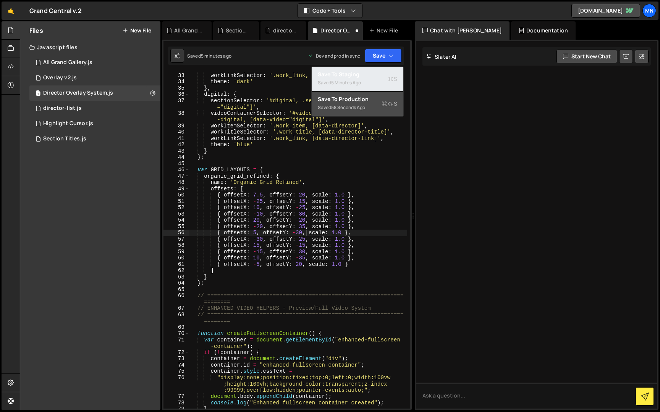
drag, startPoint x: 373, startPoint y: 79, endPoint x: 381, endPoint y: 65, distance: 15.9
click at [373, 79] on div "Saved 5 minutes ago" at bounding box center [357, 82] width 79 height 9
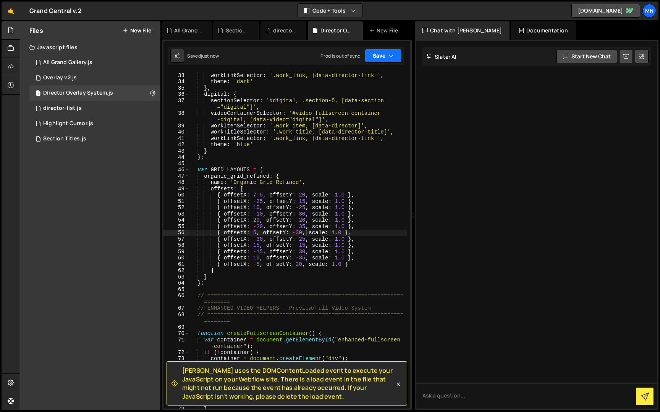
click at [383, 59] on button "Save" at bounding box center [383, 56] width 37 height 14
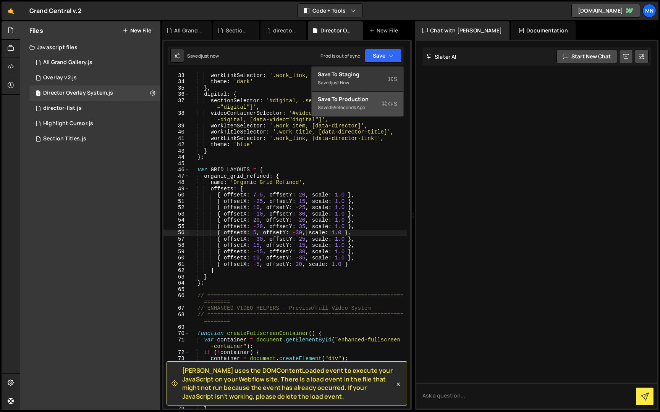
click at [359, 108] on div "59 seconds ago" at bounding box center [348, 107] width 34 height 6
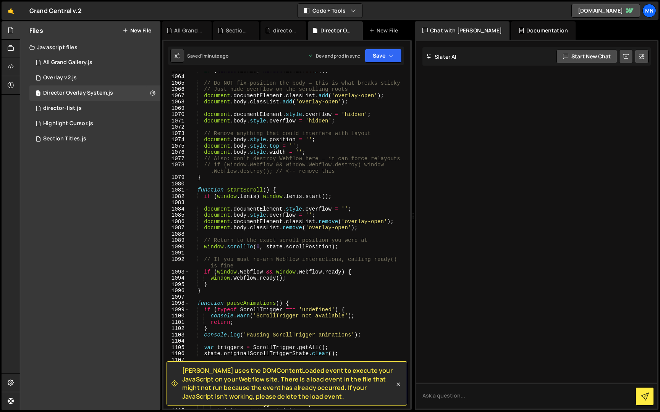
scroll to position [5275, 0]
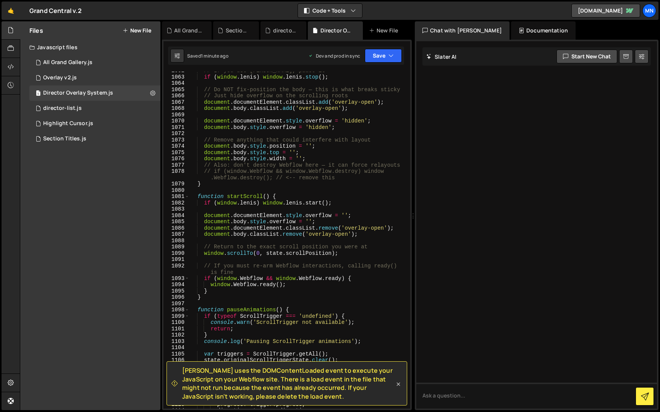
click at [398, 383] on icon at bounding box center [398, 385] width 8 height 8
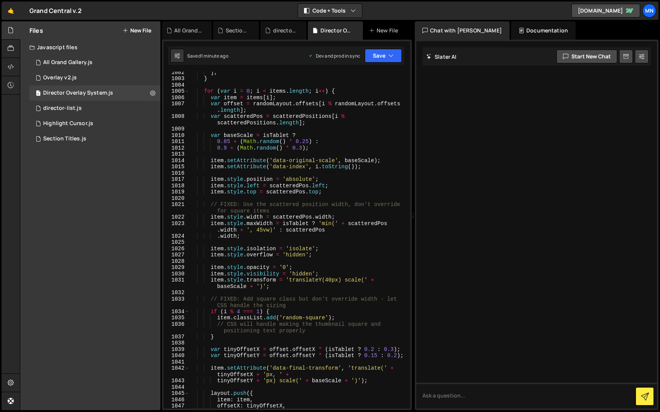
scroll to position [4963, 0]
click at [259, 230] on div "] ; } for ( var i = 0 ; i < items . length ; i ++ ) { var item = items [ i ] ; …" at bounding box center [298, 245] width 218 height 350
type textarea "item.style.maxWidth = isTablet ? 'min(' + scatteredPos.width + ', 35vw)' : scat…"
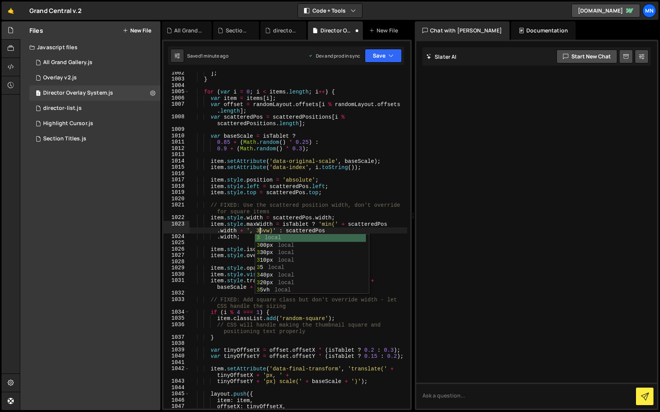
scroll to position [0, 16]
click at [356, 198] on div "] ; } for ( var i = 0 ; i < items . length ; i ++ ) { var item = items [ i ] ; …" at bounding box center [298, 245] width 218 height 350
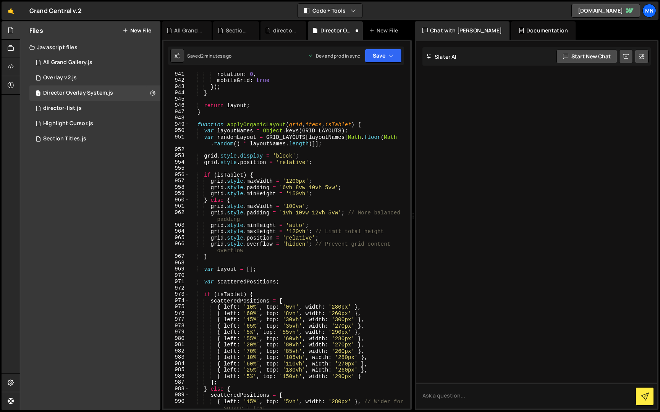
scroll to position [4656, 0]
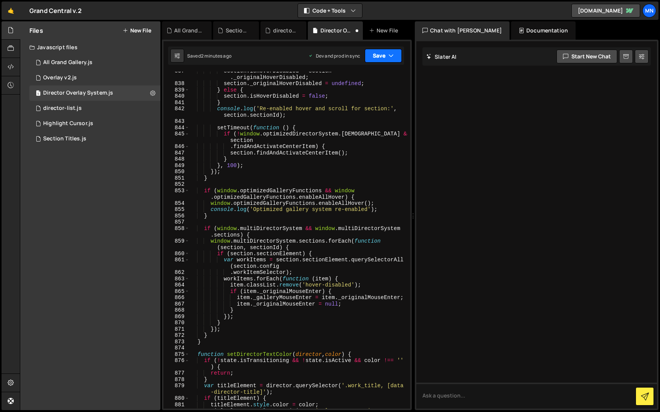
drag, startPoint x: 379, startPoint y: 53, endPoint x: 377, endPoint y: 60, distance: 6.9
click at [379, 53] on button "Save" at bounding box center [383, 56] width 37 height 14
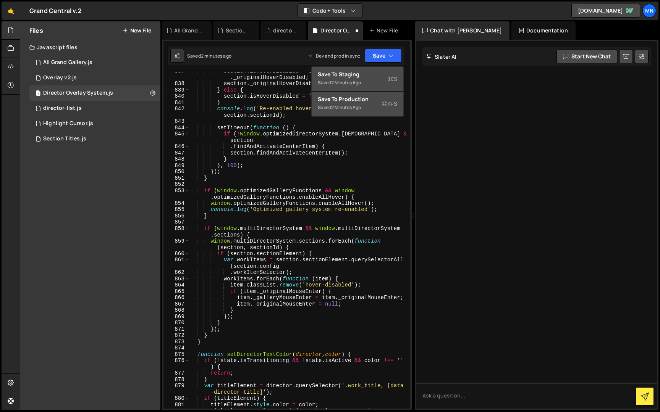
click at [371, 73] on div "Save to Staging S" at bounding box center [357, 75] width 79 height 8
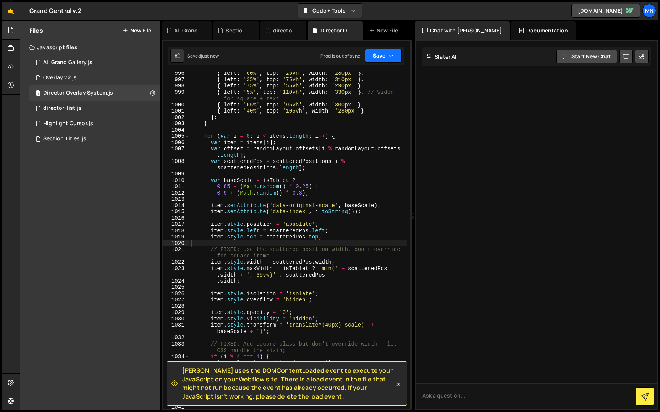
click at [386, 57] on button "Save" at bounding box center [383, 56] width 37 height 14
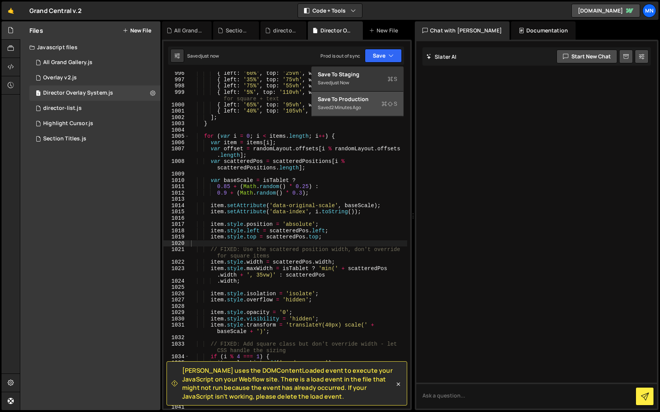
click at [365, 111] on div "Saved 2 minutes ago" at bounding box center [357, 107] width 79 height 9
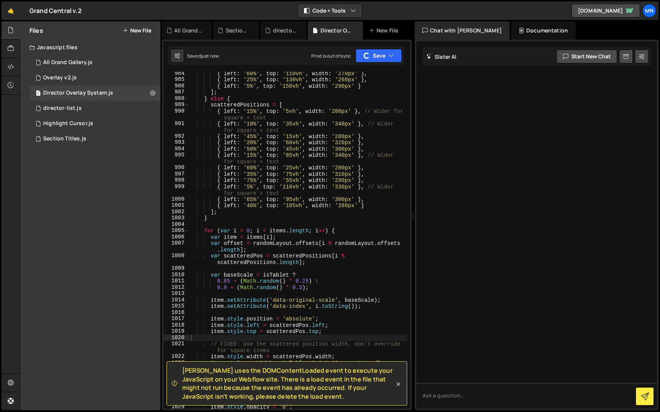
scroll to position [4862, 0]
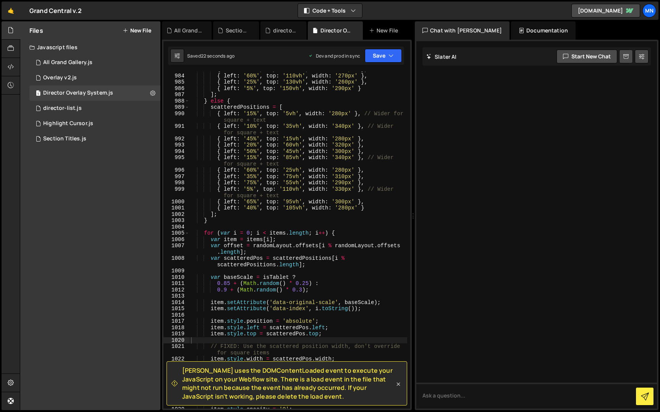
click at [400, 385] on icon at bounding box center [398, 385] width 8 height 8
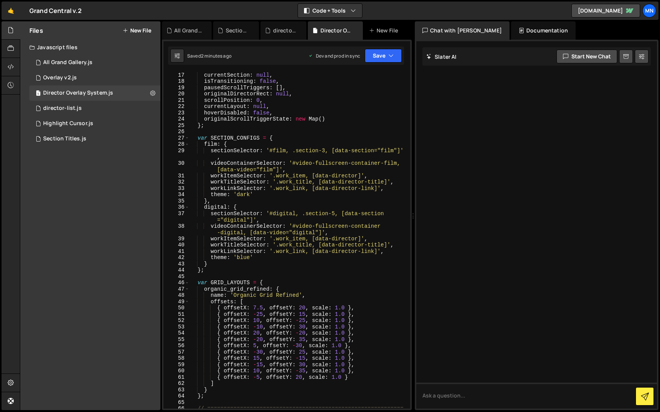
scroll to position [106, 0]
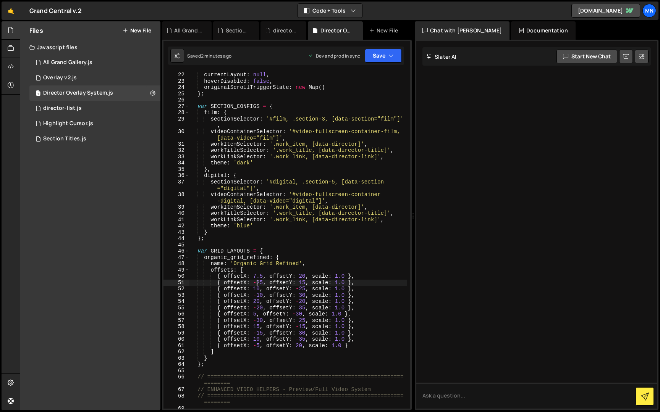
click at [258, 284] on div "currentLayout : null , hoverDisabled : false , originalScrollTriggerState : new…" at bounding box center [298, 247] width 218 height 350
click at [304, 263] on div "scrollPosition : 0 , currentLayout : null , hoverDisabled : false , originalScr…" at bounding box center [298, 241] width 218 height 350
click at [262, 294] on div "scrollPosition : 0 , currentLayout : null , hoverDisabled : false , originalScr…" at bounding box center [298, 241] width 218 height 350
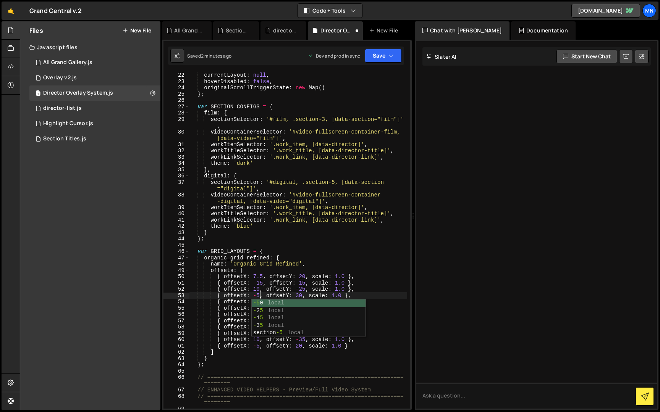
click at [296, 256] on div "scrollPosition : 0 , currentLayout : null , hoverDisabled : false , originalScr…" at bounding box center [298, 241] width 218 height 350
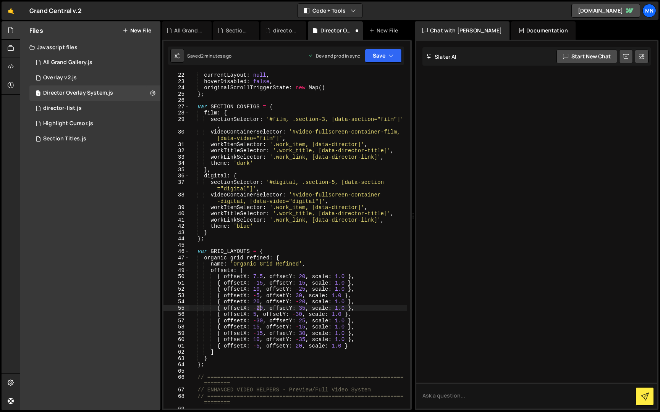
click at [260, 307] on div "scrollPosition : 0 , currentLayout : null , hoverDisabled : false , originalScr…" at bounding box center [298, 241] width 218 height 350
click at [310, 254] on div "scrollPosition : 0 , currentLayout : null , hoverDisabled : false , originalScr…" at bounding box center [298, 241] width 218 height 350
click at [262, 319] on div "scrollPosition : 0 , currentLayout : null , hoverDisabled : false , originalScr…" at bounding box center [298, 241] width 218 height 350
drag, startPoint x: 257, startPoint y: 333, endPoint x: 262, endPoint y: 333, distance: 4.6
click at [262, 333] on div "scrollPosition : 0 , currentLayout : null , hoverDisabled : false , originalScr…" at bounding box center [298, 241] width 218 height 350
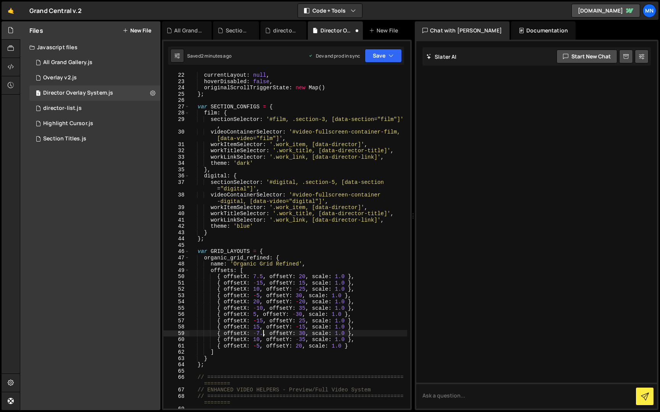
type textarea "{ offsetX: -7.5, offsetY: 30, scale: 1.0 },"
drag, startPoint x: 314, startPoint y: 248, endPoint x: 260, endPoint y: 339, distance: 105.9
click at [314, 248] on div "scrollPosition : 0 , currentLayout : null , hoverDisabled : false , originalScr…" at bounding box center [298, 241] width 218 height 350
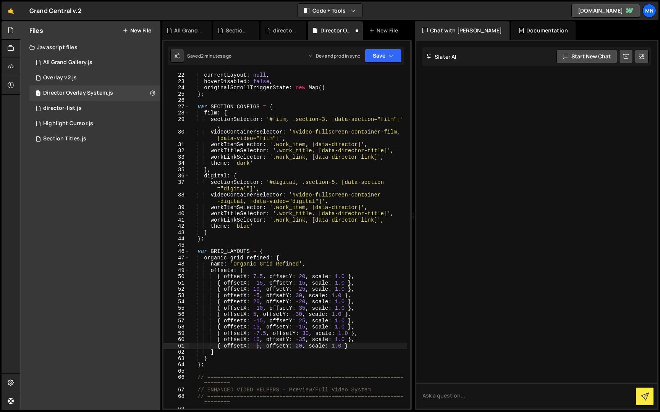
click at [257, 346] on div "scrollPosition : 0 , currentLayout : null , hoverDisabled : false , originalScr…" at bounding box center [298, 241] width 218 height 350
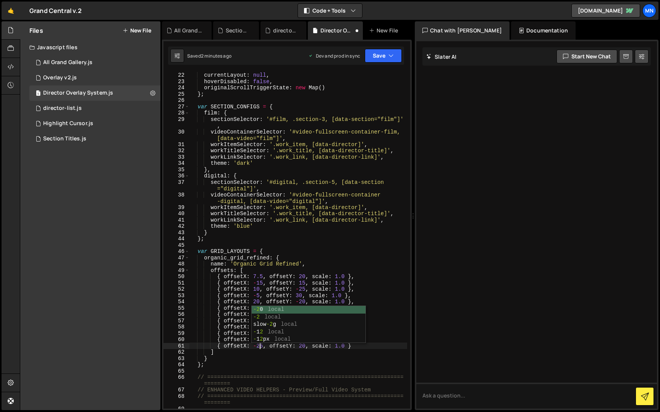
scroll to position [0, 5]
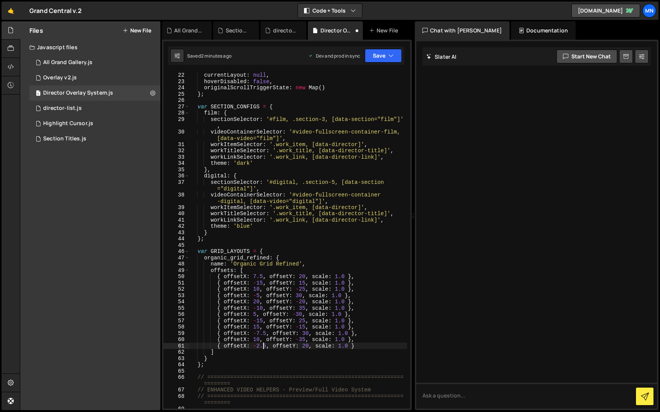
click at [363, 286] on div "scrollPosition : 0 , currentLayout : null , hoverDisabled : false , originalScr…" at bounding box center [298, 241] width 218 height 350
drag, startPoint x: 385, startPoint y: 56, endPoint x: 396, endPoint y: 71, distance: 18.6
click at [385, 56] on button "Save" at bounding box center [383, 56] width 37 height 14
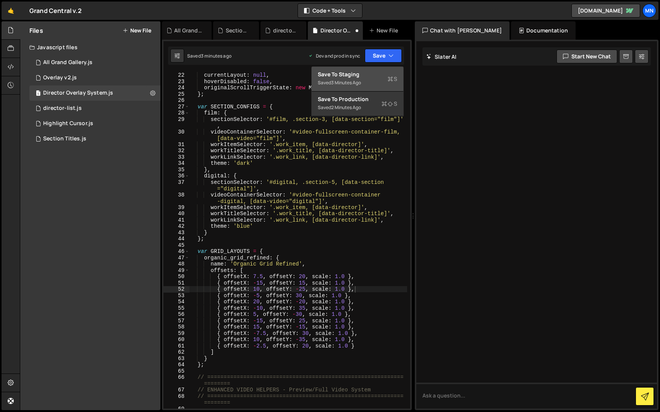
click at [366, 80] on div "Saved 3 minutes ago" at bounding box center [357, 82] width 79 height 9
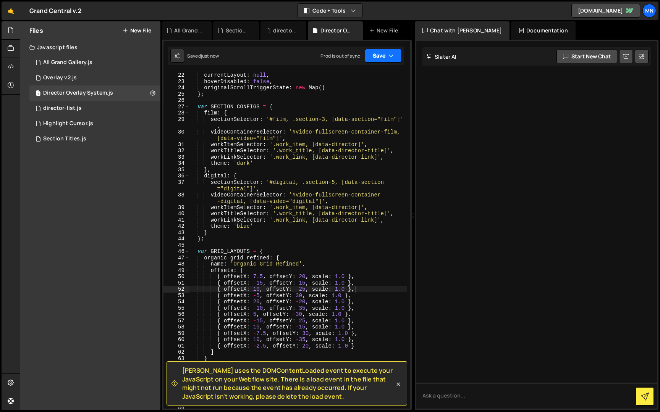
click at [383, 57] on button "Save" at bounding box center [383, 56] width 37 height 14
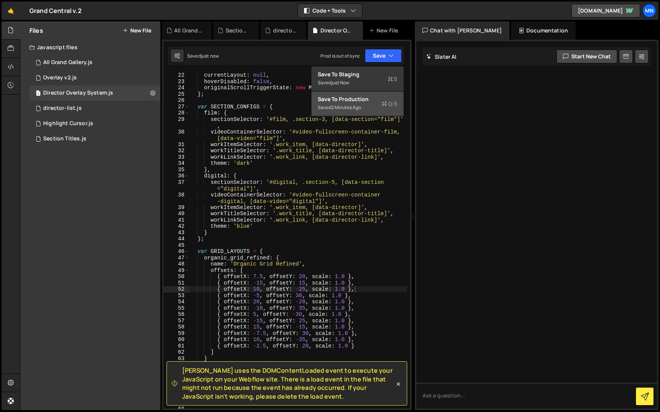
click at [358, 108] on div "2 minutes ago" at bounding box center [346, 107] width 30 height 6
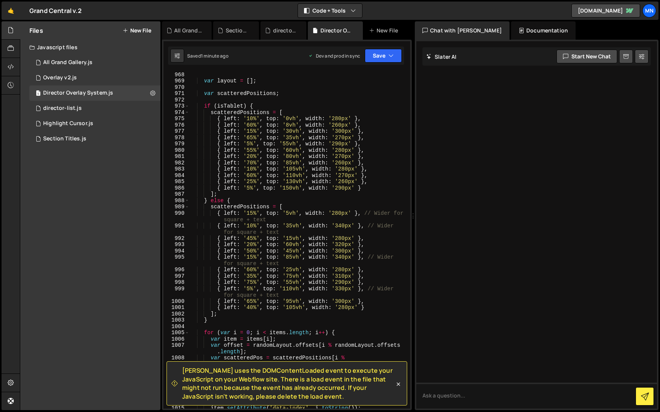
scroll to position [4791, 0]
drag, startPoint x: 247, startPoint y: 238, endPoint x: 251, endPoint y: 238, distance: 3.8
click at [251, 238] on div "var layout = [ ] ; var scatteredPositions ; if ( isTablet ) { scatteredPosition…" at bounding box center [298, 246] width 218 height 350
click at [254, 215] on div "var layout = [ ] ; var scatteredPositions ; if ( isTablet ) { scatteredPosition…" at bounding box center [298, 246] width 218 height 350
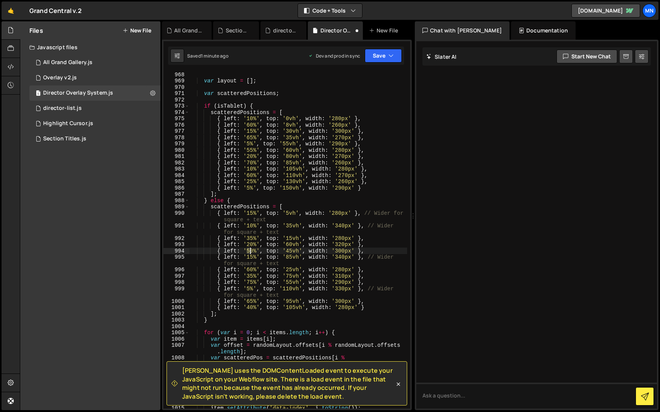
click at [250, 250] on div "var layout = [ ] ; var scatteredPositions ; if ( isTablet ) { scatteredPosition…" at bounding box center [298, 246] width 218 height 350
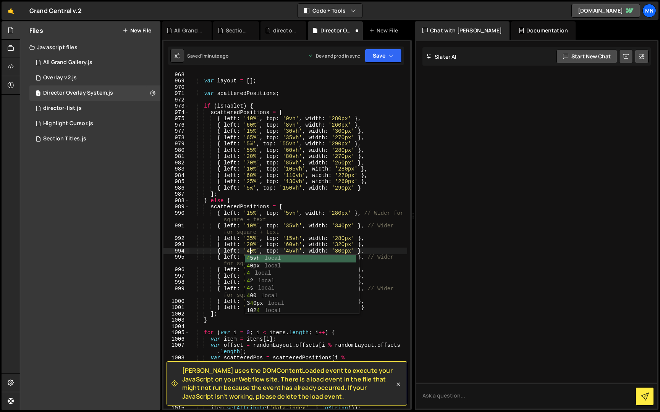
click at [266, 246] on div "var layout = [ ] ; var scatteredPositions ; if ( isTablet ) { scatteredPosition…" at bounding box center [298, 246] width 218 height 350
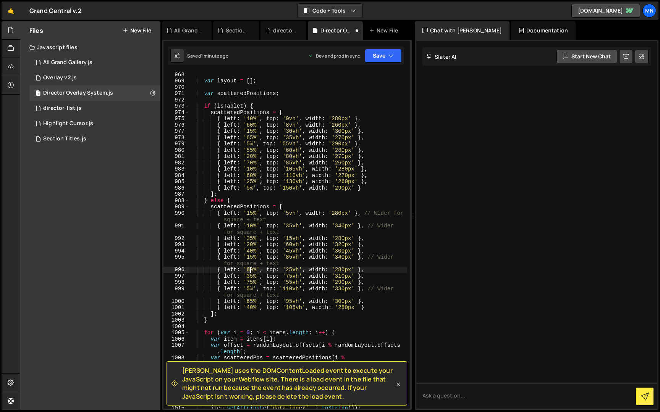
click at [250, 269] on div "var layout = [ ] ; var scatteredPositions ; if ( isTablet ) { scatteredPosition…" at bounding box center [298, 246] width 218 height 350
click at [258, 265] on div "var layout = [ ] ; var scatteredPositions ; if ( isTablet ) { scatteredPosition…" at bounding box center [298, 246] width 218 height 350
click at [249, 282] on div "var layout = [ ] ; var scatteredPositions ; if ( isTablet ) { scatteredPosition…" at bounding box center [298, 246] width 218 height 350
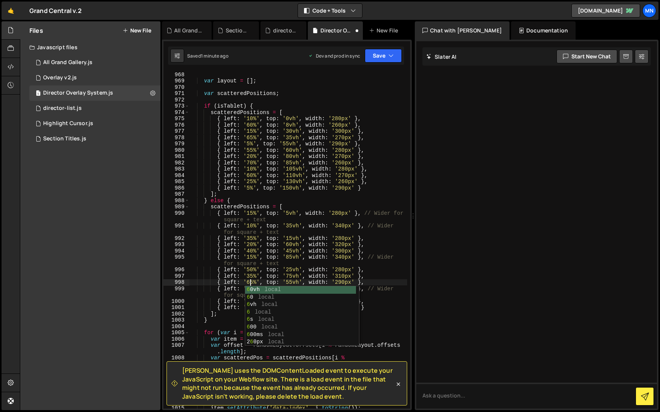
click at [261, 271] on div "var layout = [ ] ; var scatteredPositions ; if ( isTablet ) { scatteredPosition…" at bounding box center [298, 246] width 218 height 350
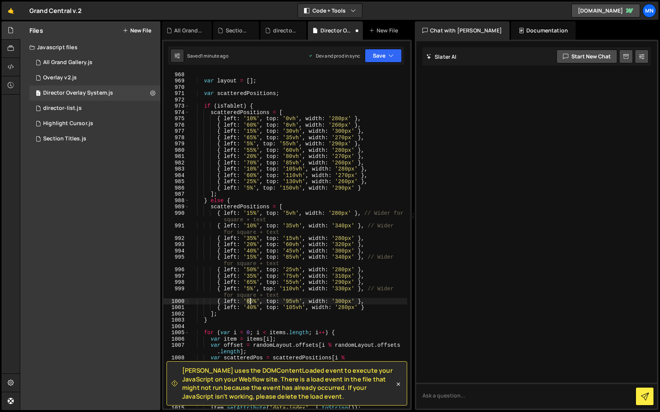
click at [250, 300] on div "var layout = [ ] ; var scatteredPositions ; if ( isTablet ) { scatteredPosition…" at bounding box center [298, 246] width 218 height 350
click at [264, 291] on div "var layout = [ ] ; var scatteredPositions ; if ( isTablet ) { scatteredPosition…" at bounding box center [298, 246] width 218 height 350
click at [250, 309] on div "var layout = [ ] ; var scatteredPositions ; if ( isTablet ) { scatteredPosition…" at bounding box center [298, 246] width 218 height 350
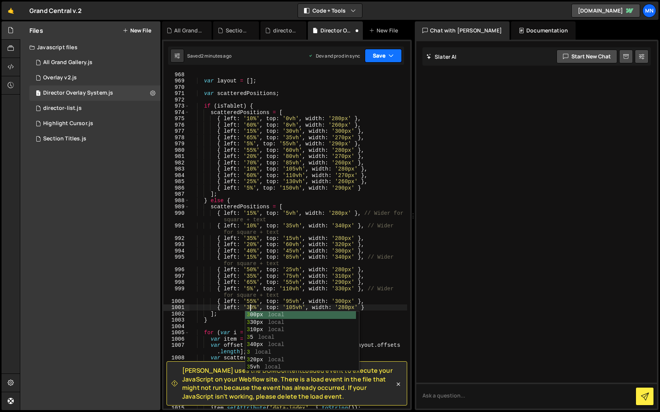
click at [379, 58] on button "Save" at bounding box center [383, 56] width 37 height 14
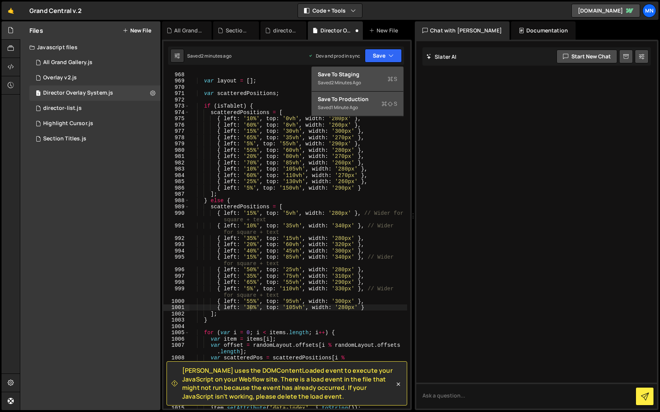
click at [373, 82] on div "Saved 2 minutes ago" at bounding box center [357, 82] width 79 height 9
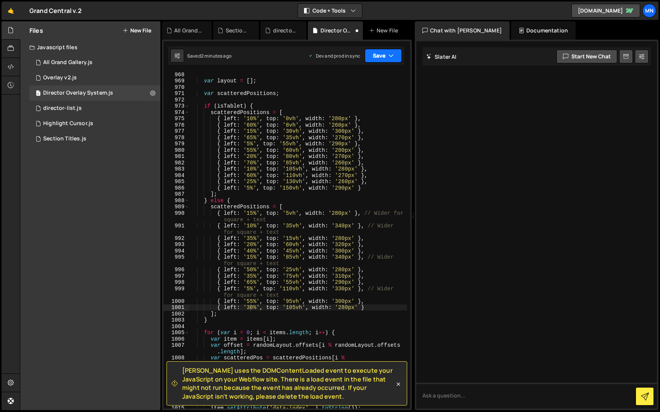
click at [387, 54] on button "Save" at bounding box center [383, 56] width 37 height 14
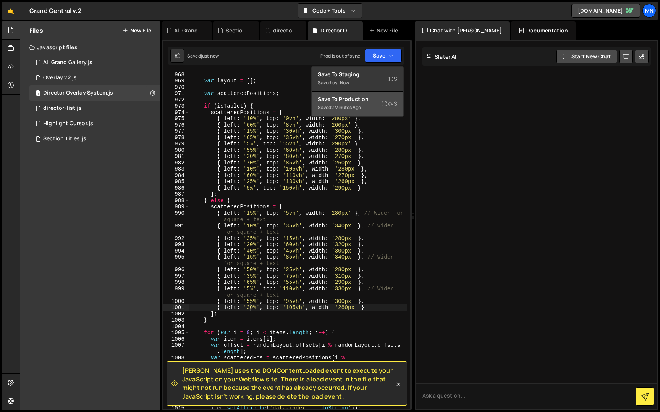
click at [383, 110] on div "Saved 2 minutes ago" at bounding box center [357, 107] width 79 height 9
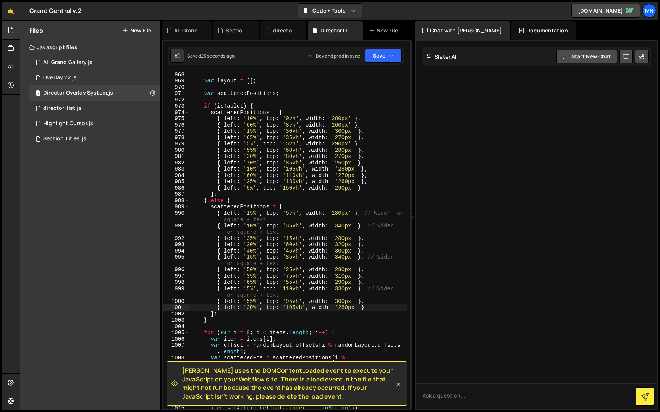
drag, startPoint x: 265, startPoint y: 236, endPoint x: 260, endPoint y: 237, distance: 4.6
click at [265, 236] on div "var layout = [ ] ; var scatteredPositions ; if ( isTablet ) { scatteredPosition…" at bounding box center [298, 246] width 218 height 350
click at [249, 237] on div "var layout = [ ] ; var scatteredPositions ; if ( isTablet ) { scatteredPosition…" at bounding box center [298, 246] width 218 height 350
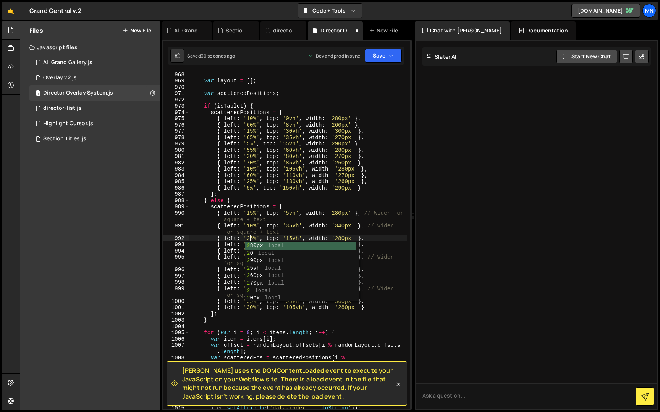
click at [248, 215] on div "var layout = [ ] ; var scatteredPositions ; if ( isTablet ) { scatteredPosition…" at bounding box center [298, 246] width 218 height 350
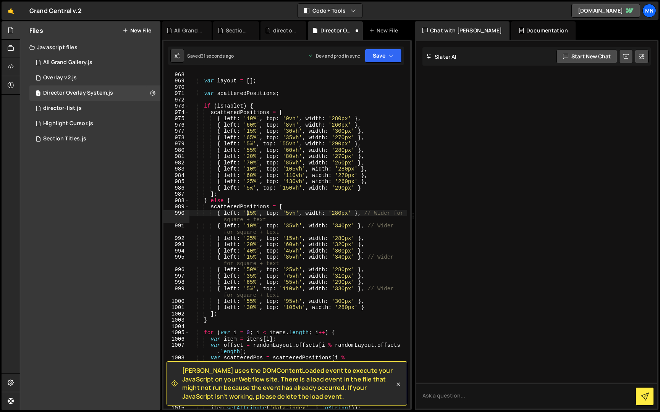
click at [248, 214] on div "var layout = [ ] ; var scatteredPositions ; if ( isTablet ) { scatteredPosition…" at bounding box center [298, 246] width 218 height 350
click at [250, 244] on div "var layout = [ ] ; var scatteredPositions ; if ( isTablet ) { scatteredPosition…" at bounding box center [298, 246] width 218 height 350
click at [264, 242] on div "var layout = [ ] ; var scatteredPositions ; if ( isTablet ) { scatteredPosition…" at bounding box center [298, 246] width 218 height 350
click at [250, 250] on div "var layout = [ ] ; var scatteredPositions ; if ( isTablet ) { scatteredPosition…" at bounding box center [298, 245] width 218 height 350
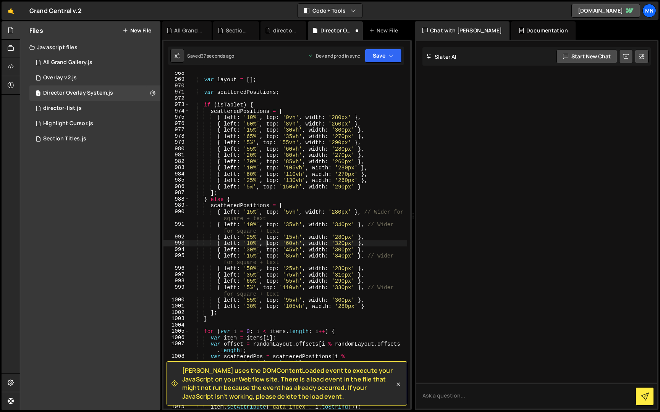
click at [267, 242] on div "var layout = [ ] ; var scatteredPositions ; if ( isTablet ) { scatteredPosition…" at bounding box center [298, 245] width 218 height 350
click at [249, 268] on div "var layout = [ ] ; var scatteredPositions ; if ( isTablet ) { scatteredPosition…" at bounding box center [298, 245] width 218 height 350
click at [273, 253] on div "var layout = [ ] ; var scatteredPositions ; if ( isTablet ) { scatteredPosition…" at bounding box center [298, 245] width 218 height 350
click at [250, 280] on div "var layout = [ ] ; var scatteredPositions ; if ( isTablet ) { scatteredPosition…" at bounding box center [298, 245] width 218 height 350
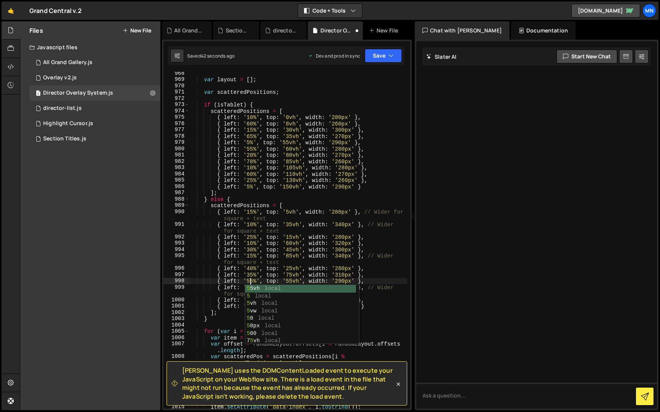
drag, startPoint x: 255, startPoint y: 274, endPoint x: 247, endPoint y: 277, distance: 7.9
click at [255, 274] on div "var layout = [ ] ; var scatteredPositions ; if ( isTablet ) { scatteredPosition…" at bounding box center [298, 245] width 218 height 350
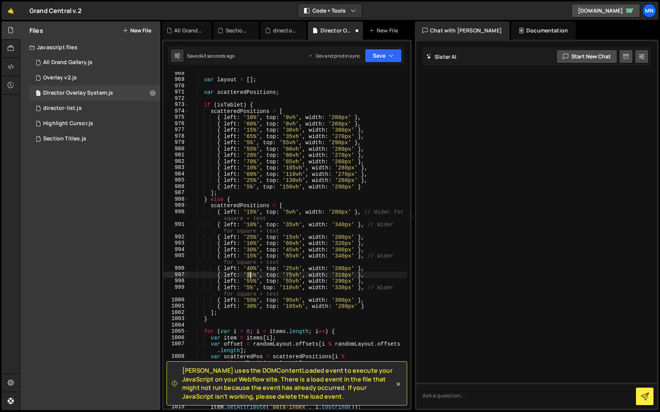
click at [250, 276] on div "var layout = [ ] ; var scatteredPositions ; if ( isTablet ) { scatteredPosition…" at bounding box center [298, 245] width 218 height 350
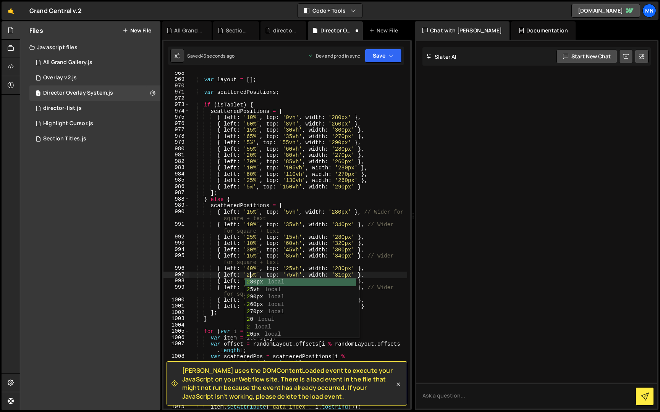
click at [267, 259] on div "var layout = [ ] ; var scatteredPositions ; if ( isTablet ) { scatteredPosition…" at bounding box center [298, 245] width 218 height 350
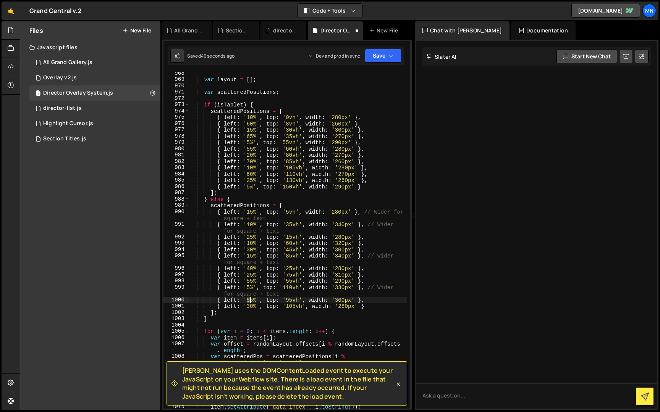
click at [249, 299] on div "var layout = [ ] ; var scatteredPositions ; if ( isTablet ) { scatteredPosition…" at bounding box center [298, 245] width 218 height 350
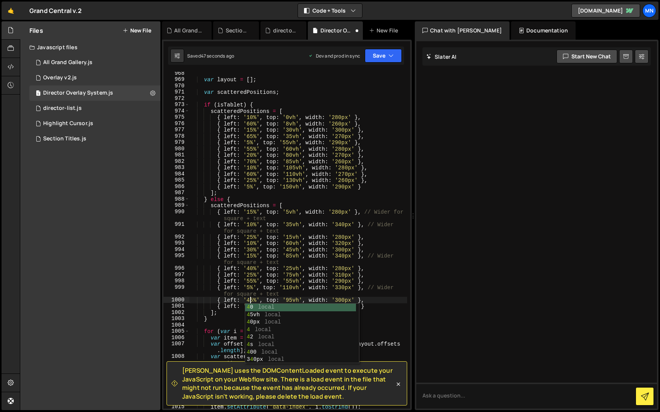
click at [272, 290] on div "var layout = [ ] ; var scatteredPositions ; if ( isTablet ) { scatteredPosition…" at bounding box center [298, 245] width 218 height 350
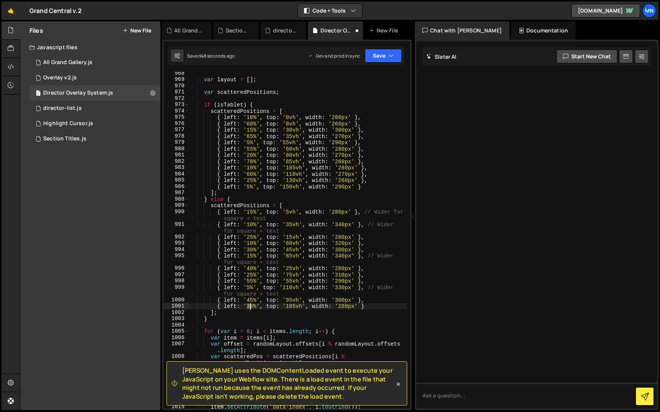
click at [250, 307] on div "var layout = [ ] ; var scatteredPositions ; if ( isTablet ) { scatteredPosition…" at bounding box center [298, 245] width 218 height 350
click at [290, 279] on div "var layout = [ ] ; var scatteredPositions ; if ( isTablet ) { scatteredPosition…" at bounding box center [298, 245] width 218 height 350
type textarea "{ left: '55%', top: '55vh', width: '290px' },"
click at [382, 53] on button "Save" at bounding box center [383, 56] width 37 height 14
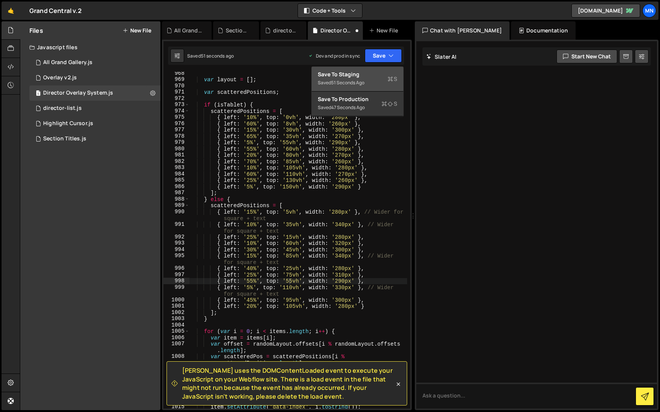
click at [373, 80] on div "Saved 51 seconds ago" at bounding box center [357, 82] width 79 height 9
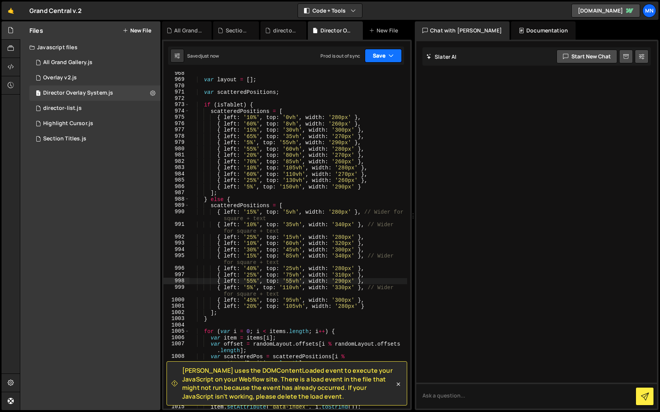
drag, startPoint x: 389, startPoint y: 54, endPoint x: 399, endPoint y: 83, distance: 30.6
click at [389, 54] on icon "button" at bounding box center [390, 56] width 5 height 8
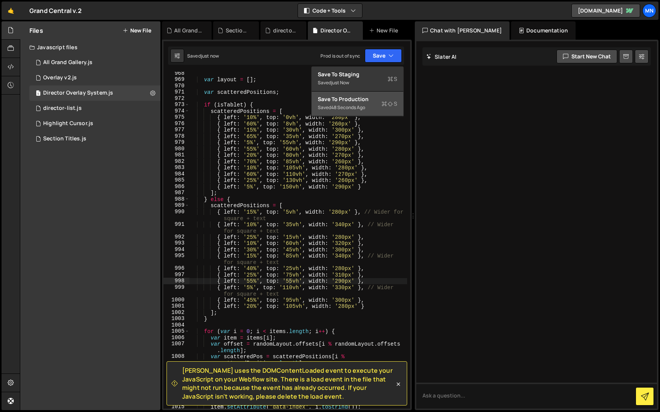
click at [378, 114] on button "Save to Production S Saved 48 seconds ago" at bounding box center [358, 104] width 92 height 25
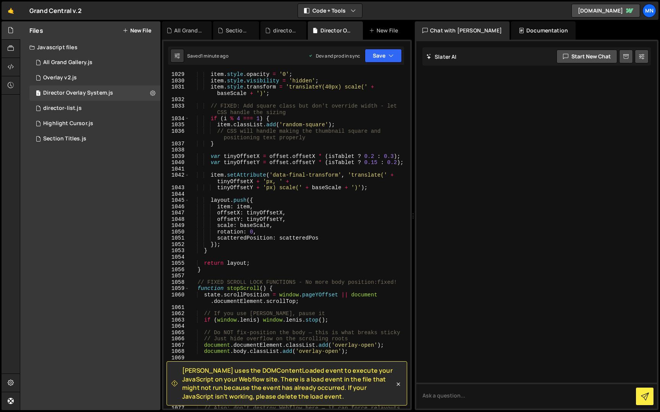
scroll to position [5092, 0]
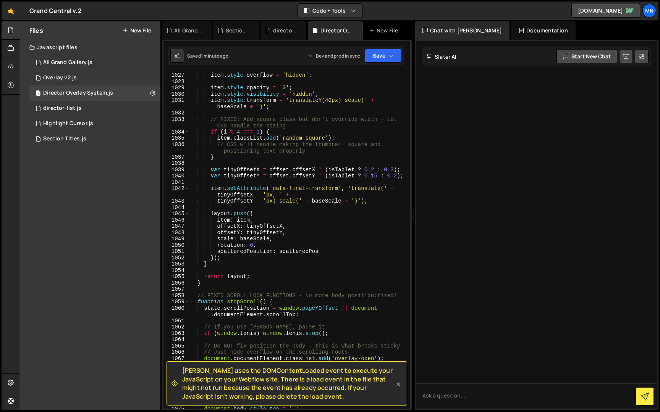
click at [396, 384] on icon at bounding box center [398, 385] width 8 height 8
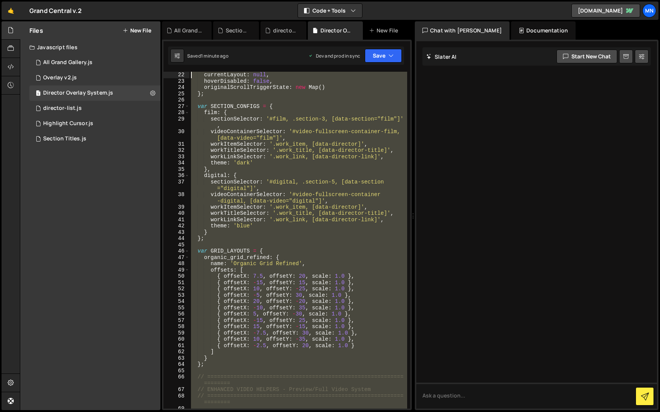
scroll to position [0, 0]
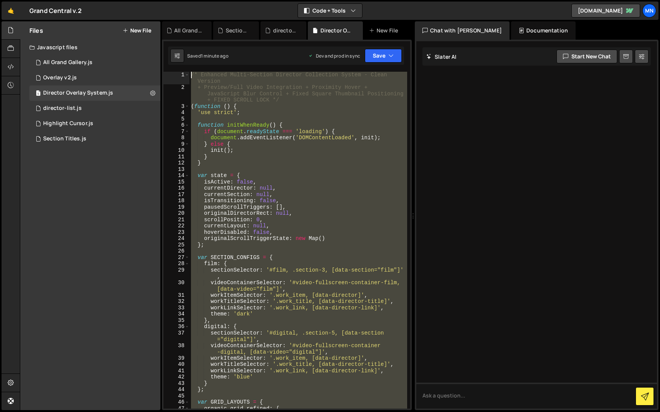
drag, startPoint x: 193, startPoint y: 406, endPoint x: 110, endPoint y: -14, distance: 428.4
click at [110, 0] on html "Projects [GEOGRAPHIC_DATA] Blog [GEOGRAPHIC_DATA] Projects Your Teams Invite te…" at bounding box center [330, 206] width 660 height 412
type textarea "/* Enhanced Multi-Section Director Collection System - Clean Version + Preview/…"
click at [69, 65] on div "All Grand Gallery.js" at bounding box center [67, 62] width 49 height 7
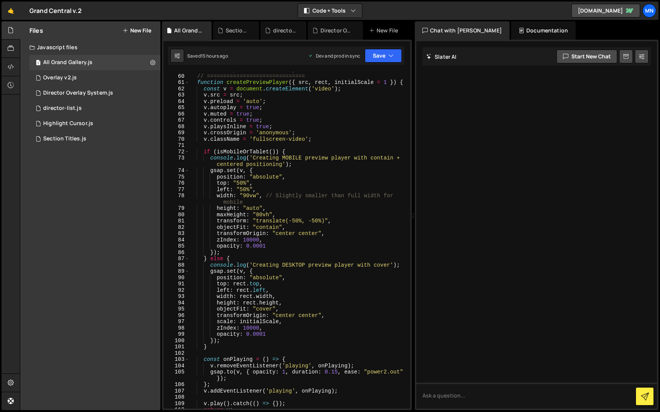
scroll to position [628, 0]
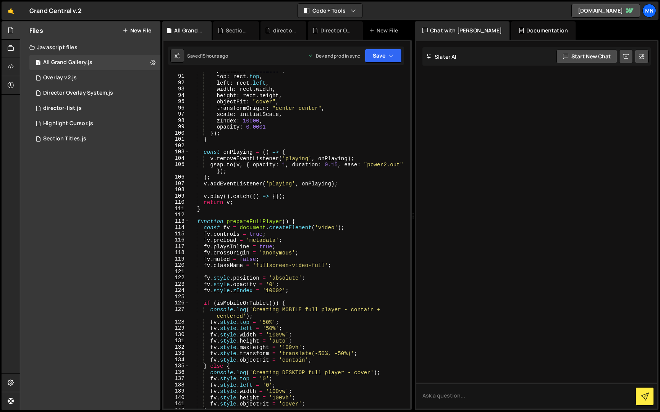
drag, startPoint x: 410, startPoint y: 102, endPoint x: 394, endPoint y: 350, distance: 248.6
click at [394, 400] on div "90 91 92 93 94 95 96 97 98 99 100 101 102 103 104 105 106 107 108 109 110 111 1…" at bounding box center [286, 240] width 247 height 337
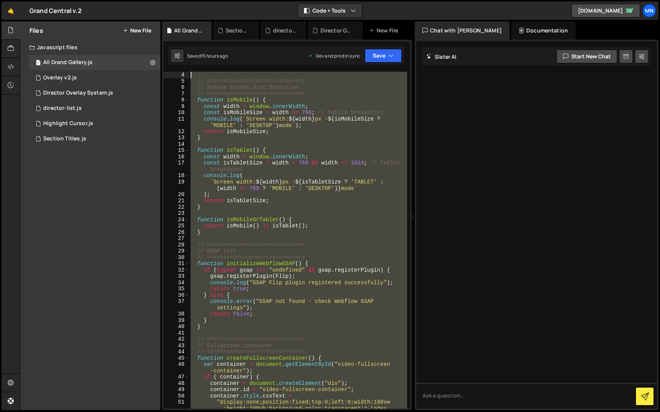
scroll to position [0, 0]
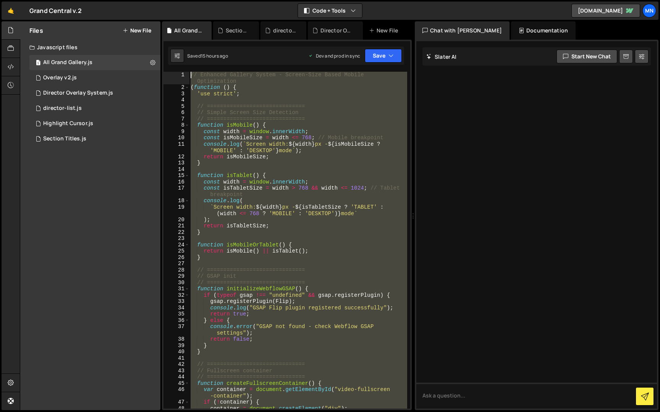
drag, startPoint x: 213, startPoint y: 391, endPoint x: 158, endPoint y: -14, distance: 409.2
click at [158, 0] on html "Projects [GEOGRAPHIC_DATA] Blog [GEOGRAPHIC_DATA] Projects Your Teams Invite te…" at bounding box center [330, 206] width 660 height 412
type textarea "// Enhanced Gallery System - Screen-Size Based Mobile Optimization (function ()…"
